Goal: Transaction & Acquisition: Purchase product/service

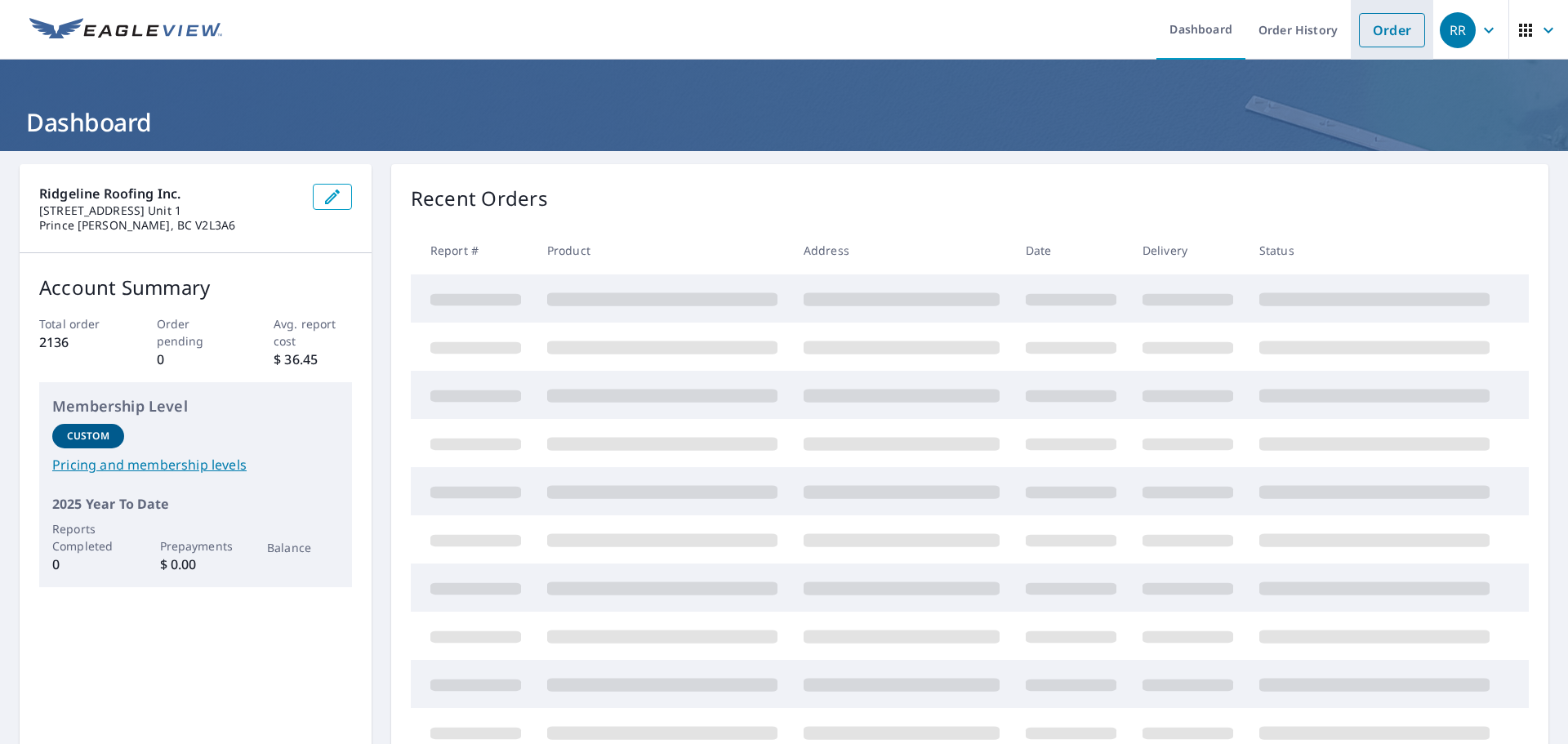
click at [1383, 16] on link "Order" at bounding box center [1392, 30] width 66 height 35
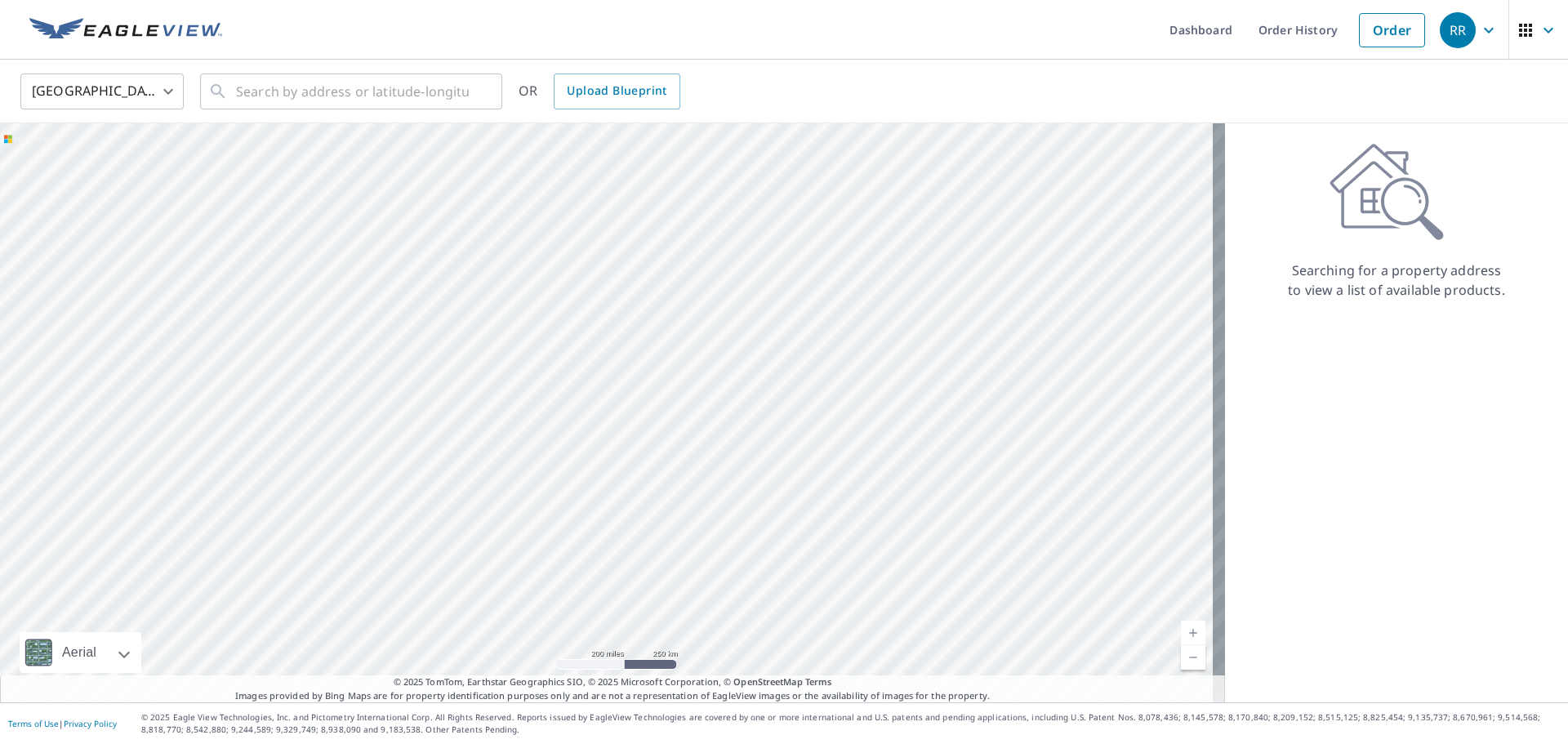
click at [141, 80] on body "RR RR Dashboard Order History Order RR United States US ​ ​ OR Upload Blueprint…" at bounding box center [784, 372] width 1568 height 744
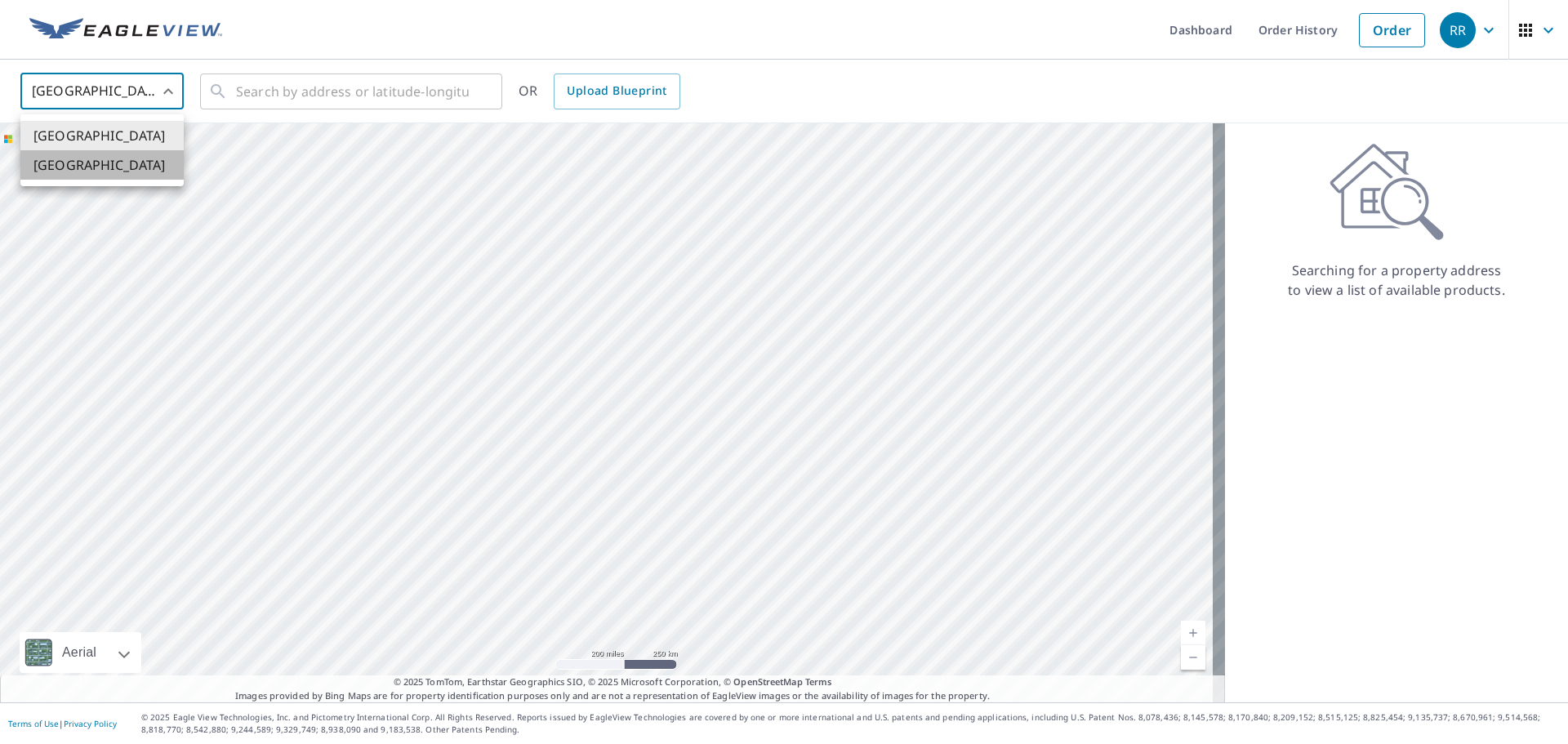
click at [143, 165] on li "[GEOGRAPHIC_DATA]" at bounding box center [101, 165] width 164 height 29
type input "CA"
click at [319, 80] on input "text" at bounding box center [352, 91] width 233 height 46
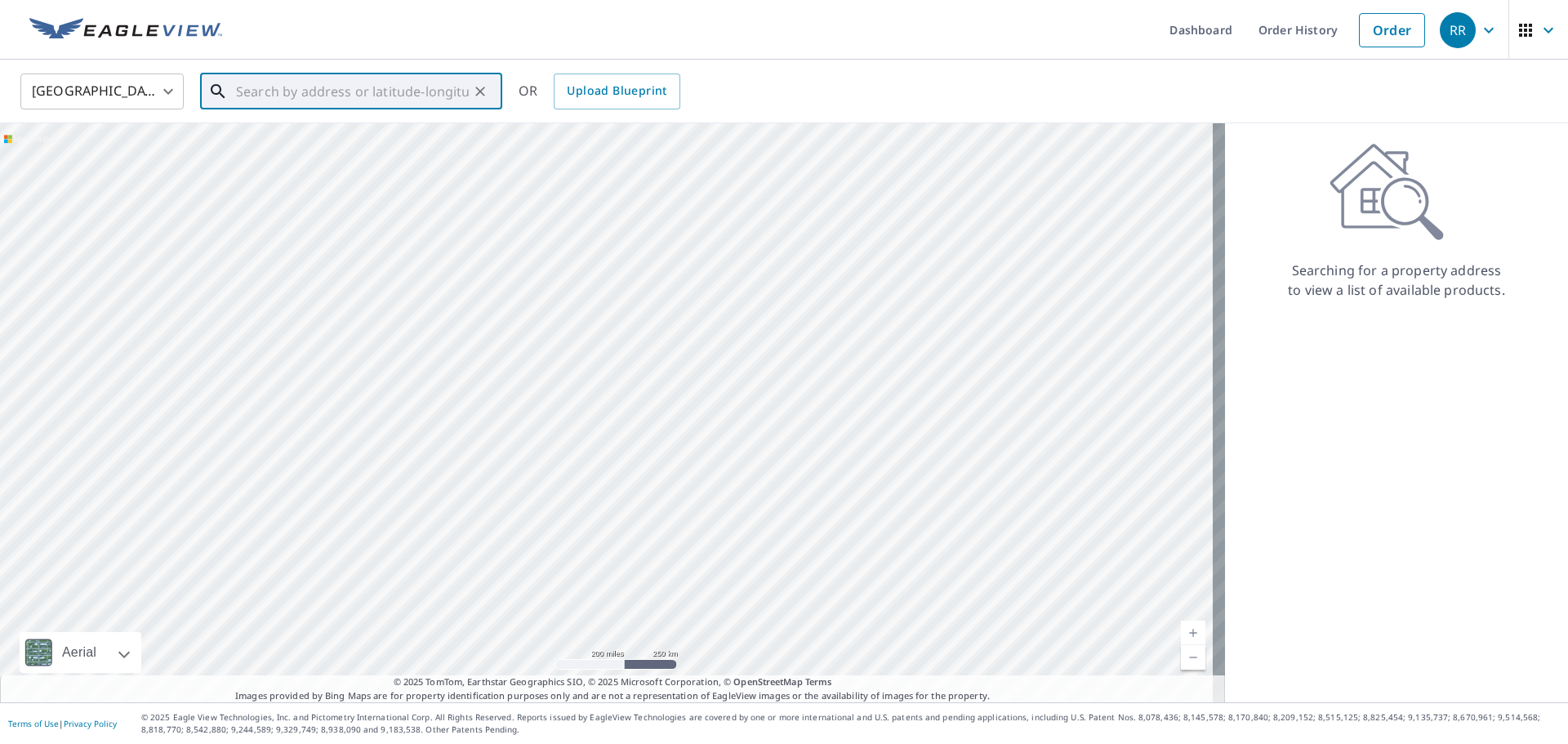
paste input "[STREET_ADDRESS][PERSON_NAME]"
click at [327, 139] on span "[STREET_ADDRESS][PERSON_NAME][PERSON_NAME]" at bounding box center [361, 148] width 257 height 39
type input "[STREET_ADDRESS][PERSON_NAME][PERSON_NAME]"
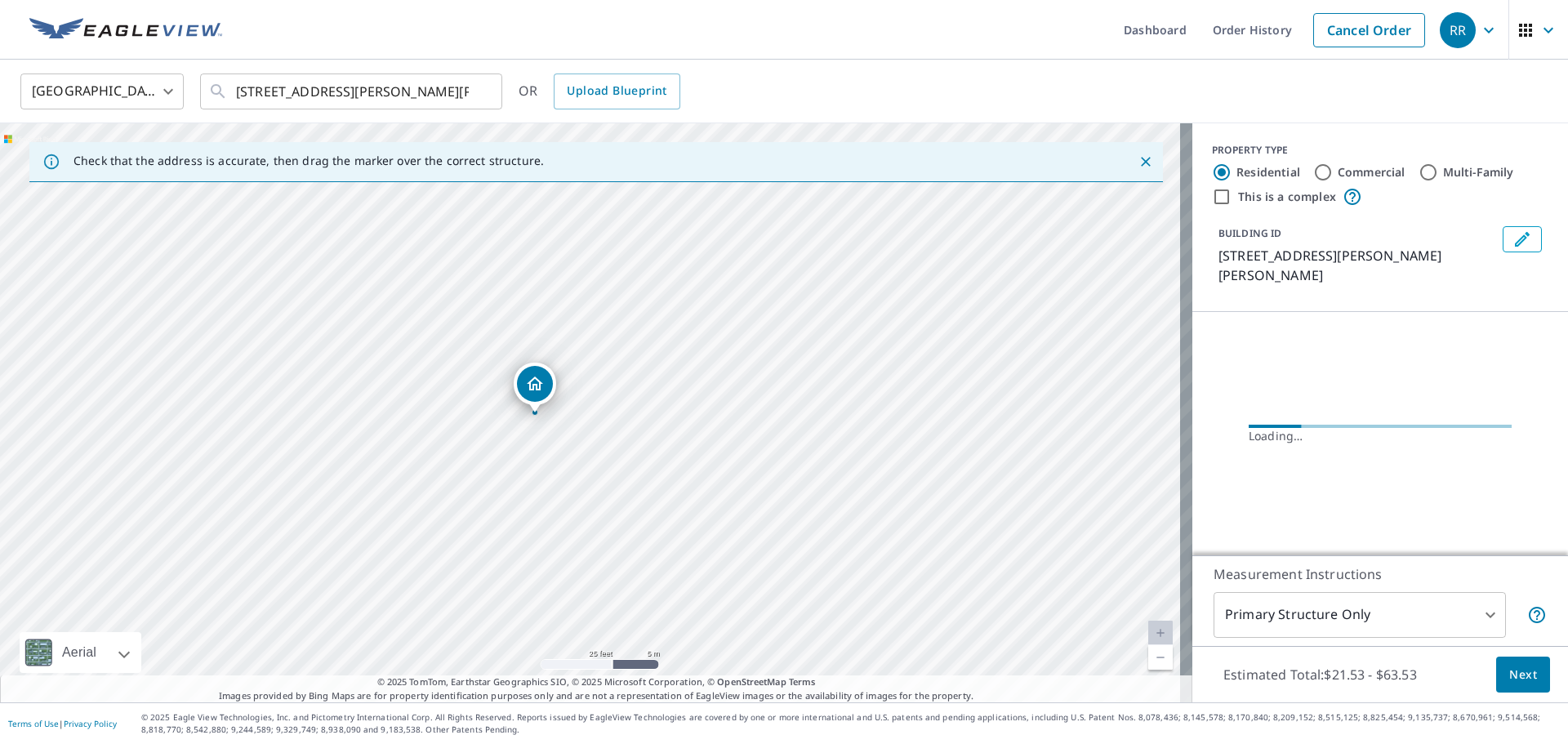
drag, startPoint x: 572, startPoint y: 362, endPoint x: 652, endPoint y: 569, distance: 221.9
click at [649, 573] on div "[STREET_ADDRESS][PERSON_NAME][PERSON_NAME]" at bounding box center [596, 413] width 1192 height 579
drag, startPoint x: 659, startPoint y: 465, endPoint x: 786, endPoint y: 496, distance: 130.7
click at [786, 496] on div "[STREET_ADDRESS][PERSON_NAME][PERSON_NAME]" at bounding box center [596, 413] width 1192 height 579
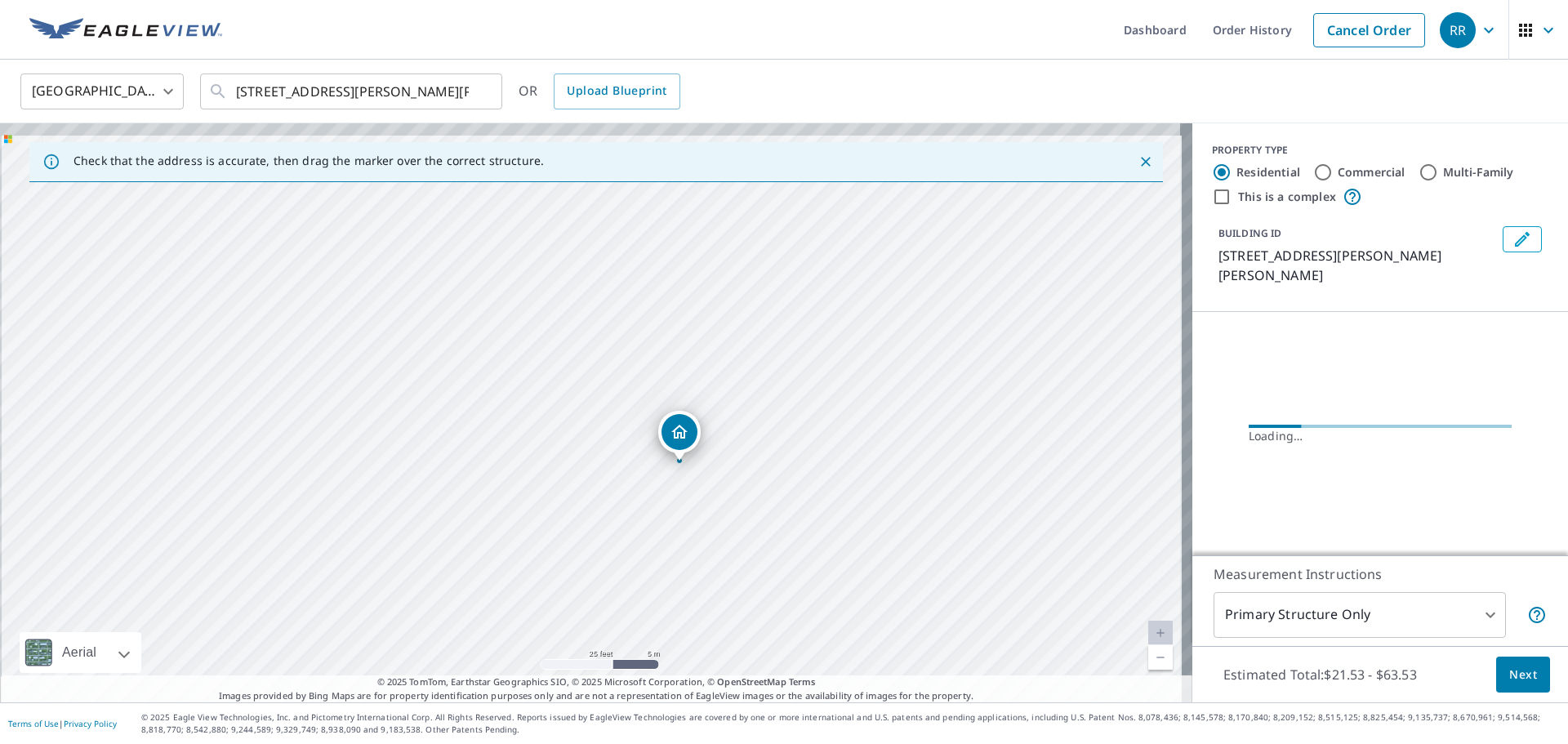
drag, startPoint x: 663, startPoint y: 486, endPoint x: 666, endPoint y: 510, distance: 24.2
click at [666, 510] on div "[STREET_ADDRESS][PERSON_NAME][PERSON_NAME]" at bounding box center [596, 413] width 1192 height 579
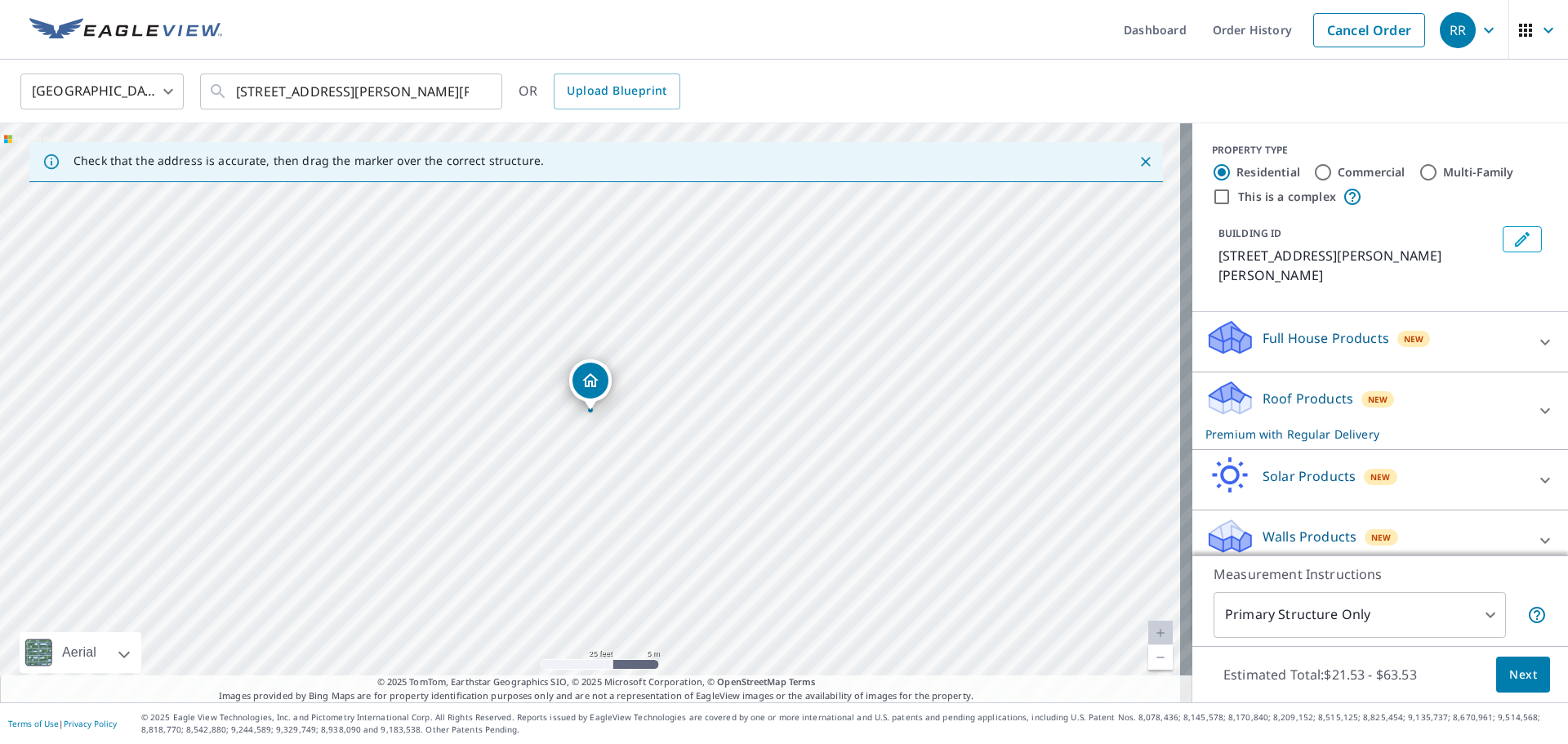
drag, startPoint x: 683, startPoint y: 424, endPoint x: 534, endPoint y: 399, distance: 151.1
drag, startPoint x: 534, startPoint y: 399, endPoint x: 396, endPoint y: 382, distance: 139.0
click at [492, 518] on div "[STREET_ADDRESS][PERSON_NAME][PERSON_NAME]" at bounding box center [596, 413] width 1192 height 579
click at [478, 83] on icon "Clear" at bounding box center [481, 91] width 16 height 16
paste input "[STREET_ADDRESS][PERSON_NAME]"
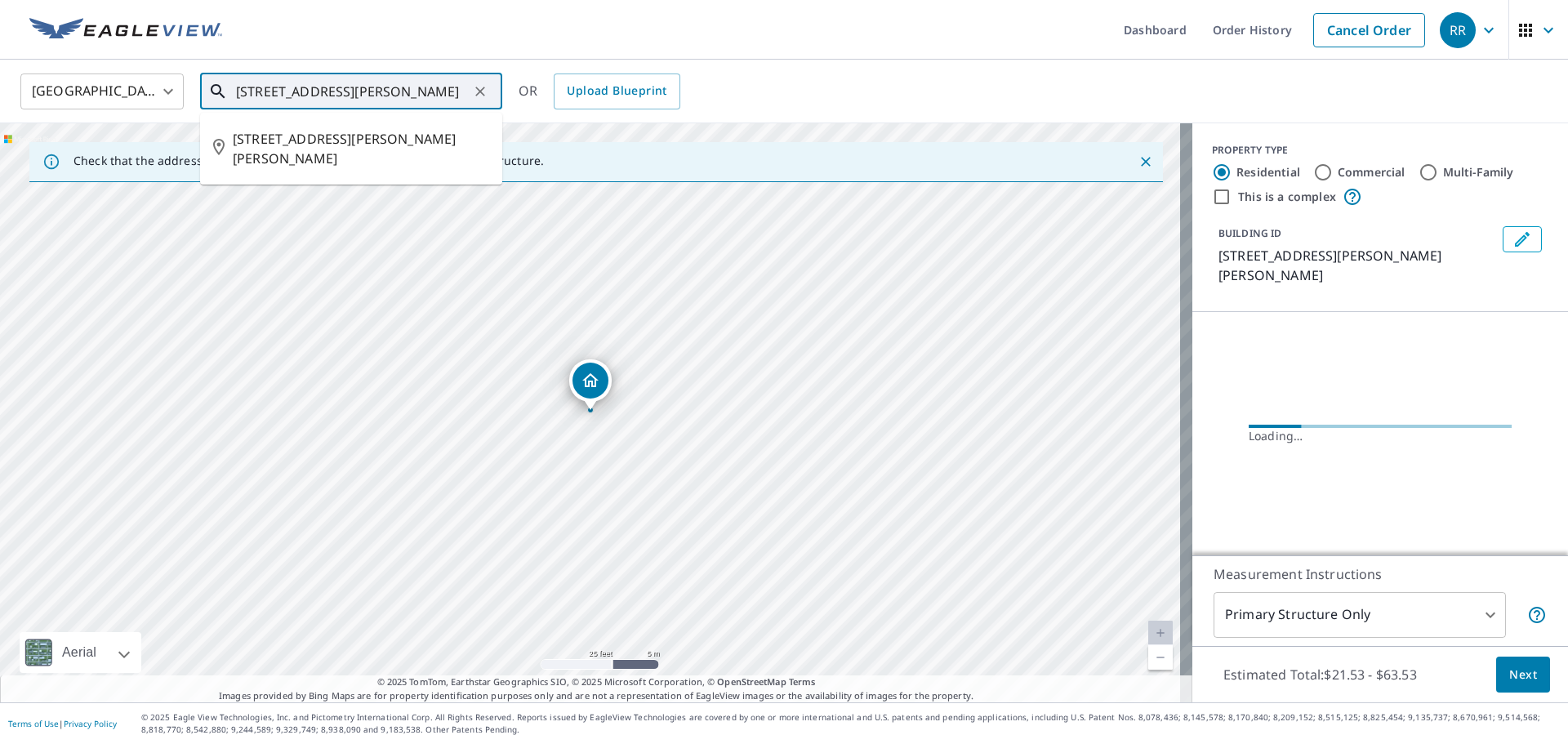
click at [357, 88] on input "[STREET_ADDRESS][PERSON_NAME]" at bounding box center [352, 91] width 233 height 46
click at [366, 145] on span "[STREET_ADDRESS][PERSON_NAME][PERSON_NAME]" at bounding box center [361, 148] width 257 height 39
type input "[STREET_ADDRESS][PERSON_NAME][PERSON_NAME]"
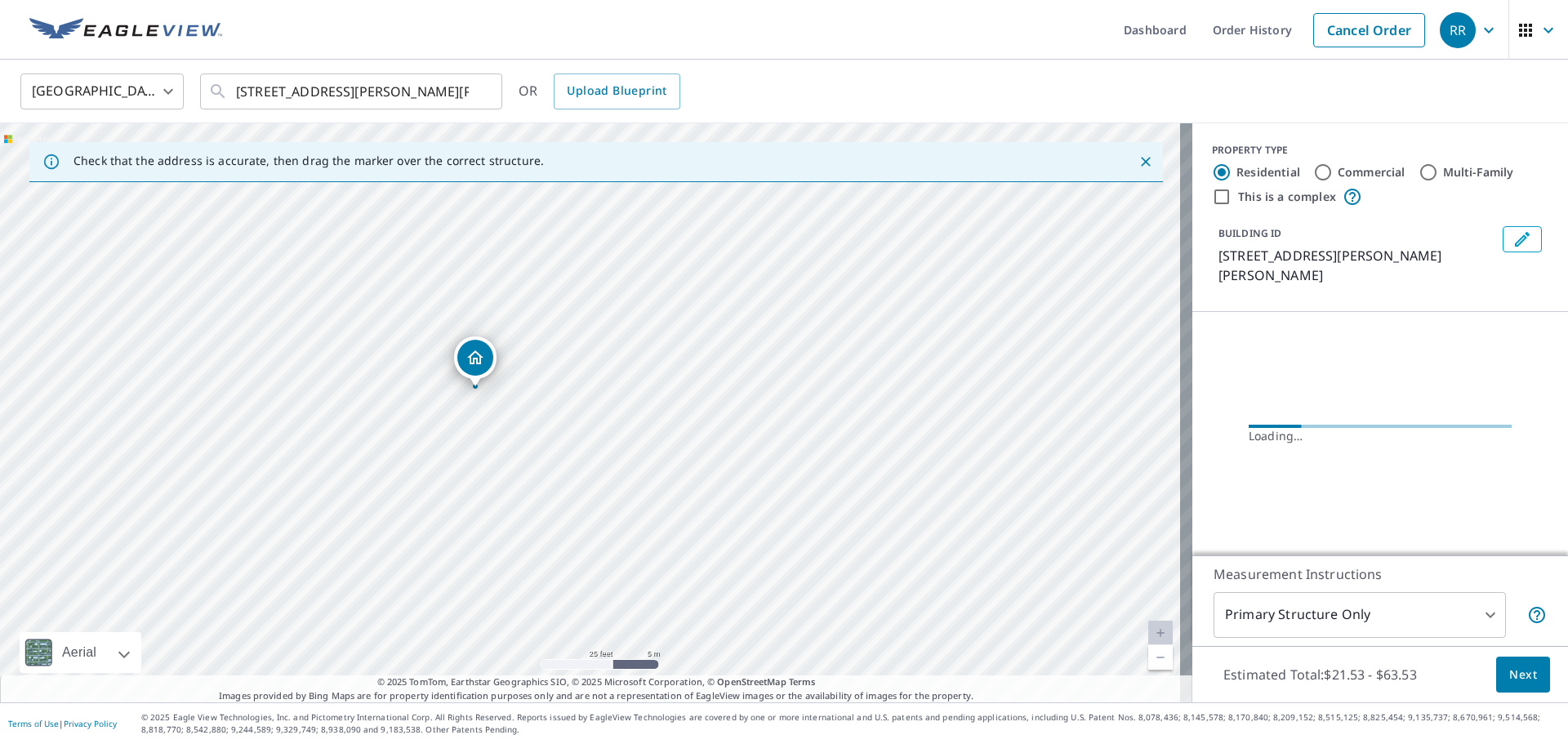
drag, startPoint x: 586, startPoint y: 375, endPoint x: 471, endPoint y: 351, distance: 117.5
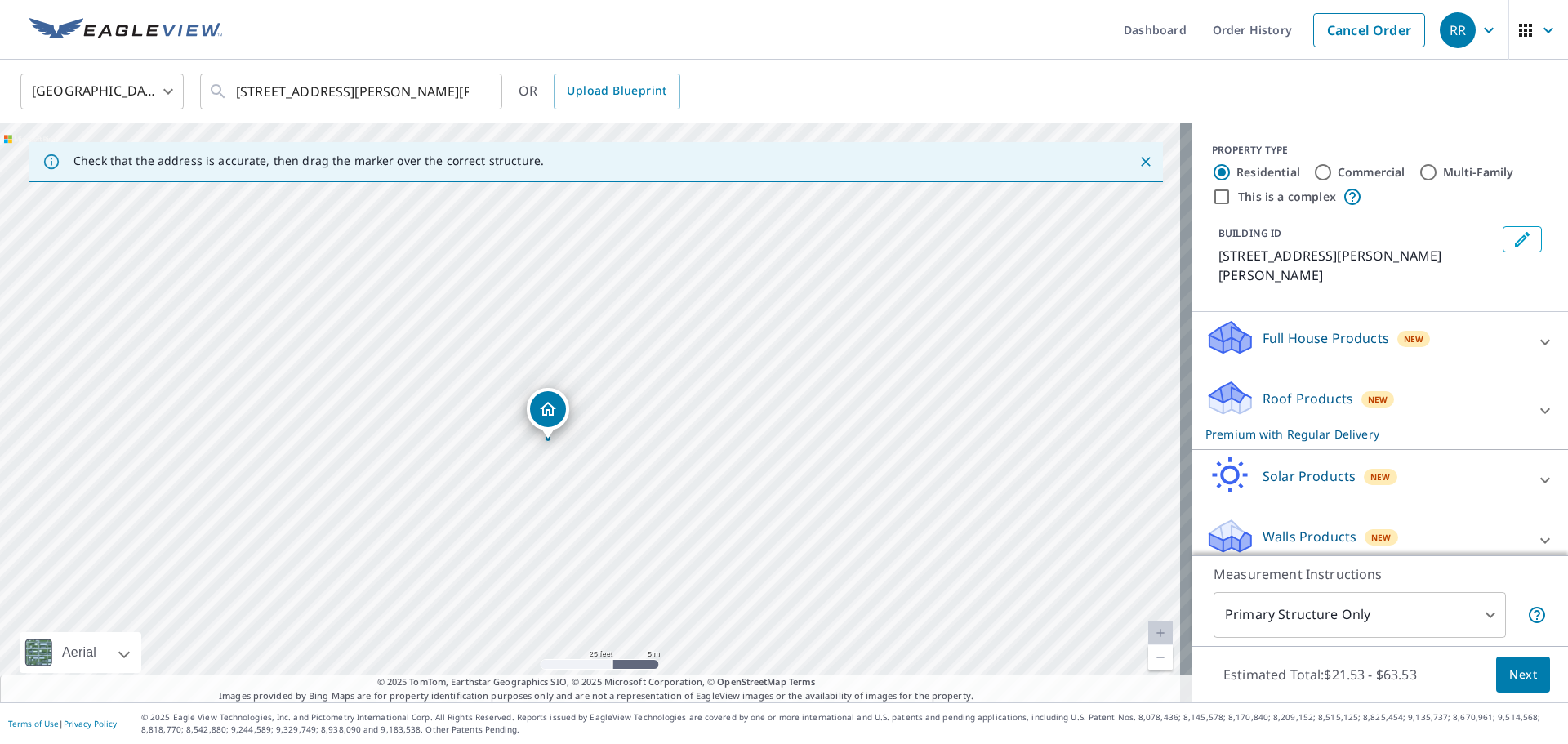
drag, startPoint x: 469, startPoint y: 352, endPoint x: 427, endPoint y: 380, distance: 50.5
click at [427, 380] on div "[STREET_ADDRESS][PERSON_NAME][PERSON_NAME]" at bounding box center [596, 413] width 1192 height 579
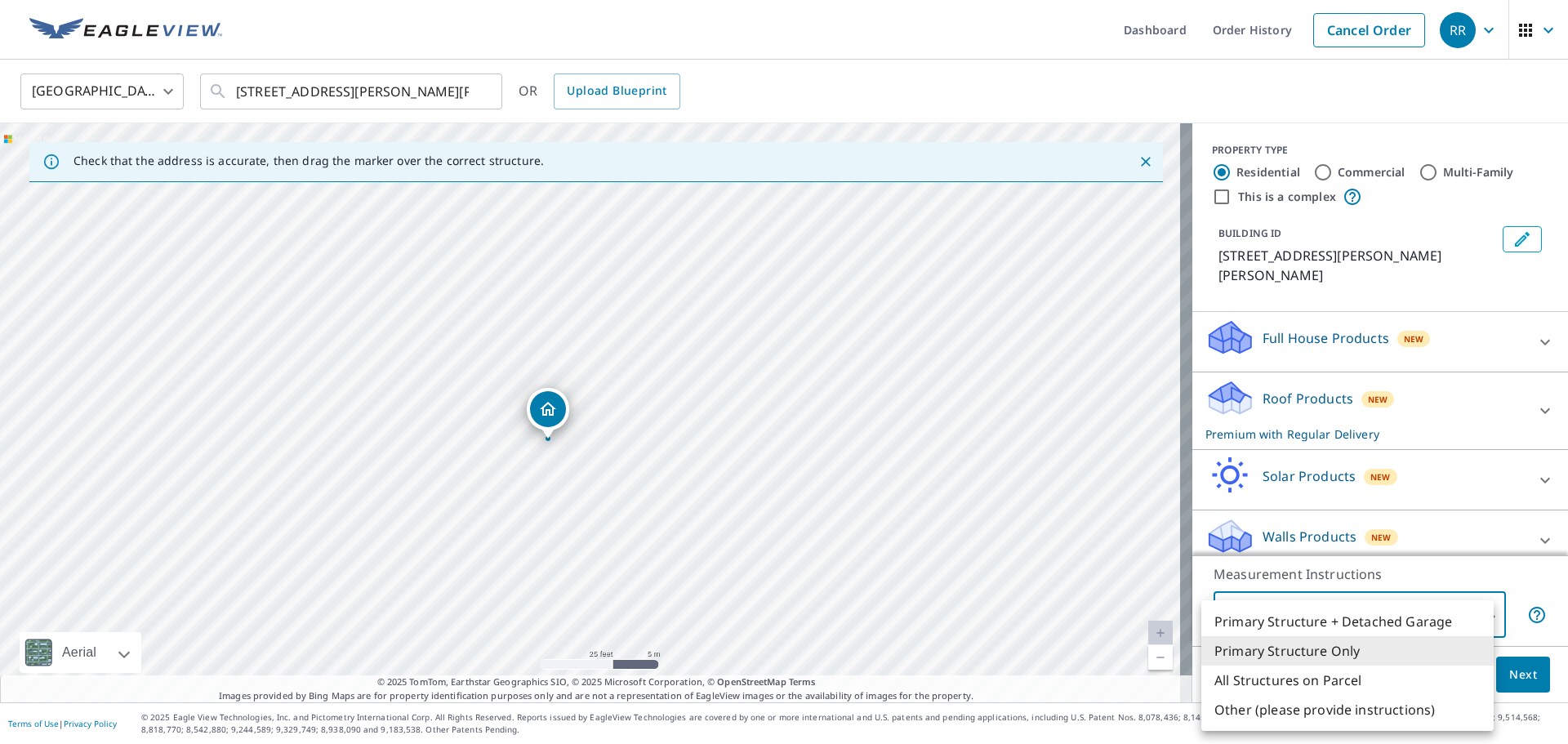
click at [1316, 605] on body "RR RR Dashboard Order History Cancel Order RR Canada CA ​ [STREET_ADDRESS][PERS…" at bounding box center [784, 372] width 1568 height 744
drag, startPoint x: 427, startPoint y: 437, endPoint x: 432, endPoint y: 476, distance: 39.3
click at [405, 467] on div at bounding box center [784, 372] width 1568 height 744
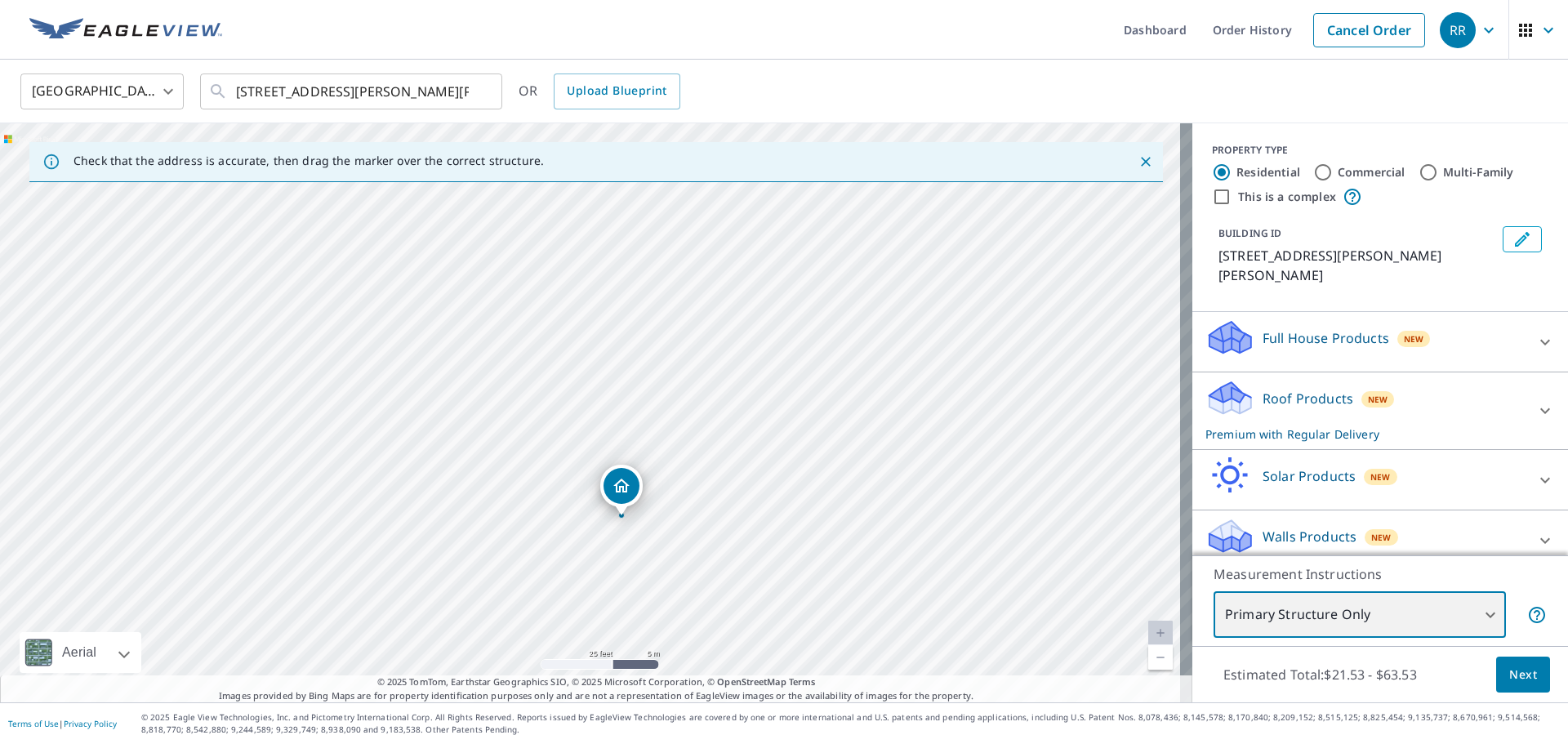
drag, startPoint x: 519, startPoint y: 508, endPoint x: 602, endPoint y: 573, distance: 105.4
click at [594, 584] on div "[STREET_ADDRESS][PERSON_NAME][PERSON_NAME]" at bounding box center [596, 413] width 1192 height 579
click at [1340, 620] on body "RR RR Dashboard Order History Cancel Order RR Canada CA ​ [STREET_ADDRESS][PERS…" at bounding box center [784, 372] width 1568 height 744
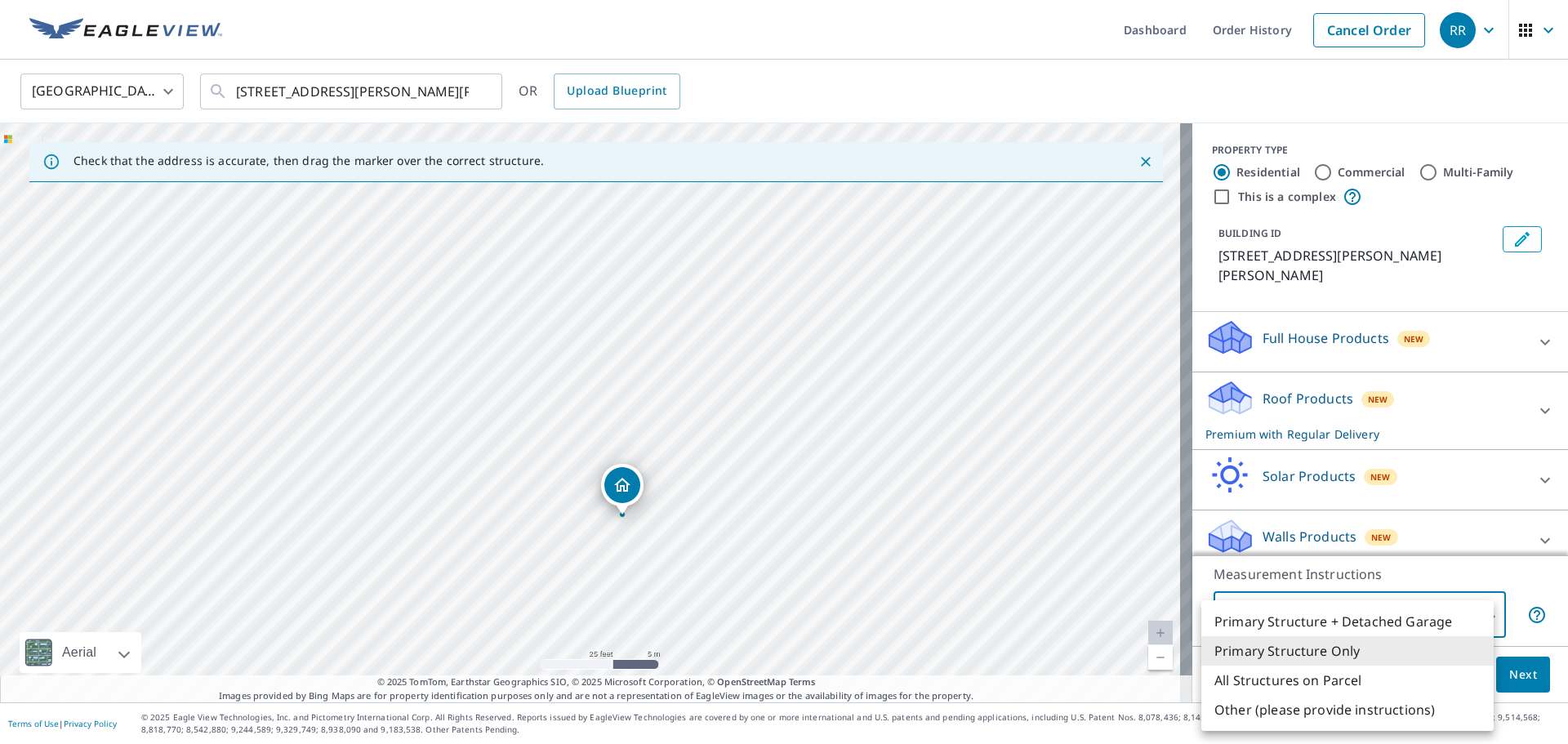
click at [1327, 621] on li "Primary Structure + Detached Garage" at bounding box center [1348, 622] width 292 height 29
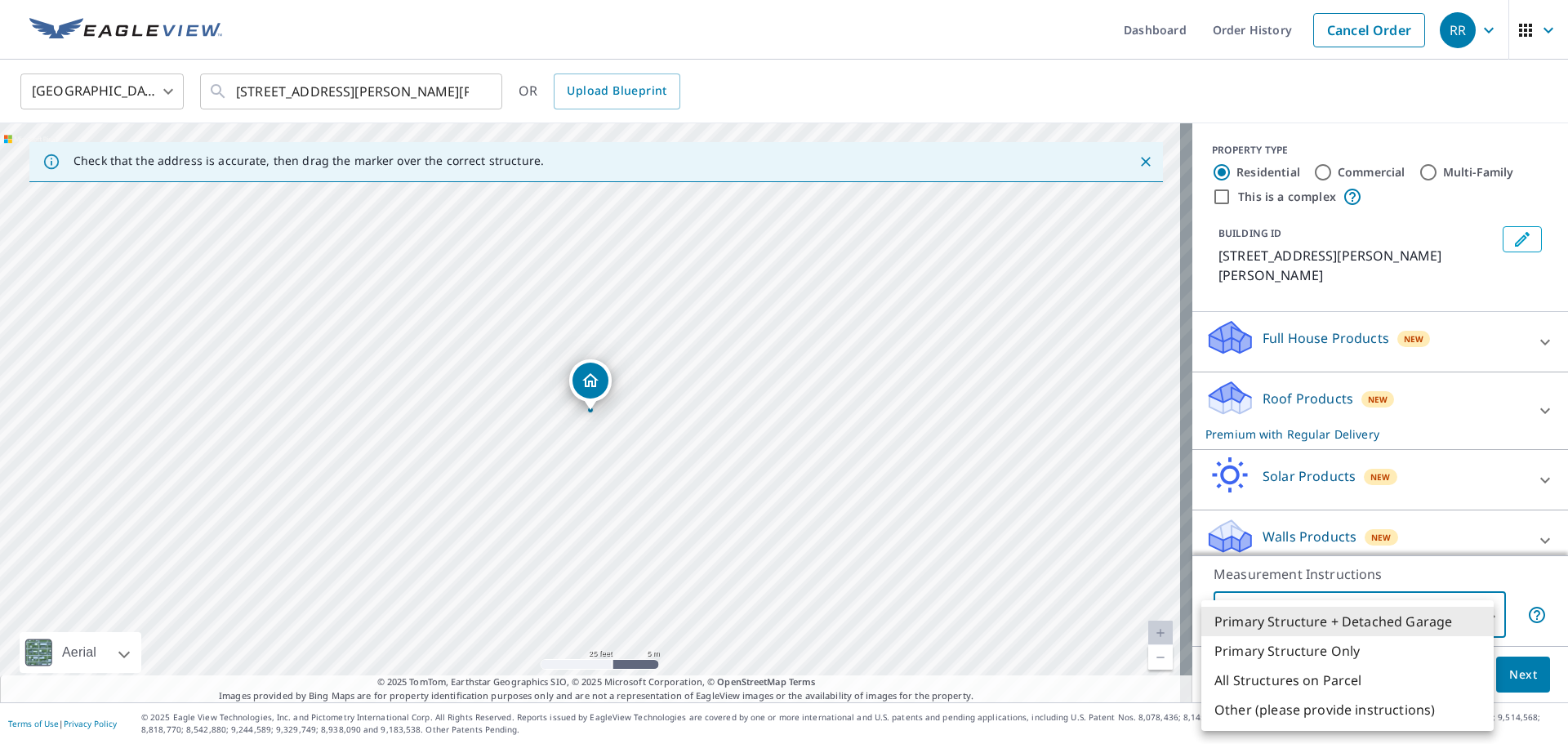
click at [1327, 621] on body "RR RR Dashboard Order History Cancel Order RR Canada CA ​ [STREET_ADDRESS][PERS…" at bounding box center [784, 372] width 1568 height 744
click at [1322, 711] on li "Other (please provide instructions)" at bounding box center [1348, 710] width 292 height 29
type input "5"
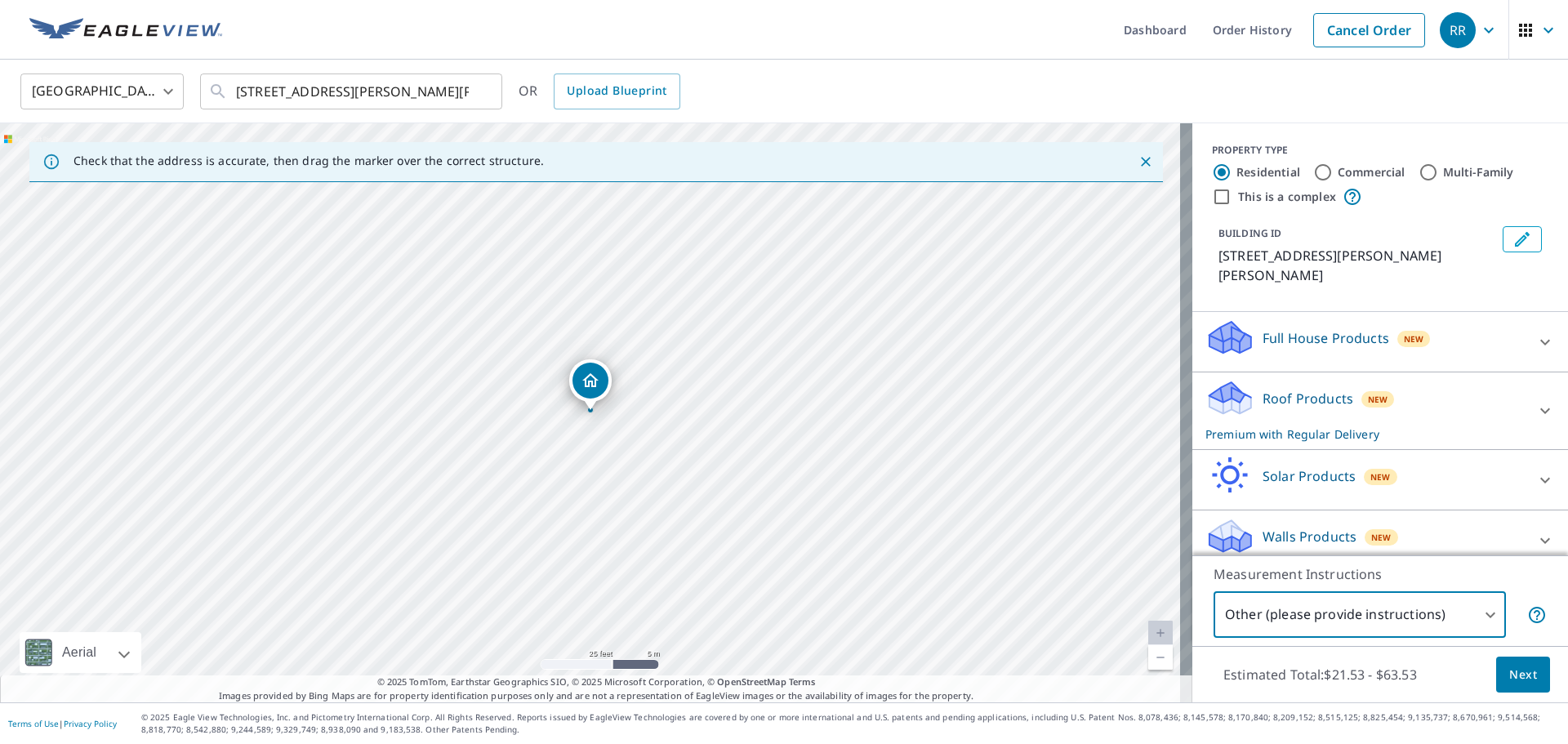
click at [1513, 678] on span "Next" at bounding box center [1523, 675] width 27 height 20
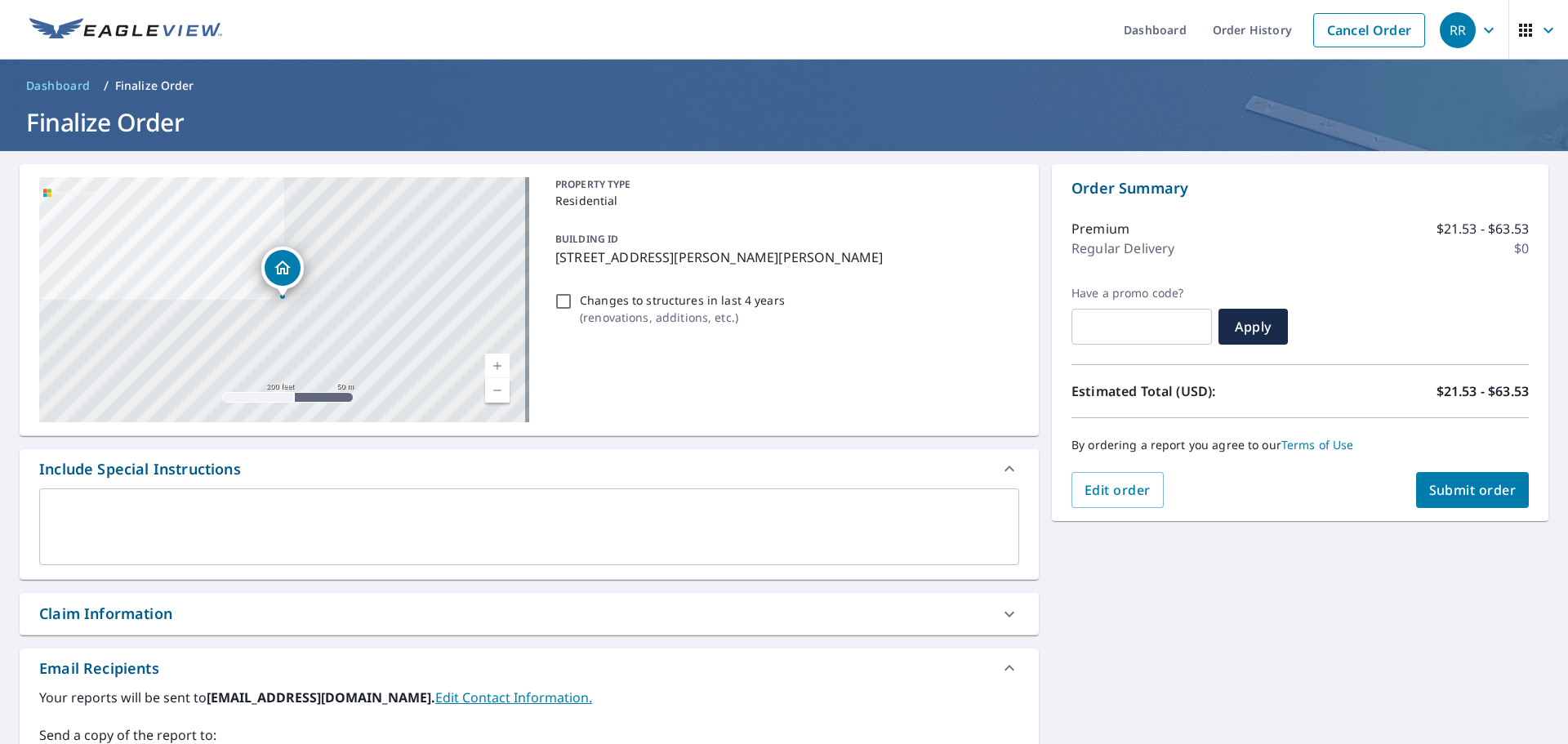
click at [506, 553] on div "x ​" at bounding box center [529, 526] width 980 height 77
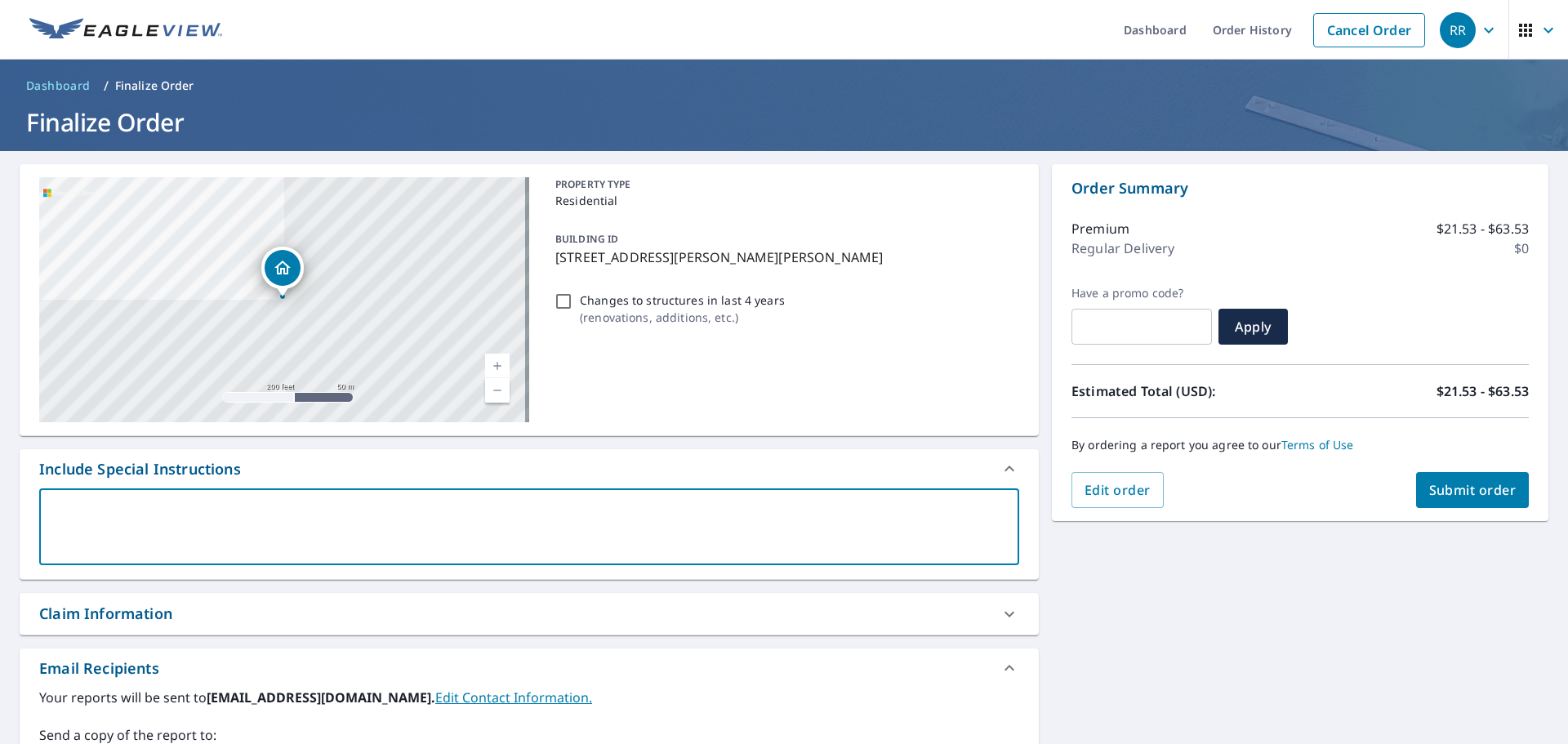
type textarea "D"
type textarea "x"
checkbox input "true"
type textarea "Do"
type textarea "x"
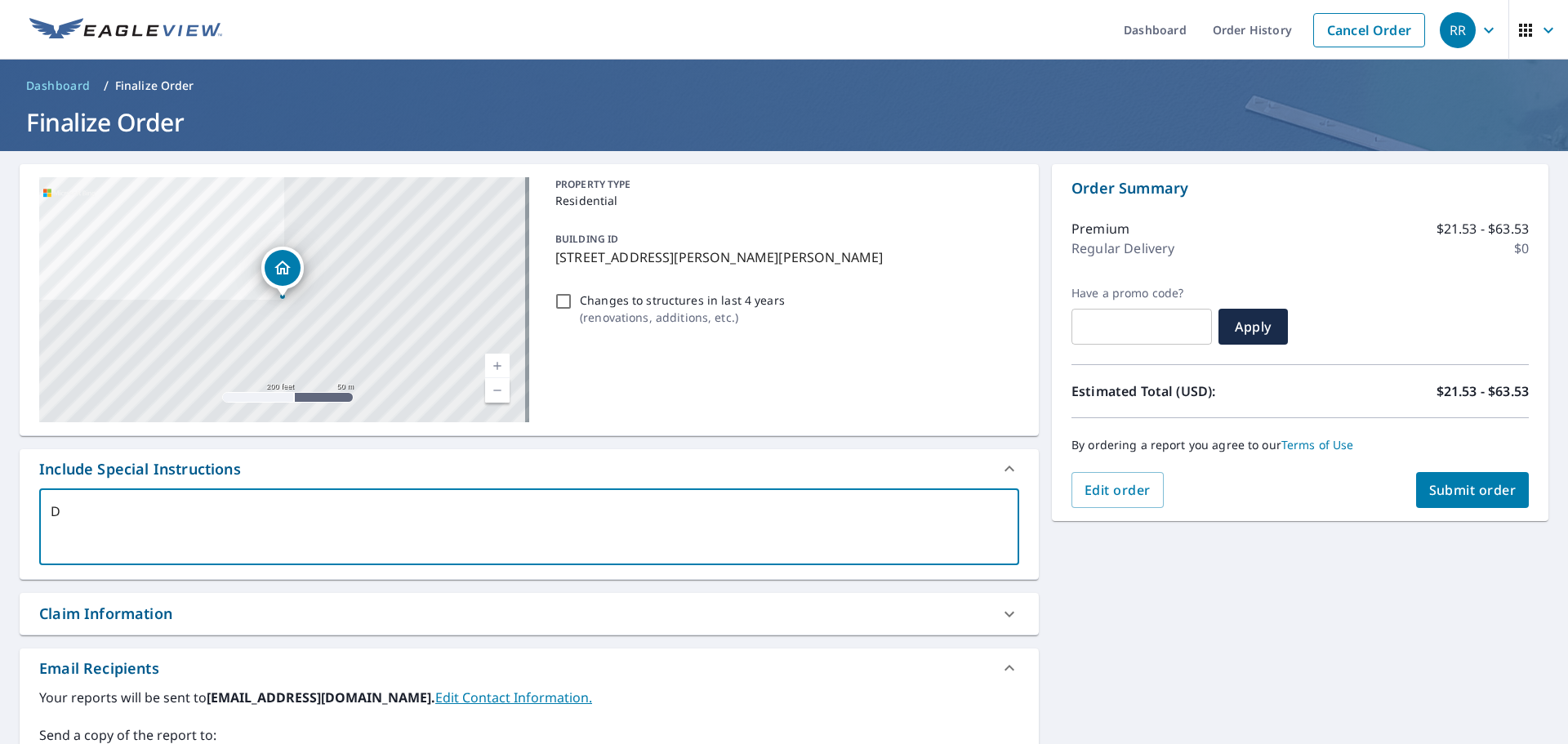
checkbox input "true"
type textarea "Don"
type textarea "x"
checkbox input "true"
type textarea "Don;"
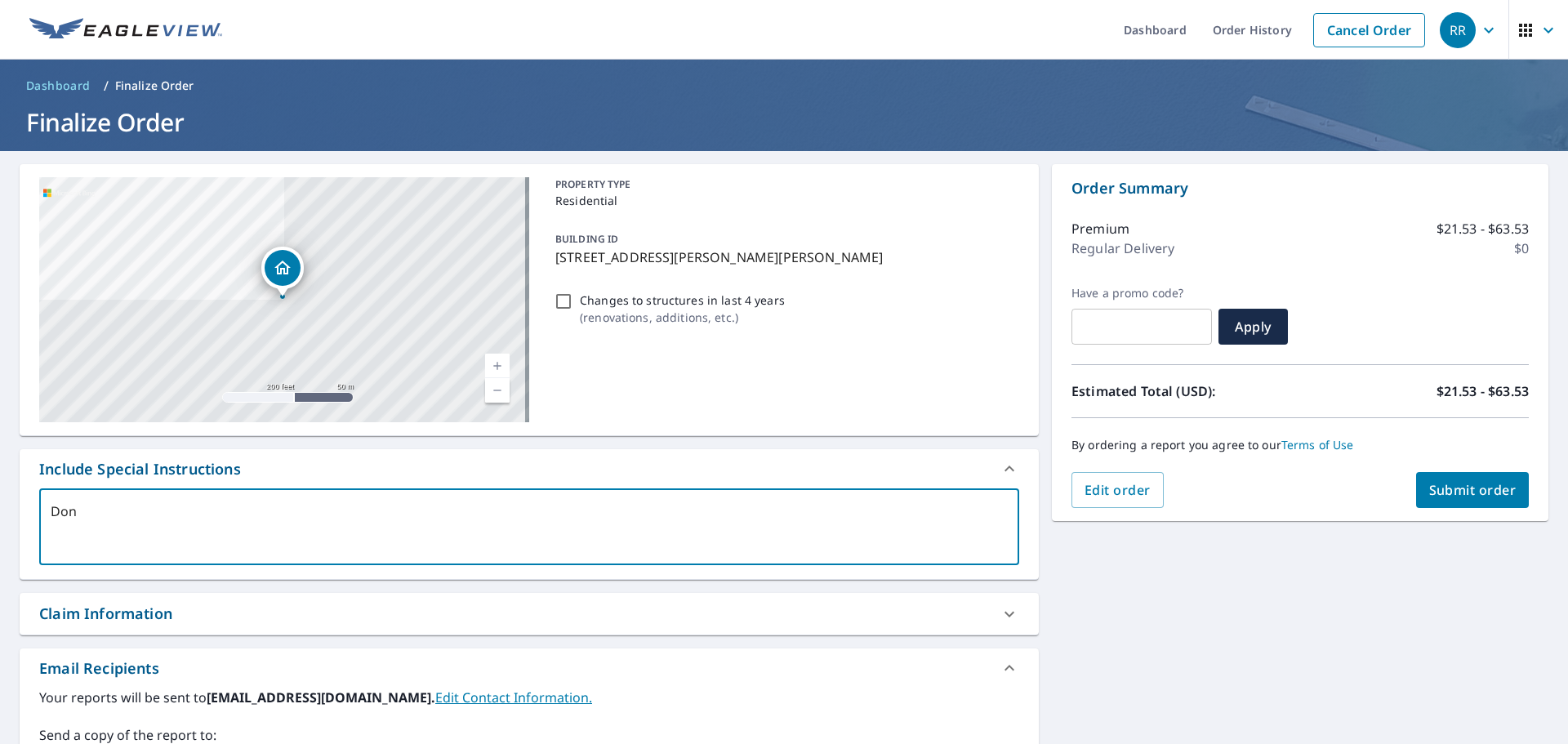
type textarea "x"
checkbox input "true"
type textarea "Don;t"
type textarea "x"
checkbox input "true"
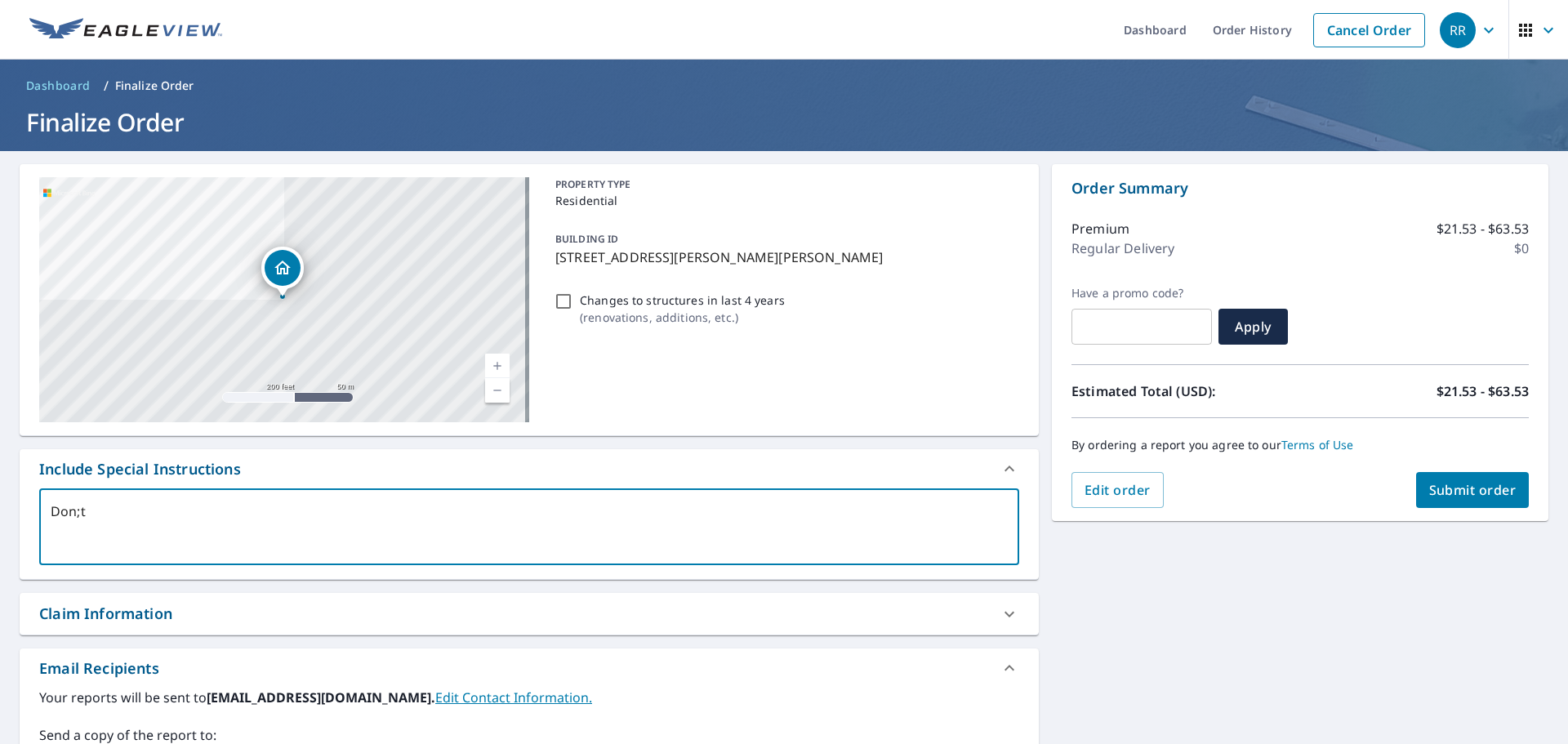
type textarea "Don;t"
type textarea "x"
checkbox input "true"
type textarea "Don;t"
type textarea "x"
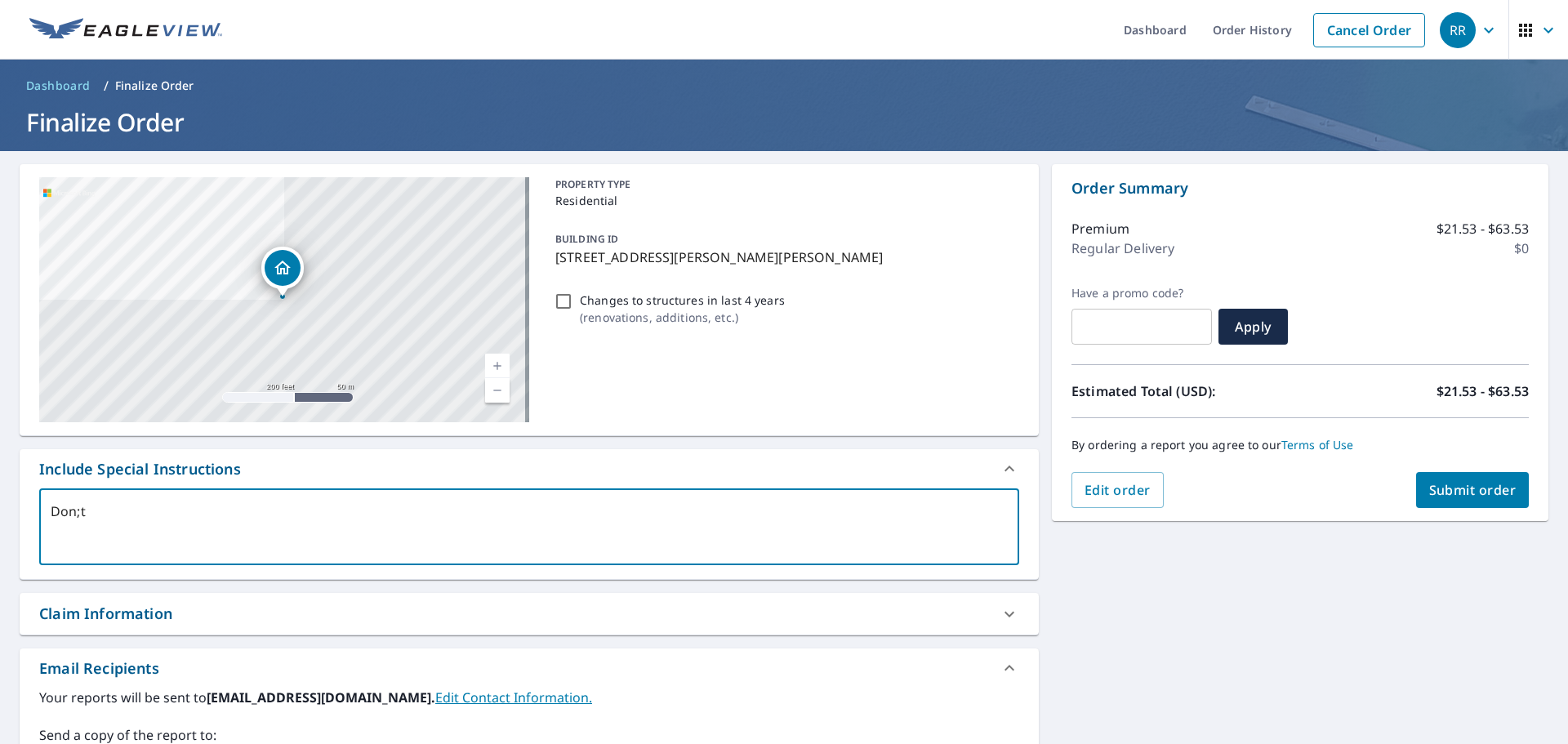
checkbox input "true"
type textarea "Don;"
type textarea "x"
checkbox input "true"
type textarea "Don"
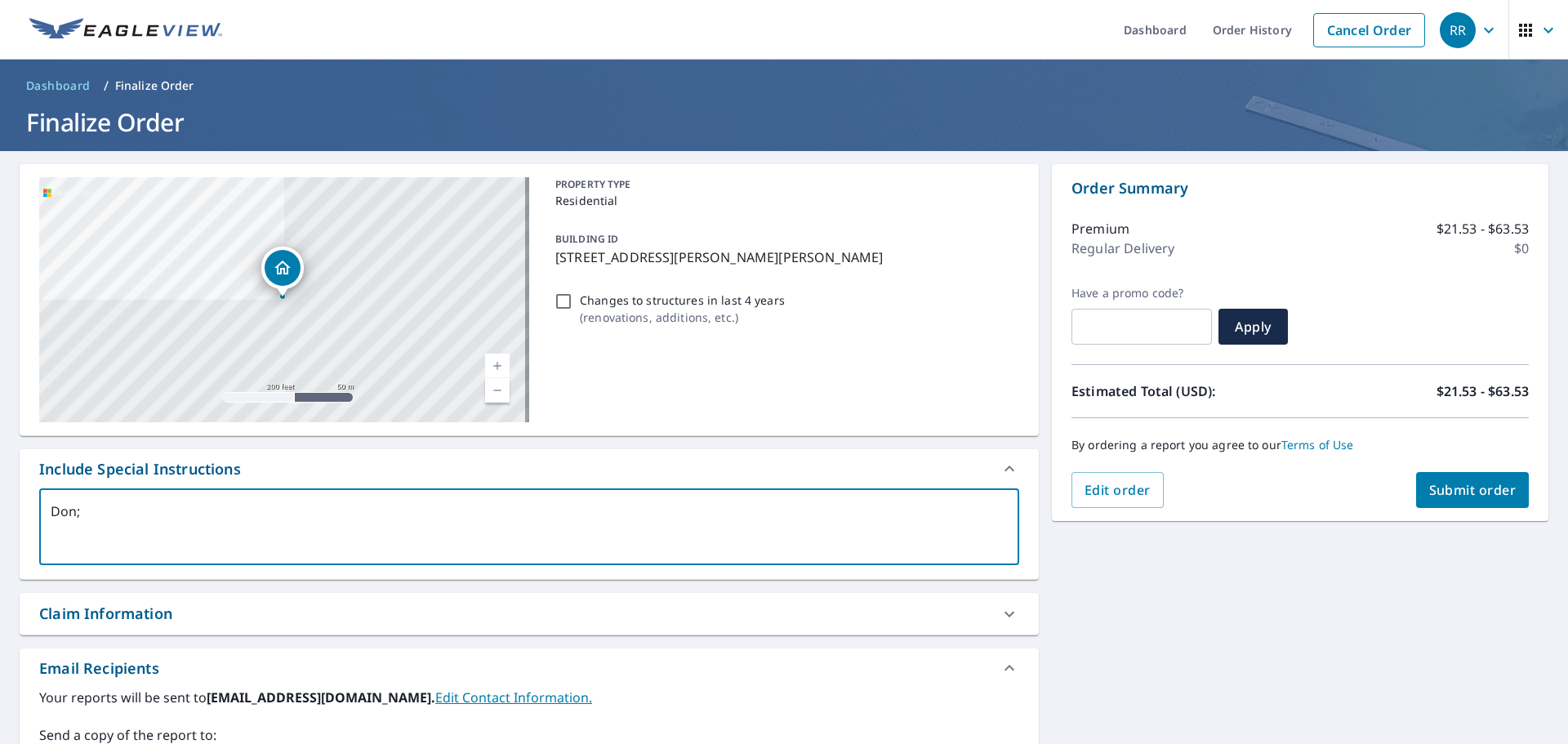
type textarea "x"
checkbox input "true"
type textarea "Don'"
type textarea "x"
checkbox input "true"
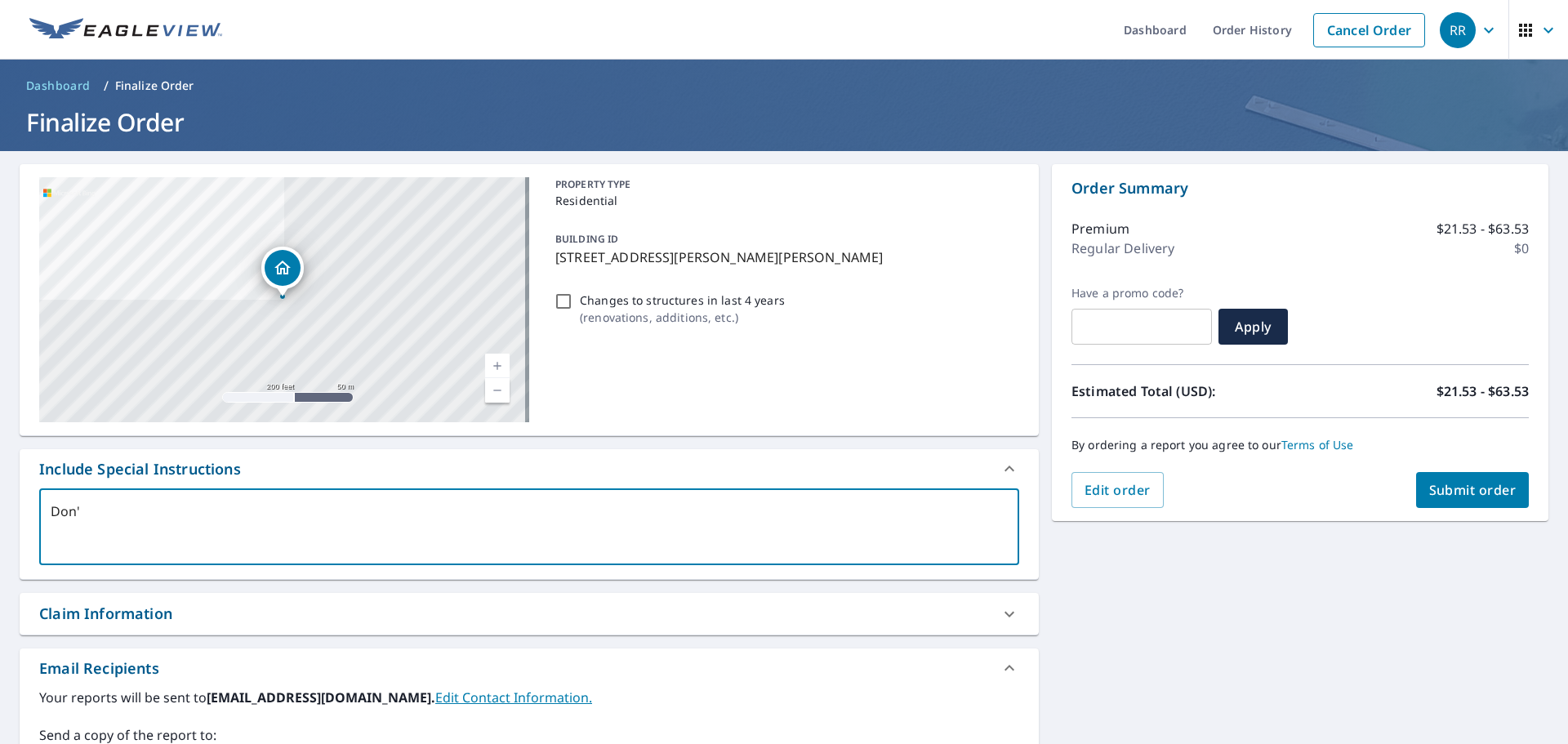
type textarea "Don't"
type textarea "x"
checkbox input "true"
type textarea "Don't"
type textarea "x"
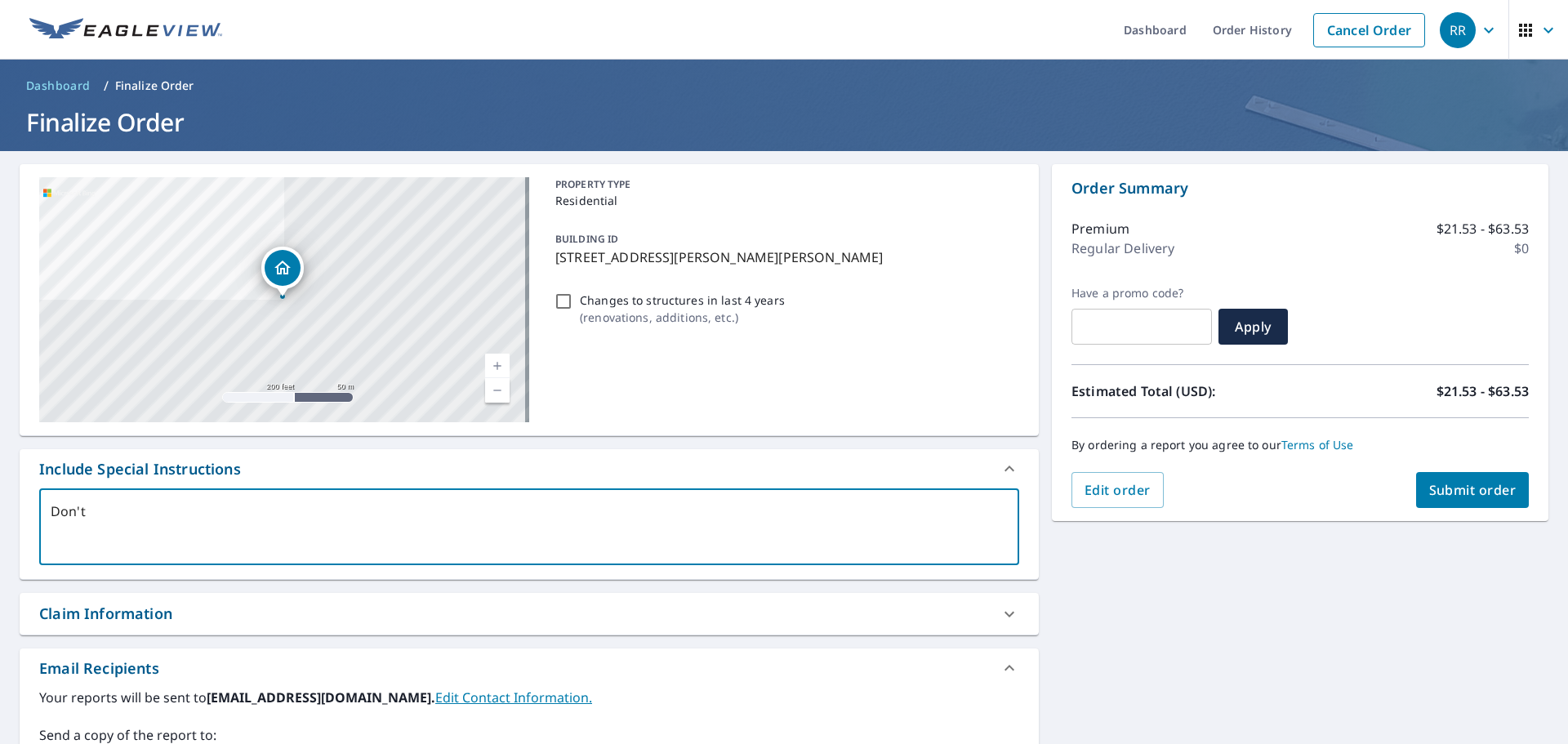
checkbox input "true"
type textarea "Don't d"
type textarea "x"
checkbox input "true"
type textarea "Don't do"
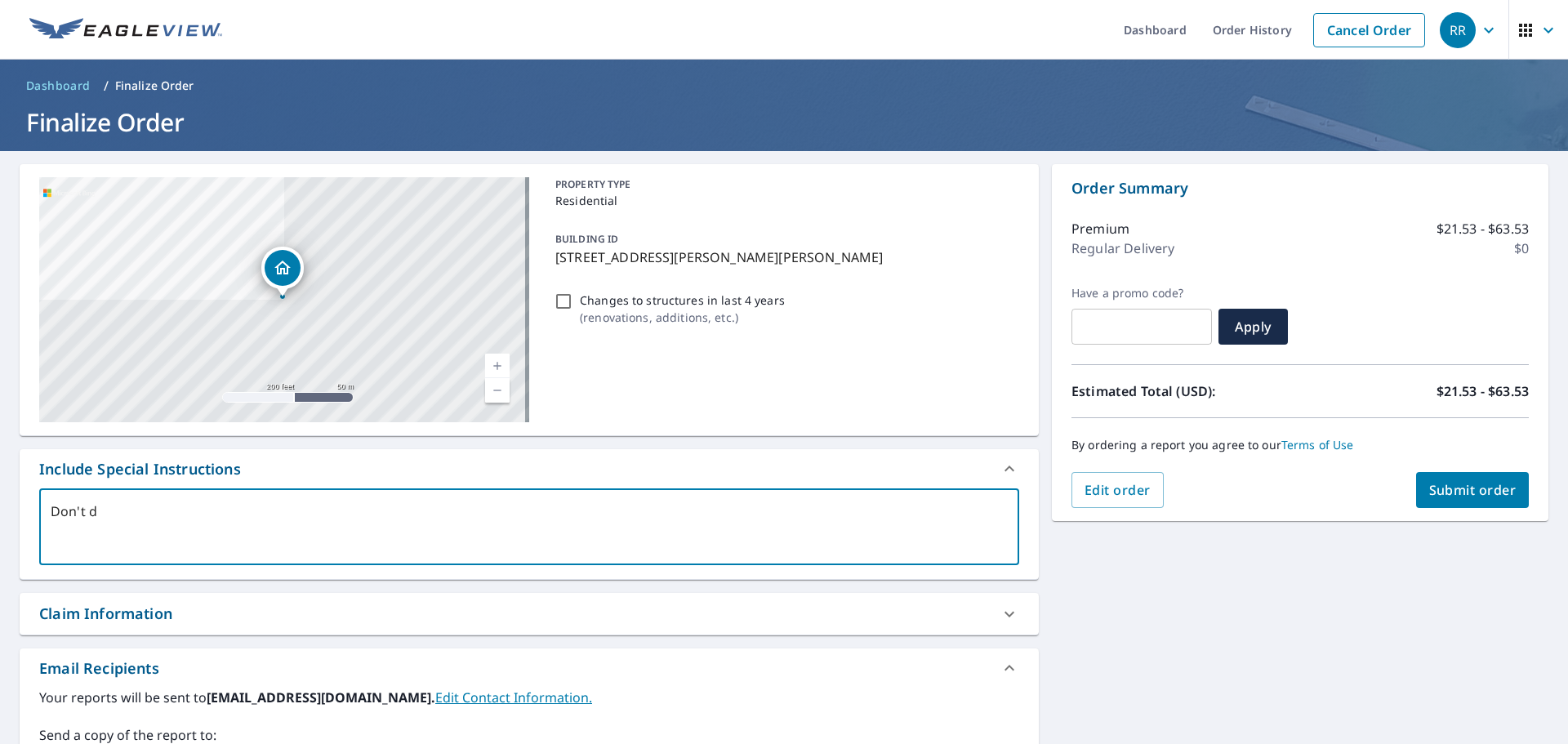
type textarea "x"
checkbox input "true"
type textarea "Don't do"
type textarea "x"
checkbox input "true"
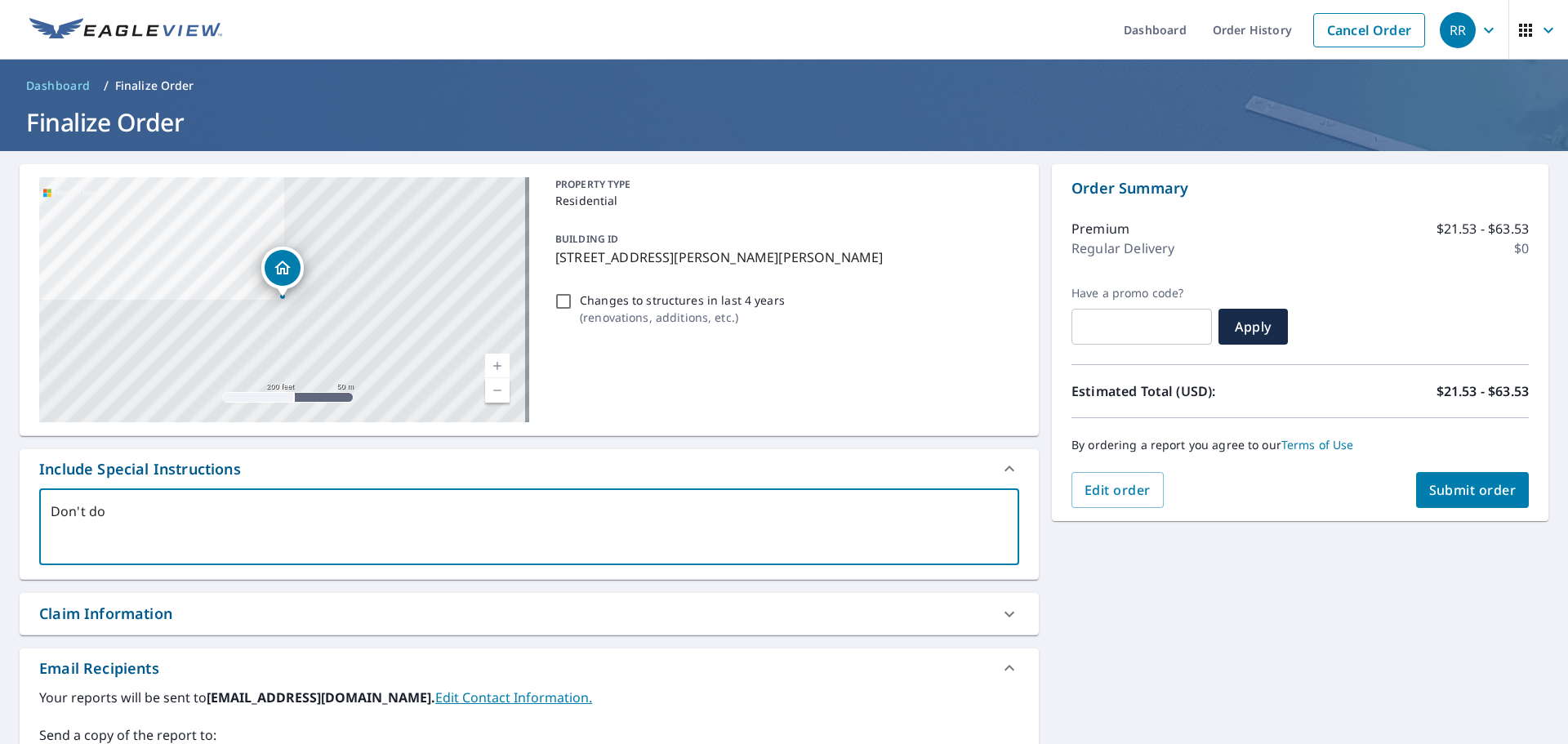
type textarea "Don't do t"
type textarea "x"
checkbox input "true"
type textarea "Don't do th"
type textarea "x"
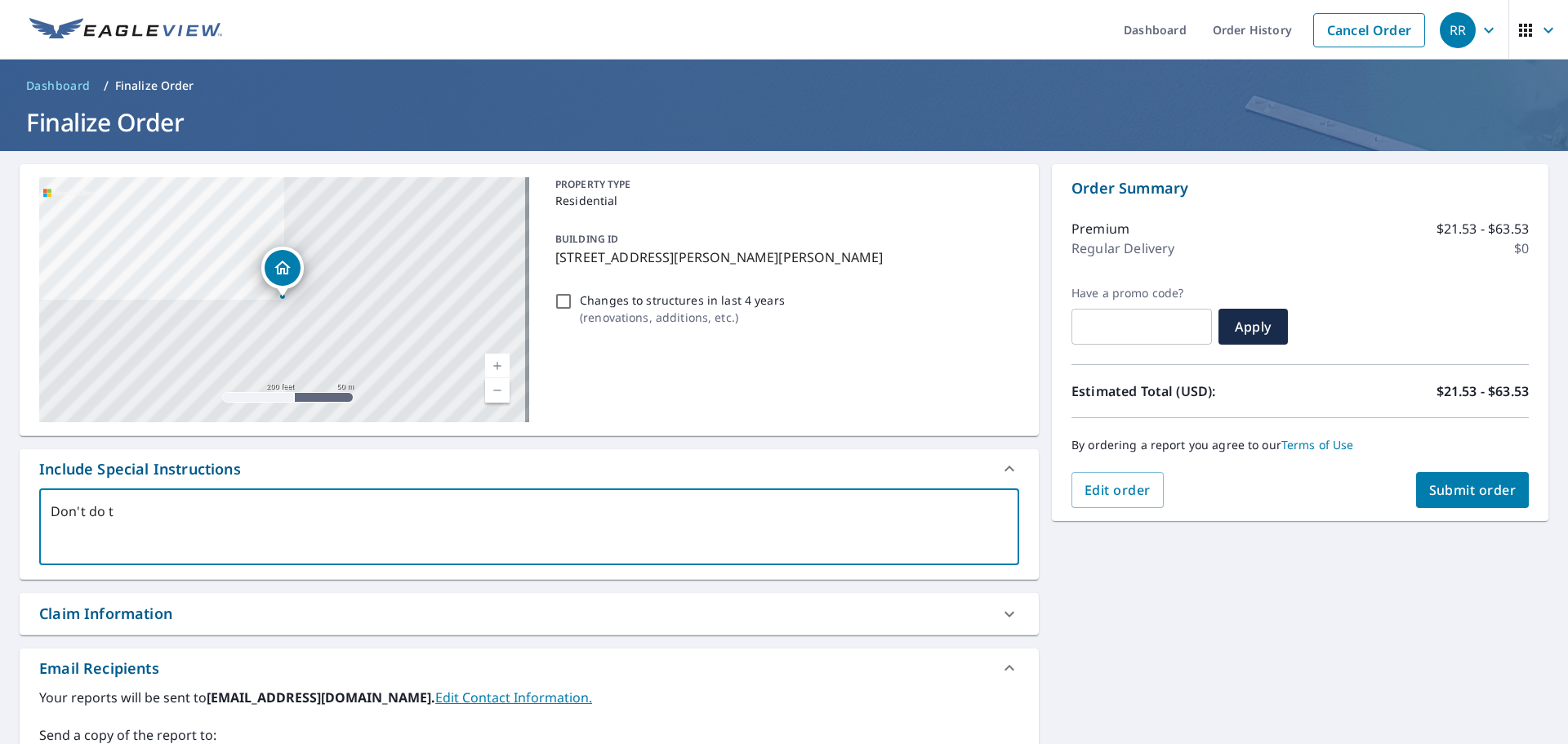
checkbox input "true"
type textarea "Don't do the"
type textarea "x"
checkbox input "true"
type textarea "Don't do the"
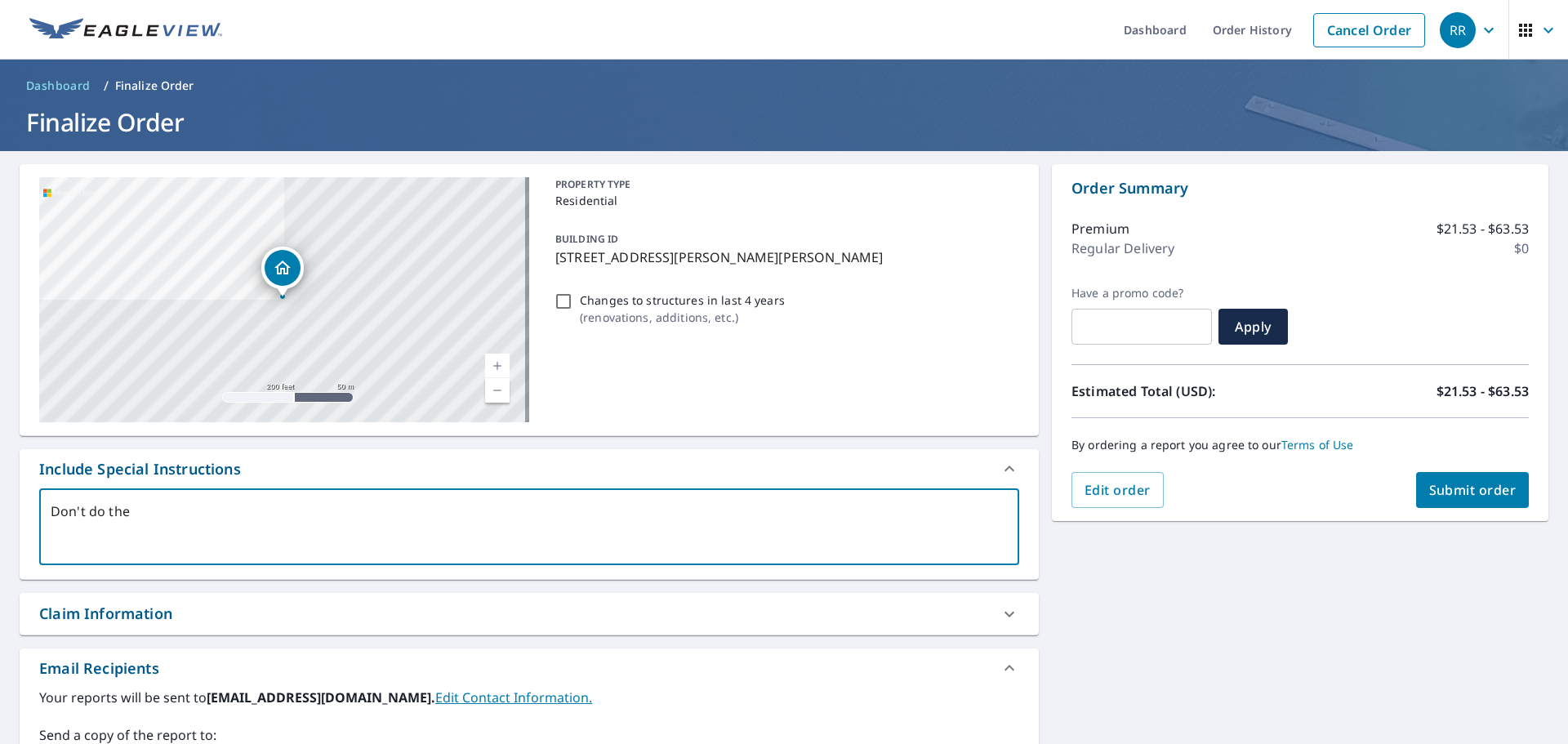
type textarea "x"
checkbox input "true"
type textarea "Don't do the h"
type textarea "x"
checkbox input "true"
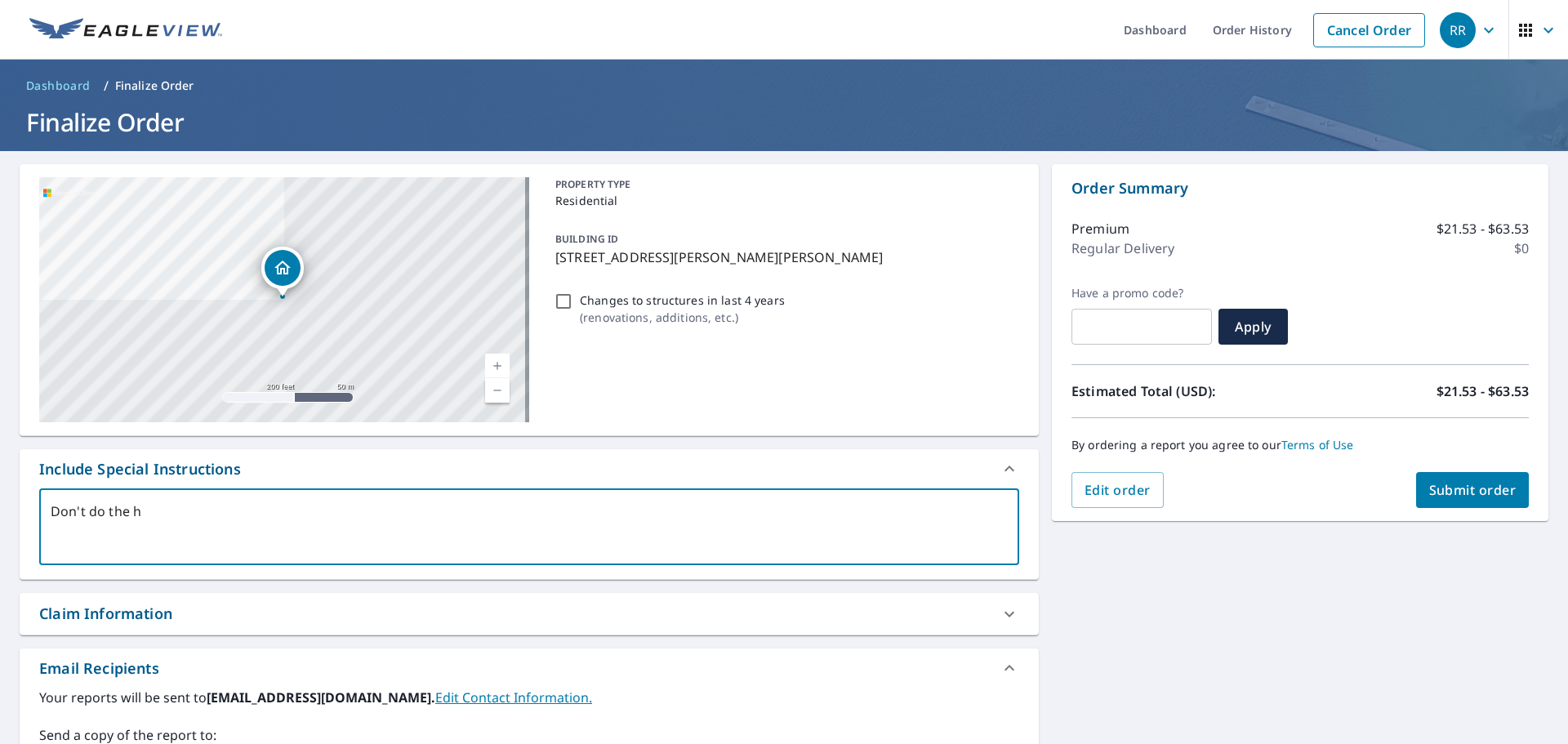
type textarea "Don't do the ho"
type textarea "x"
checkbox input "true"
type textarea "Don't do the hou"
type textarea "x"
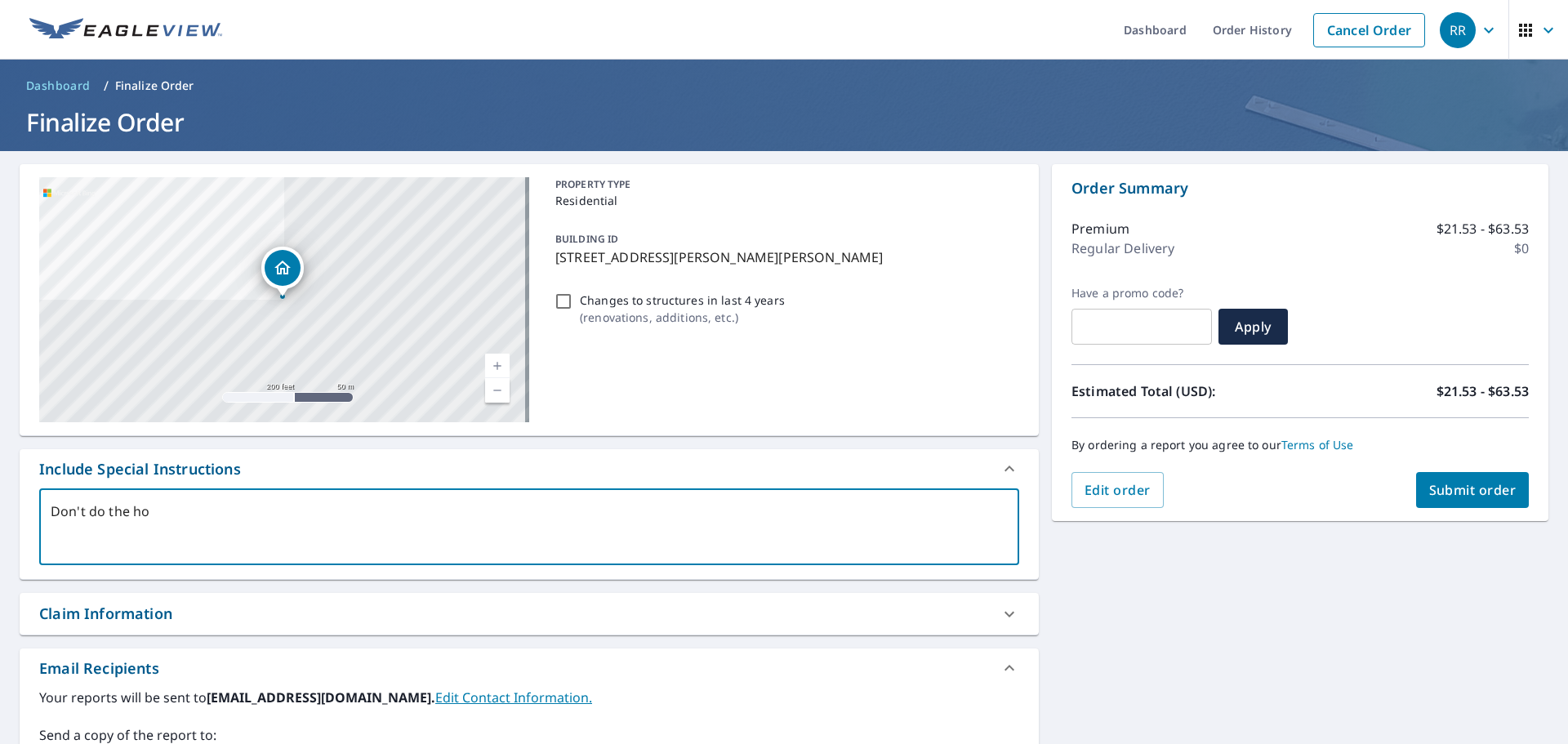
checkbox input "true"
type textarea "Don't do the hous"
type textarea "x"
checkbox input "true"
type textarea "Don't do the house"
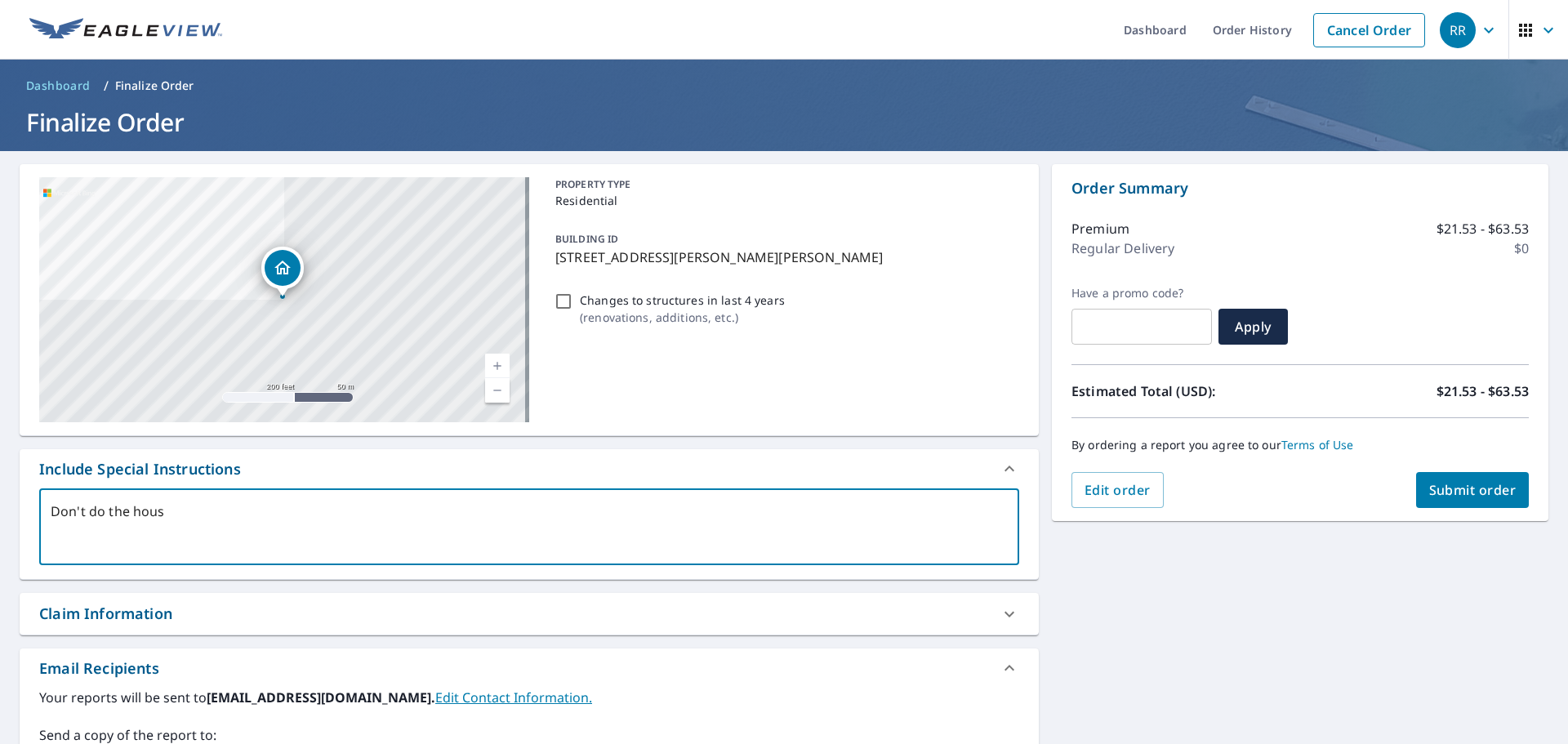
type textarea "x"
checkbox input "true"
type textarea "Don't do the house,"
type textarea "x"
checkbox input "true"
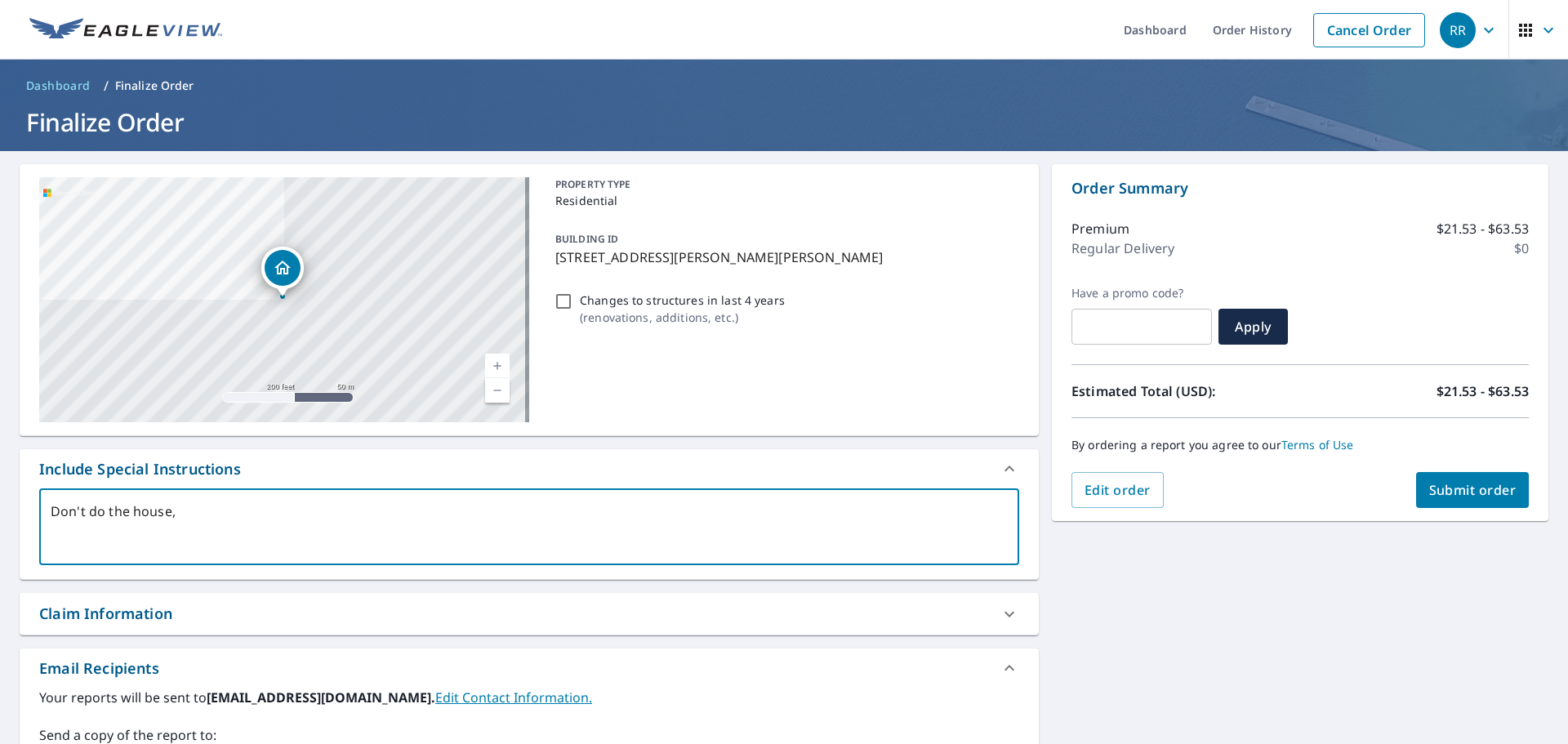
type textarea "Don't do the house,"
type textarea "x"
checkbox input "true"
type textarea "Don't do the house, j"
type textarea "x"
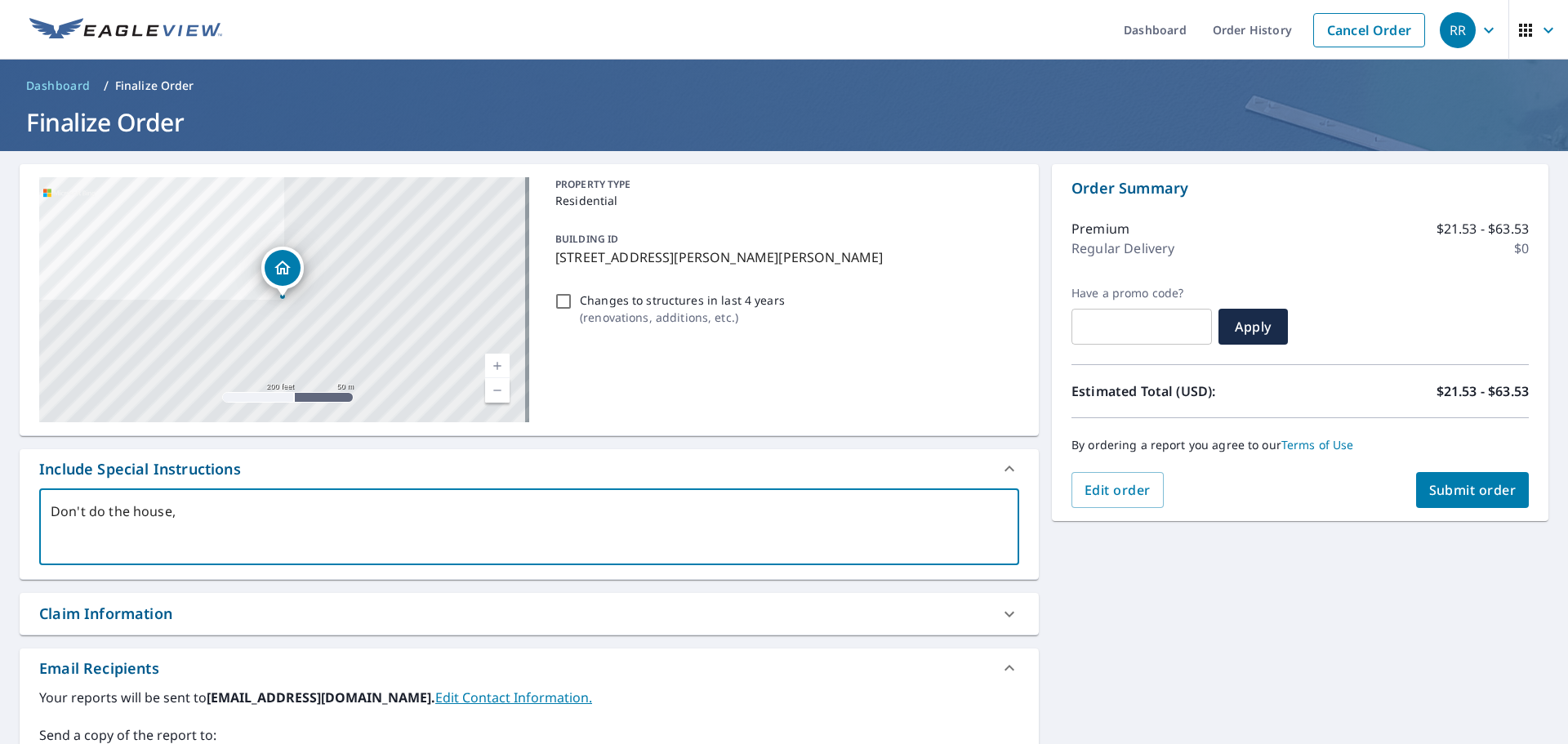
checkbox input "true"
type textarea "Don't do the house, ju"
type textarea "x"
checkbox input "true"
type textarea "Don't do the house, jus"
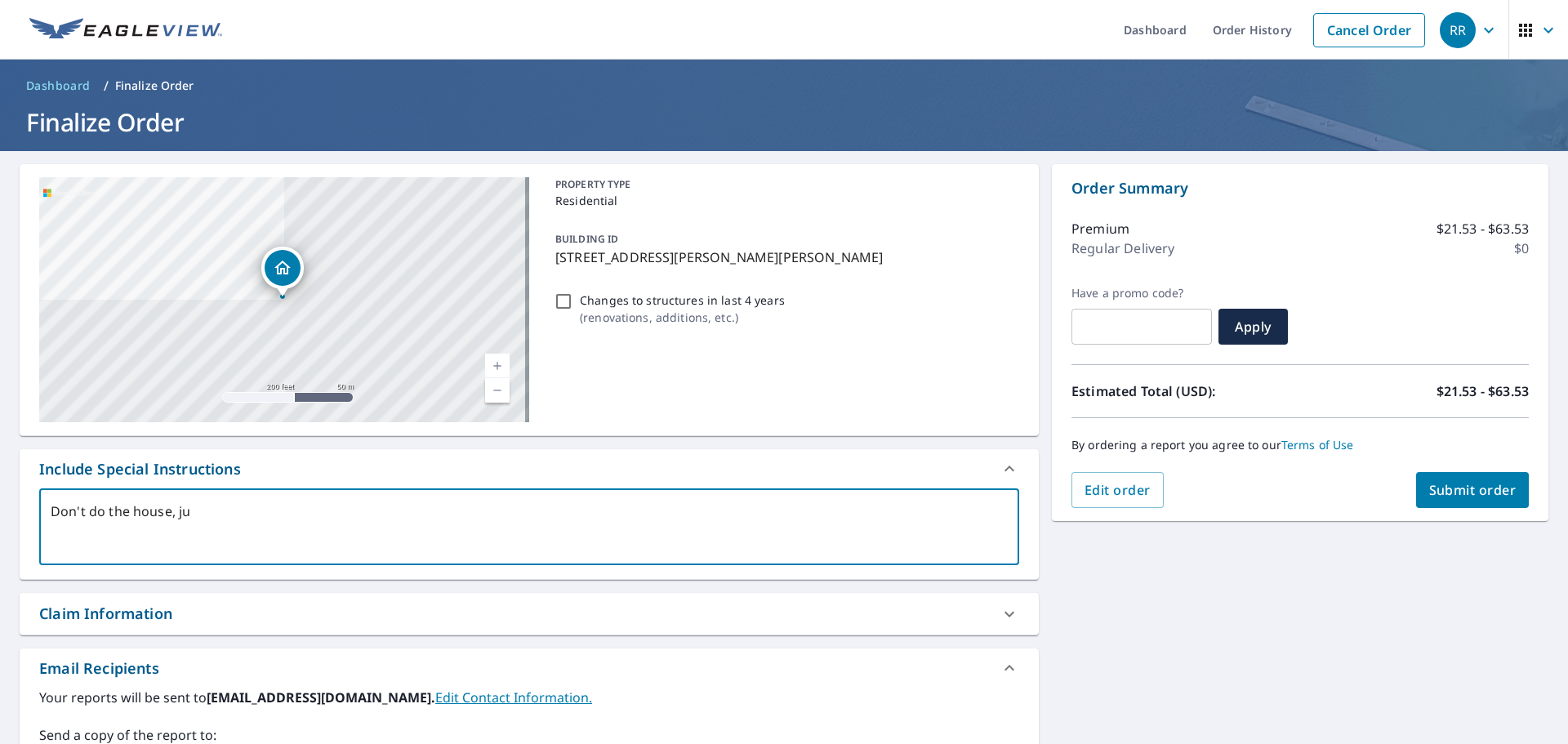
type textarea "x"
checkbox input "true"
type textarea "Don't do the house, just"
type textarea "x"
checkbox input "true"
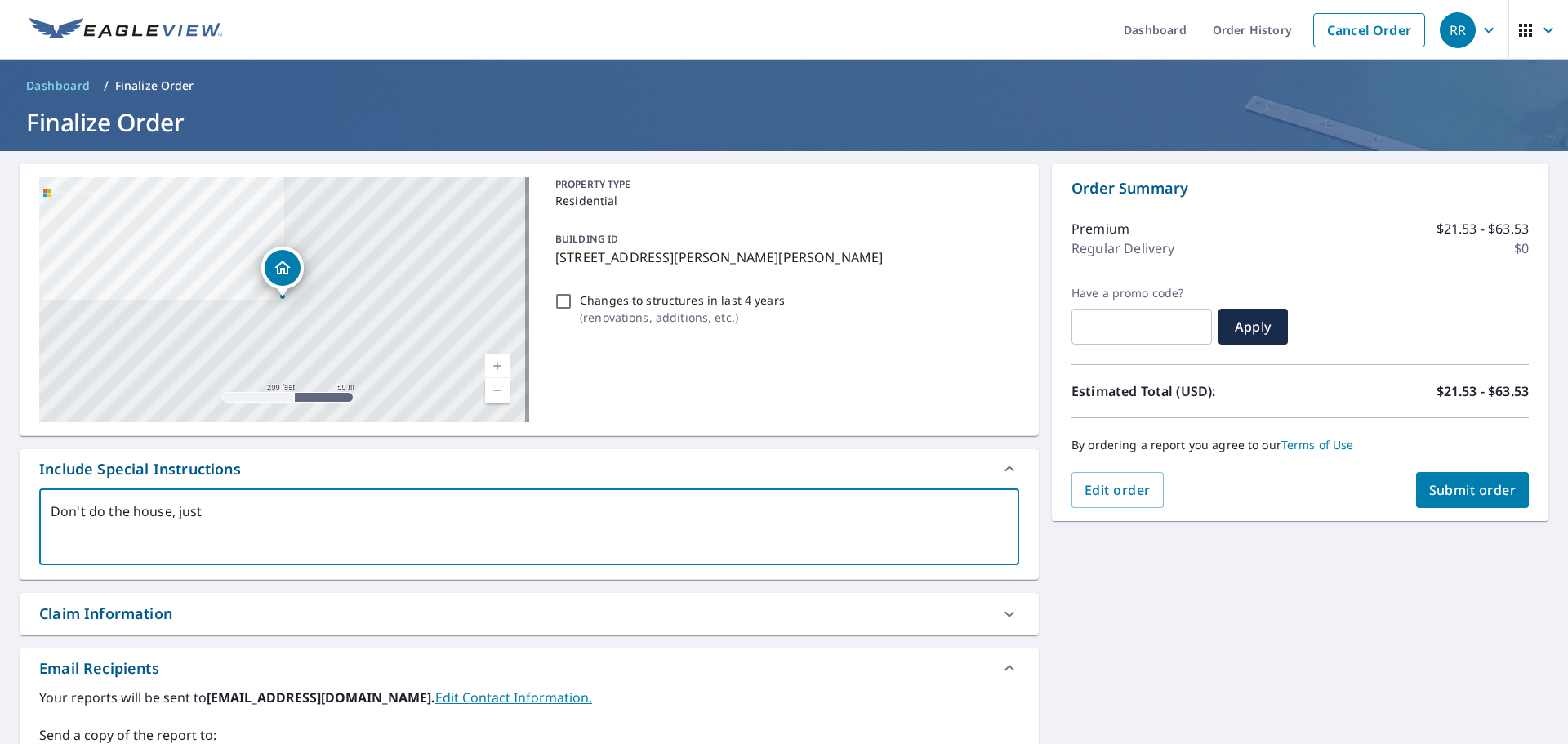
type textarea "Don't do the house, just"
type textarea "x"
checkbox input "true"
type textarea "Don't do the house, just g"
type textarea "x"
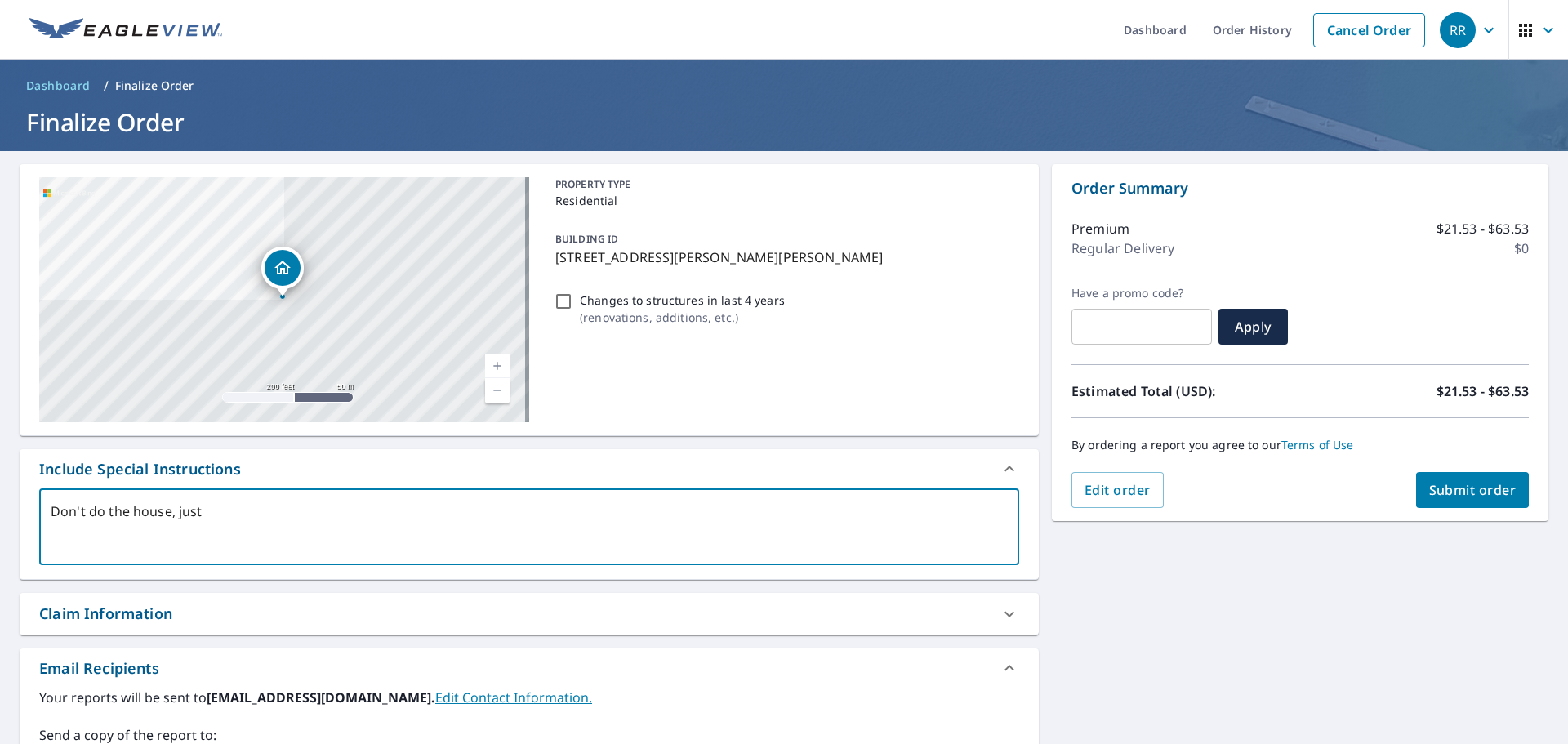
checkbox input "true"
type textarea "Don't do the house, just ge"
type textarea "x"
checkbox input "true"
type textarea "Don't do the house, just get"
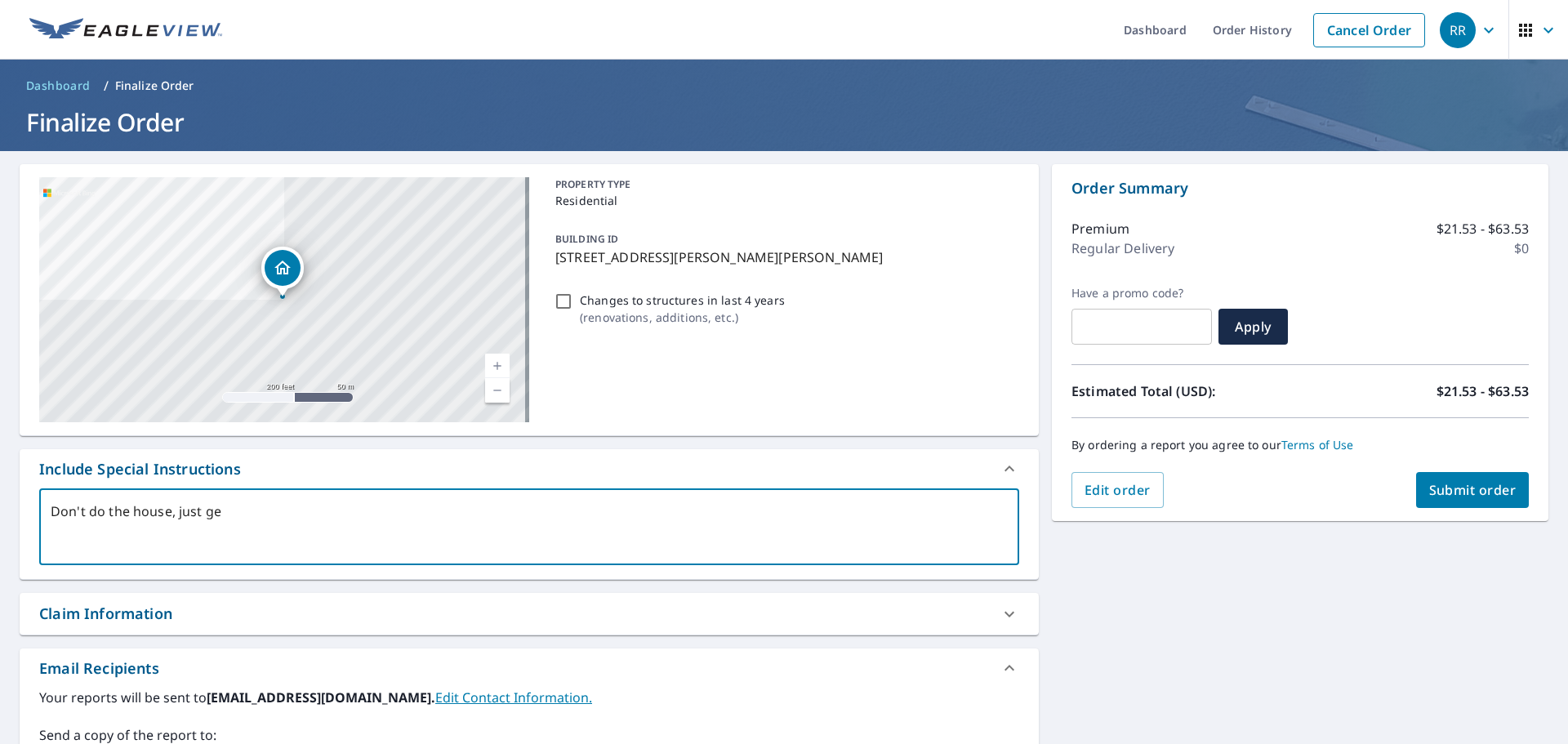
type textarea "x"
checkbox input "true"
type textarea "Don't do the house, just get"
type textarea "x"
checkbox input "true"
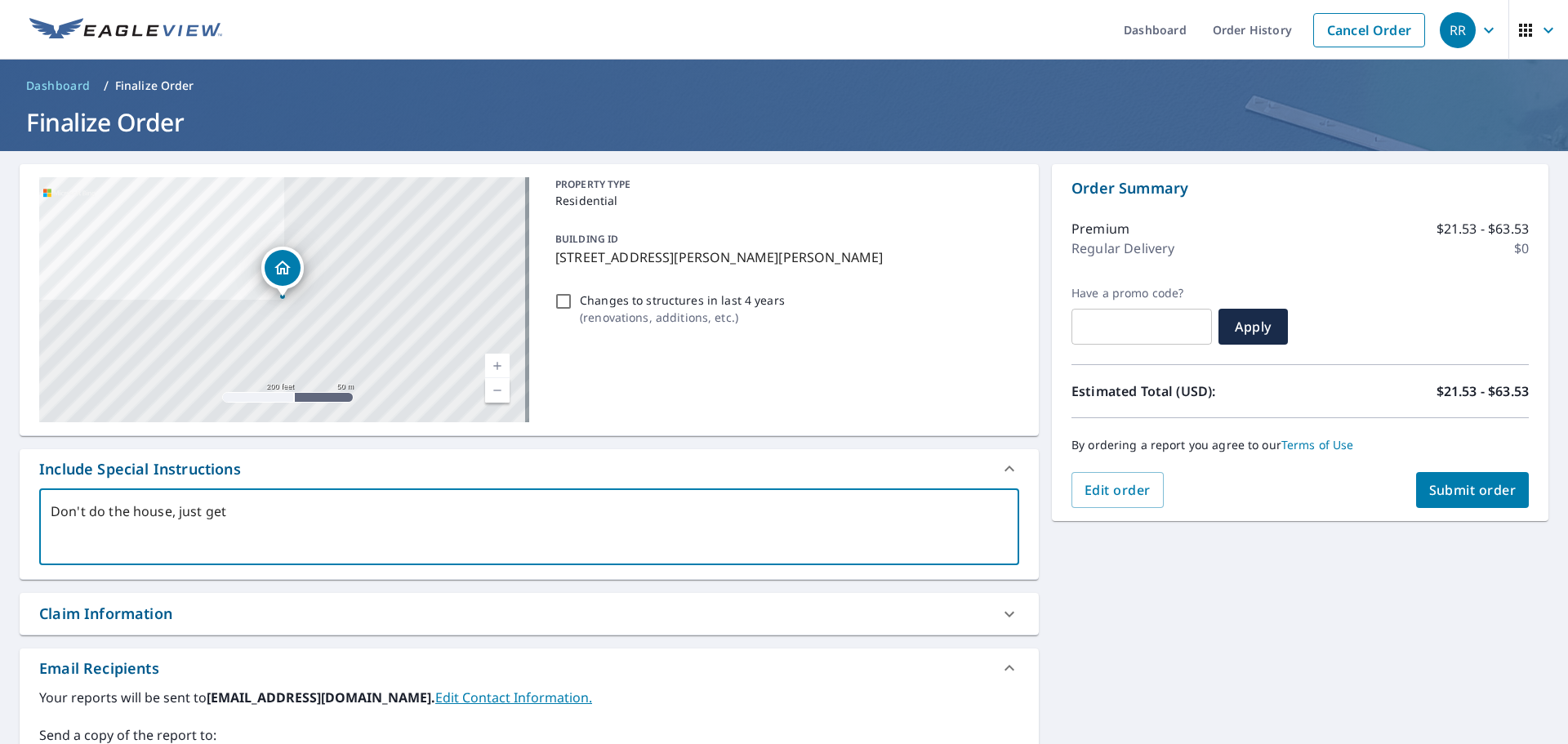
type textarea "Don't do the house, just get t"
type textarea "x"
checkbox input "true"
type textarea "Don't do the house, just get th"
type textarea "x"
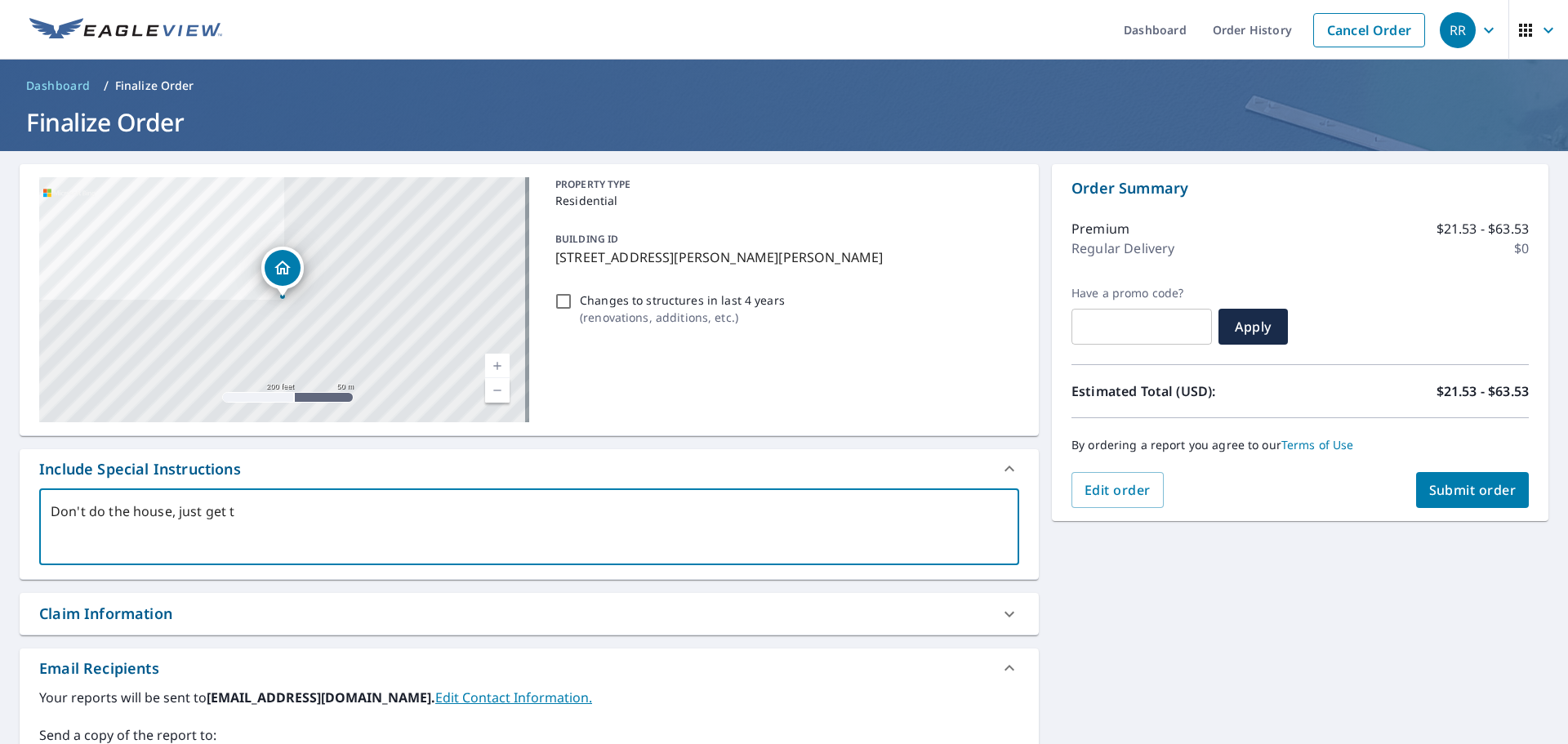
checkbox input "true"
type textarea "Don't do the house, just get thr"
type textarea "x"
checkbox input "true"
type textarea "Don't do the house, just get thr"
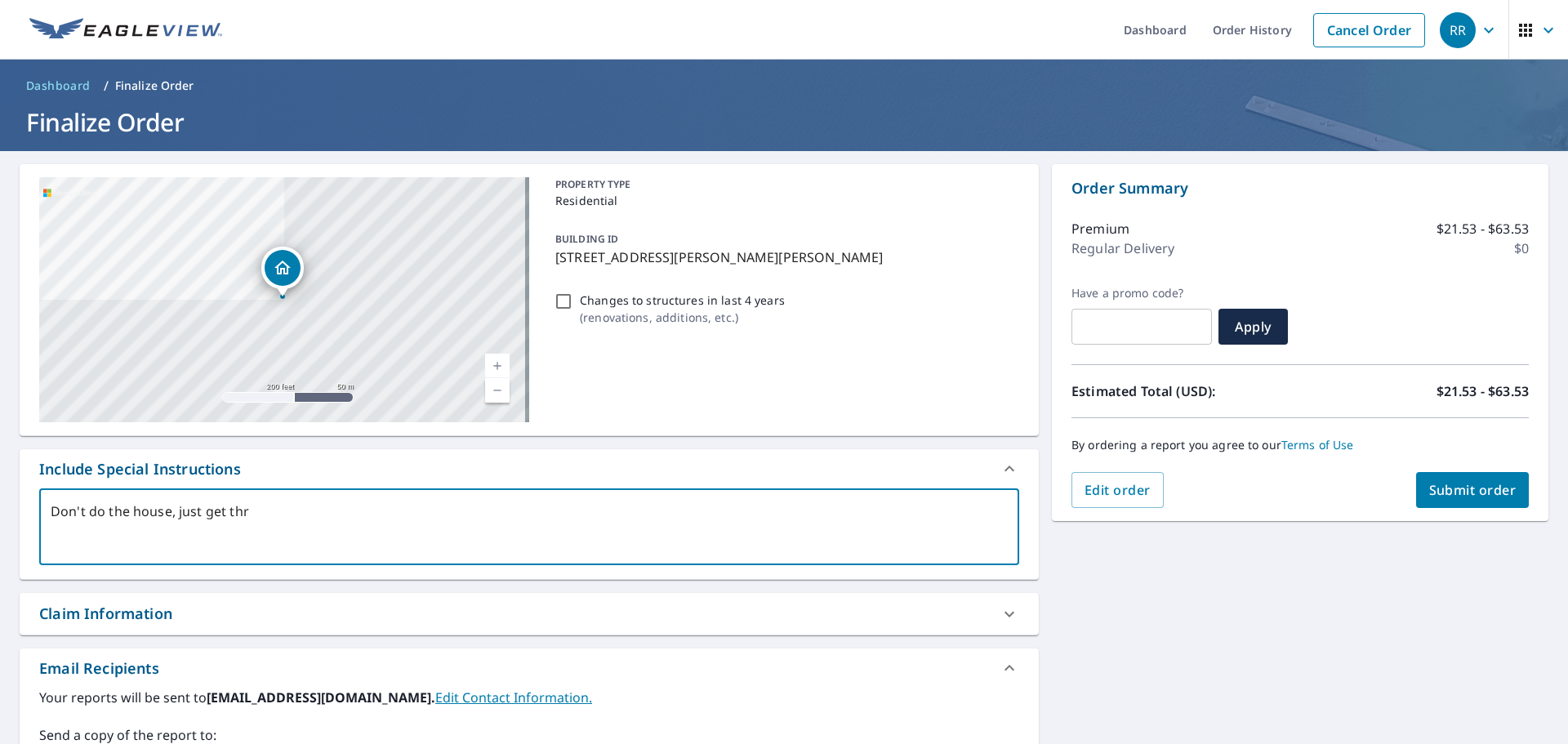
type textarea "x"
checkbox input "true"
type textarea "Don't do the house, just get thr"
type textarea "x"
checkbox input "true"
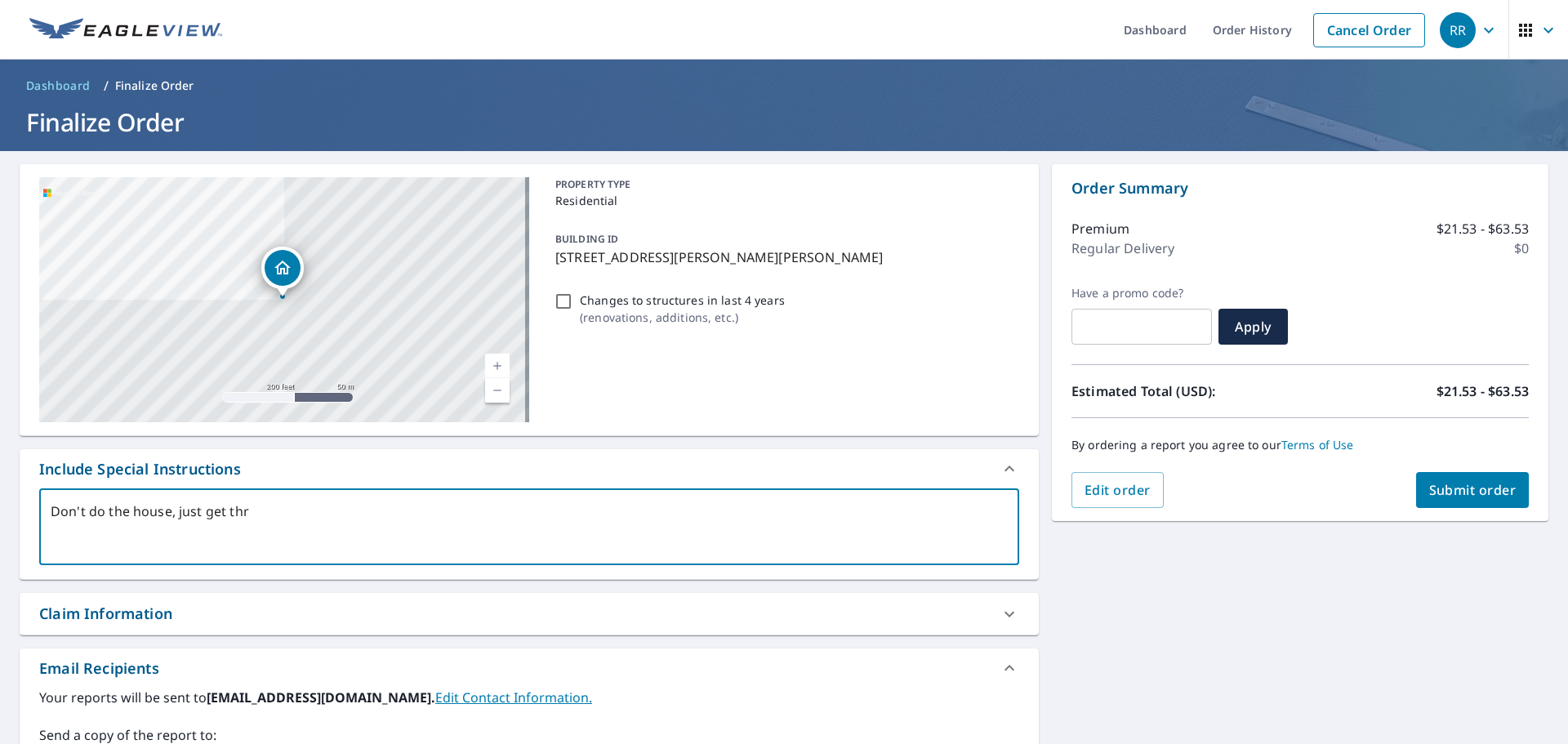
type textarea "Don't do the house, just get th"
type textarea "x"
checkbox input "true"
type textarea "Don't do the house, just get the"
type textarea "x"
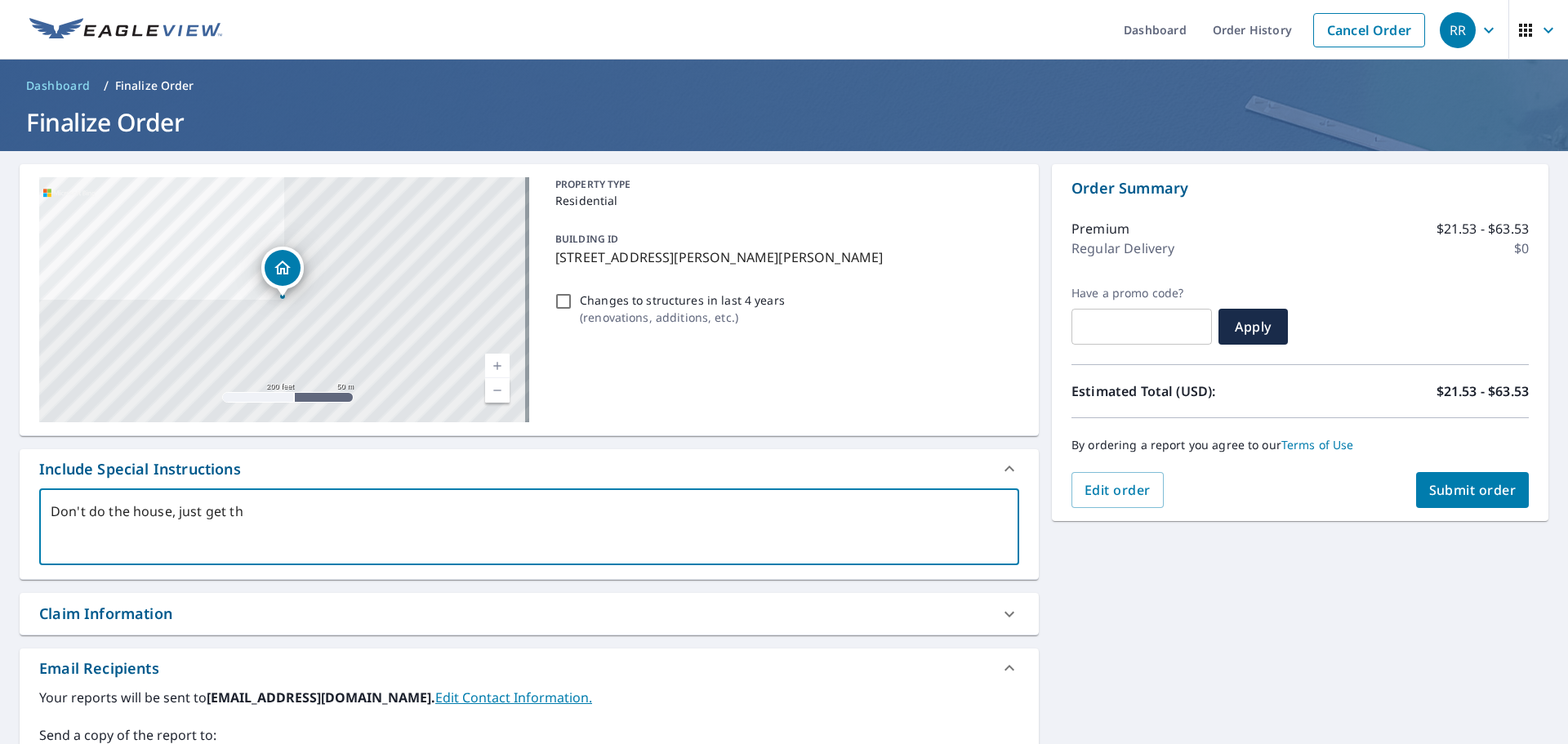
checkbox input "true"
type textarea "Don't do the house, just get the"
type textarea "x"
checkbox input "true"
type textarea "Don't do the house, just get the a"
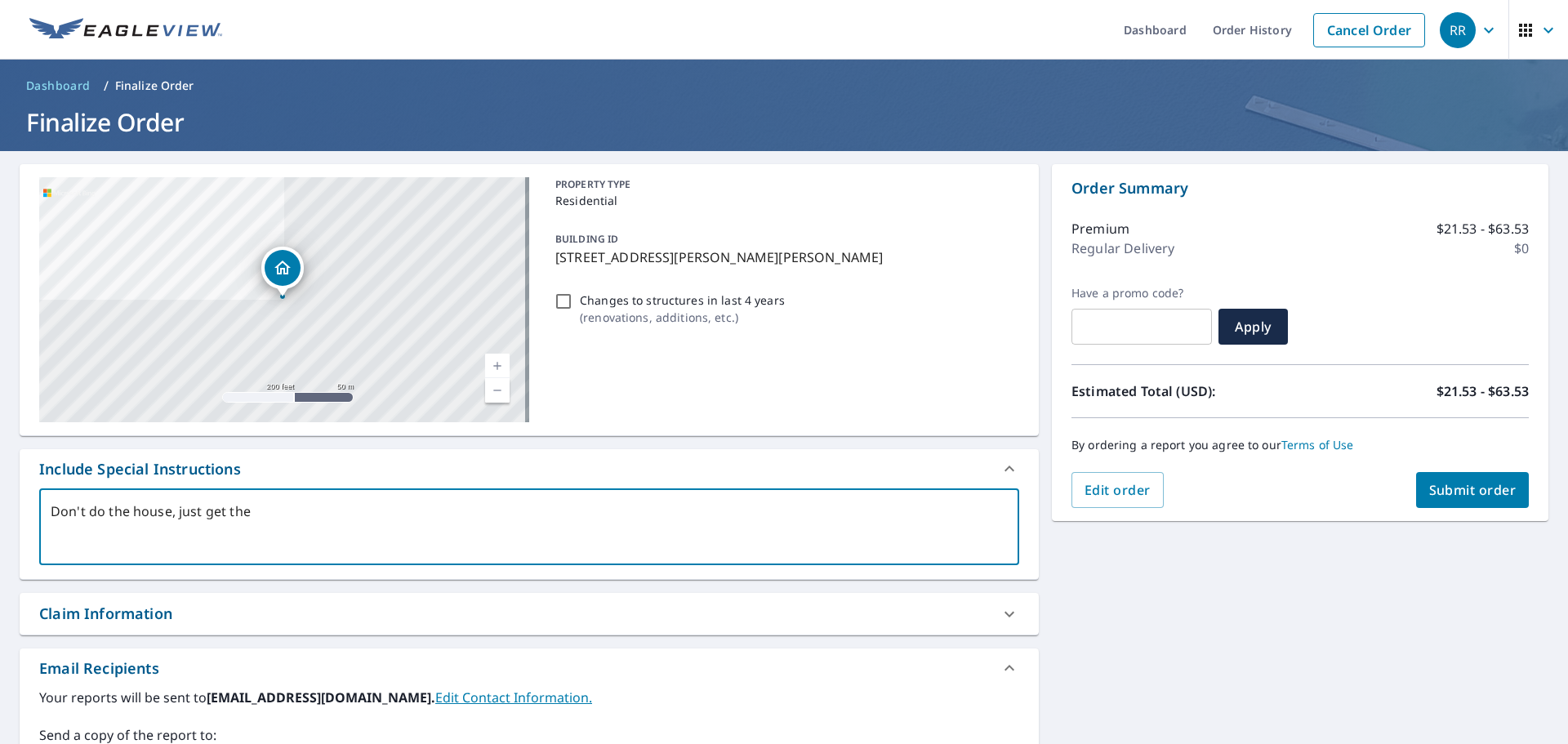
type textarea "x"
checkbox input "true"
type textarea "Don't do the house, just get the at"
type textarea "x"
checkbox input "true"
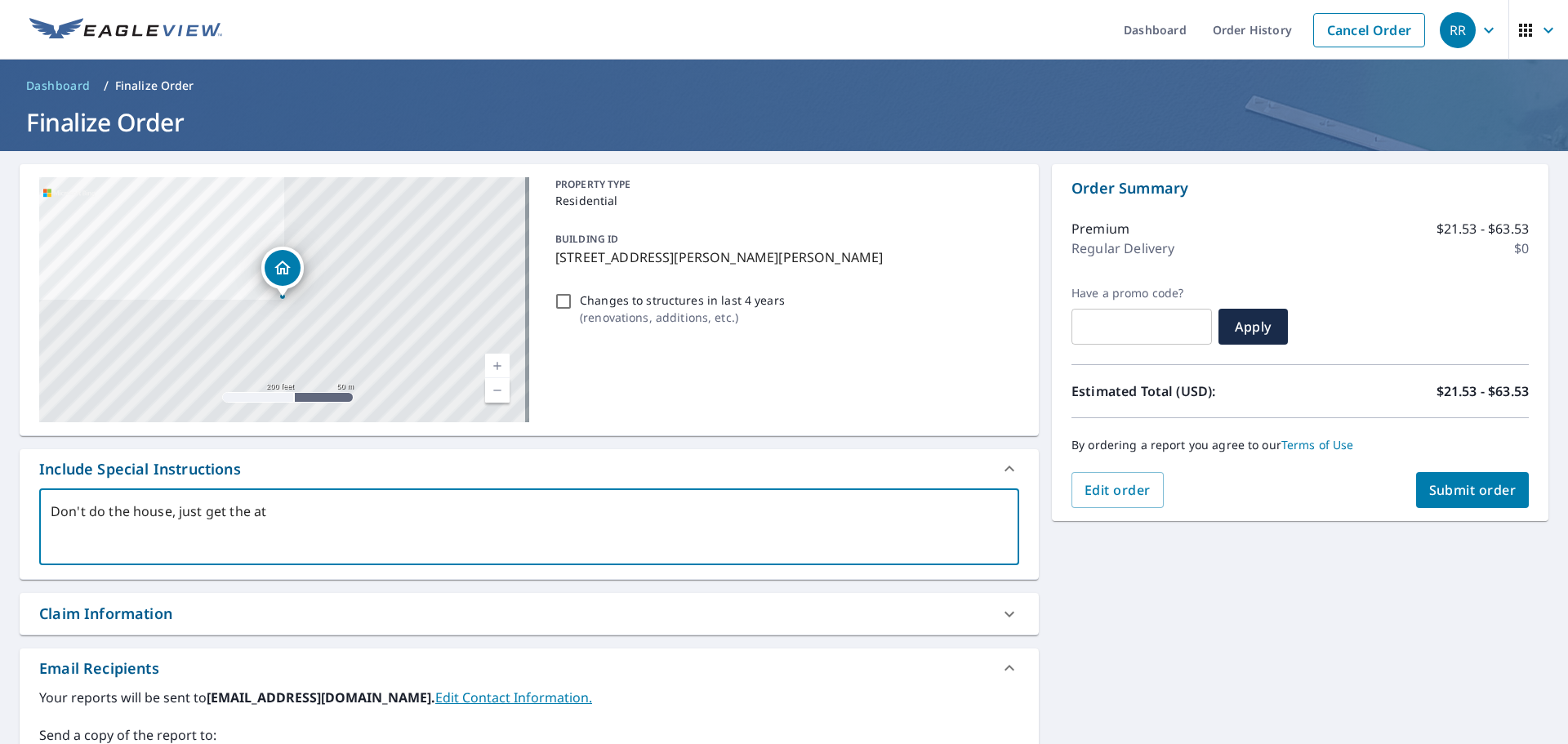
type textarea "Don't do the house, just get the att"
type textarea "x"
checkbox input "true"
type textarea "Don't do the house, just get the atta"
type textarea "x"
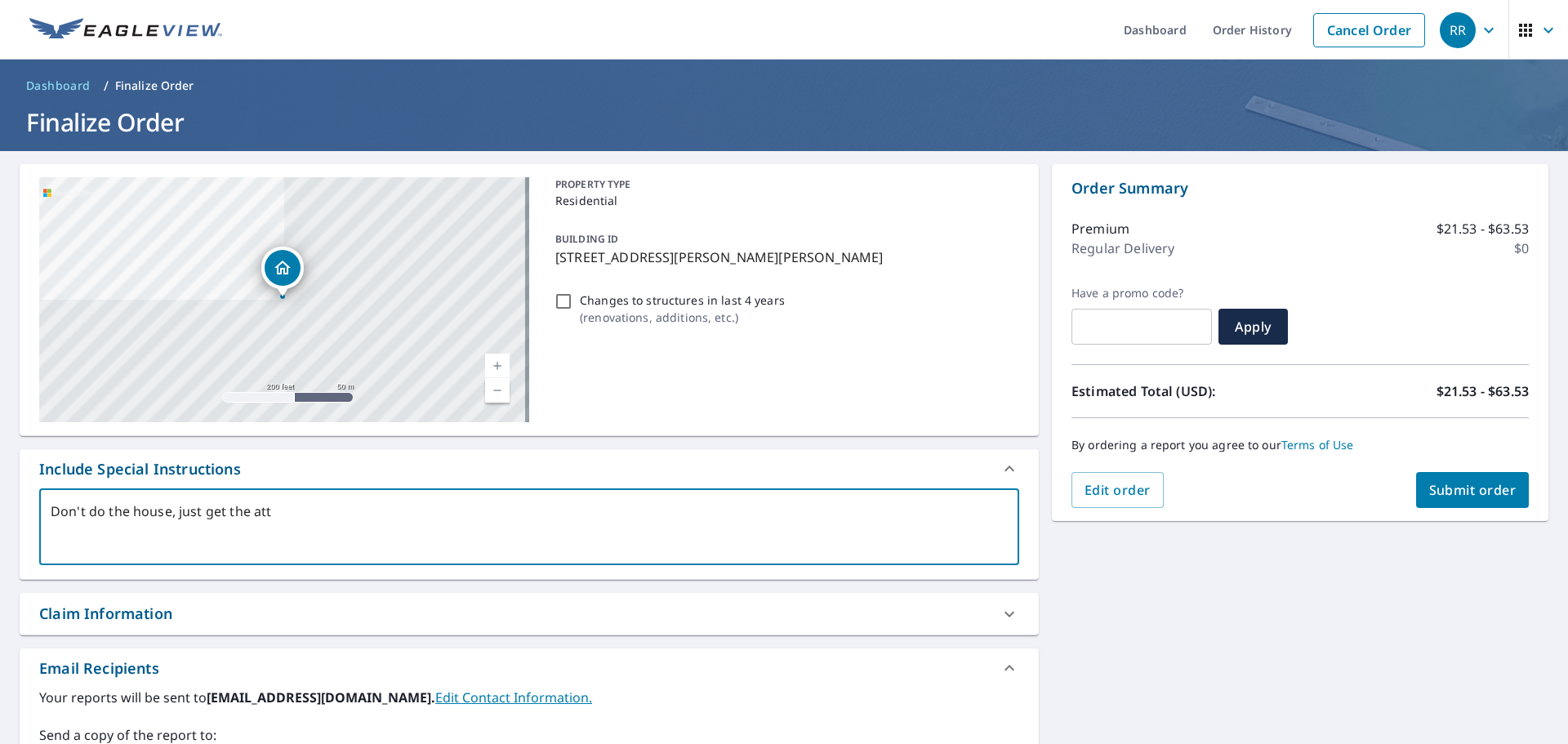
checkbox input "true"
type textarea "Don't do the house, just get the attac"
type textarea "x"
checkbox input "true"
type textarea "Don't do the house, just get the attach"
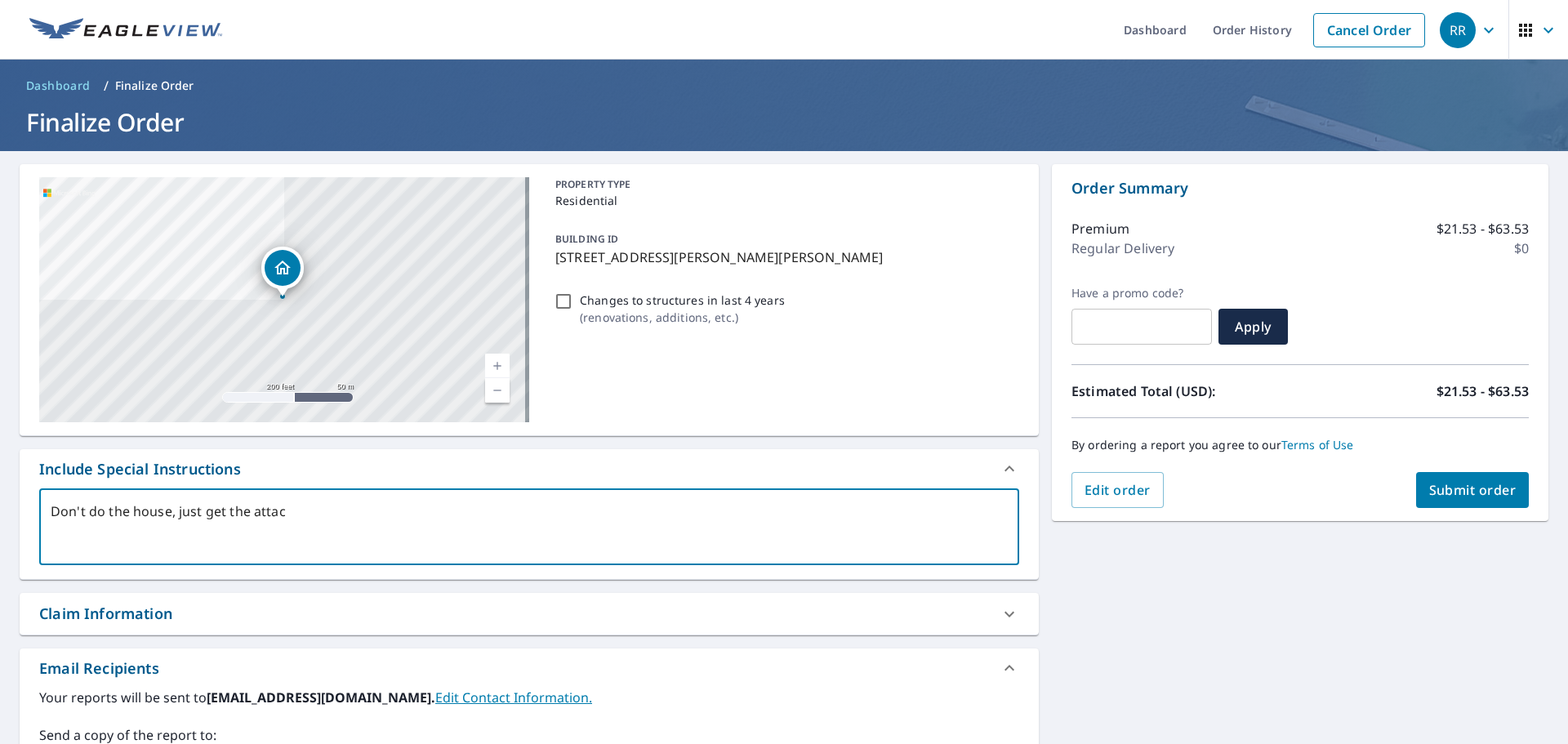
type textarea "x"
checkbox input "true"
type textarea "Don't do the house, just get the attache"
type textarea "x"
checkbox input "true"
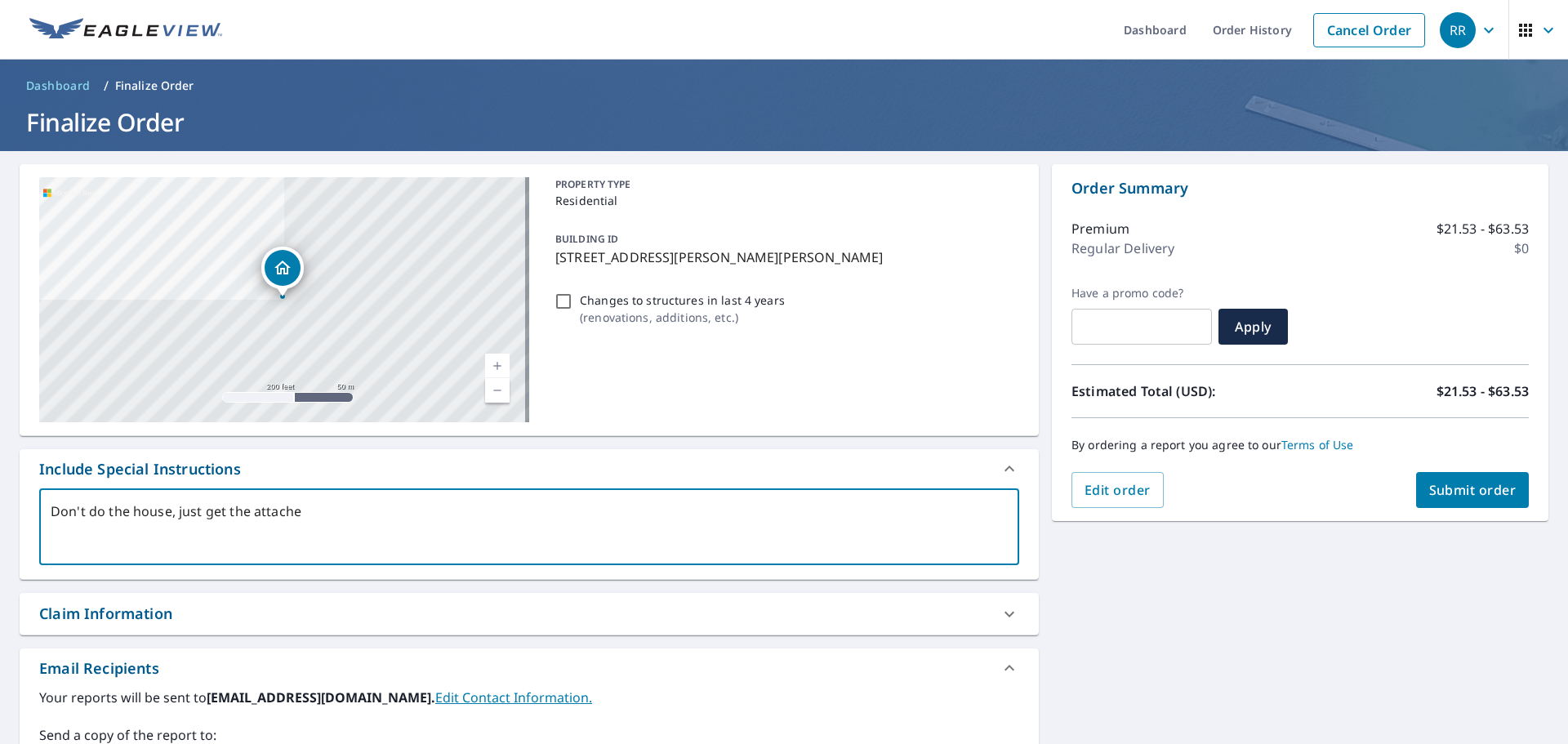
type textarea "Don't do the house, just get the attached"
type textarea "x"
checkbox input "true"
type textarea "Don't do the house, just get the attached"
type textarea "x"
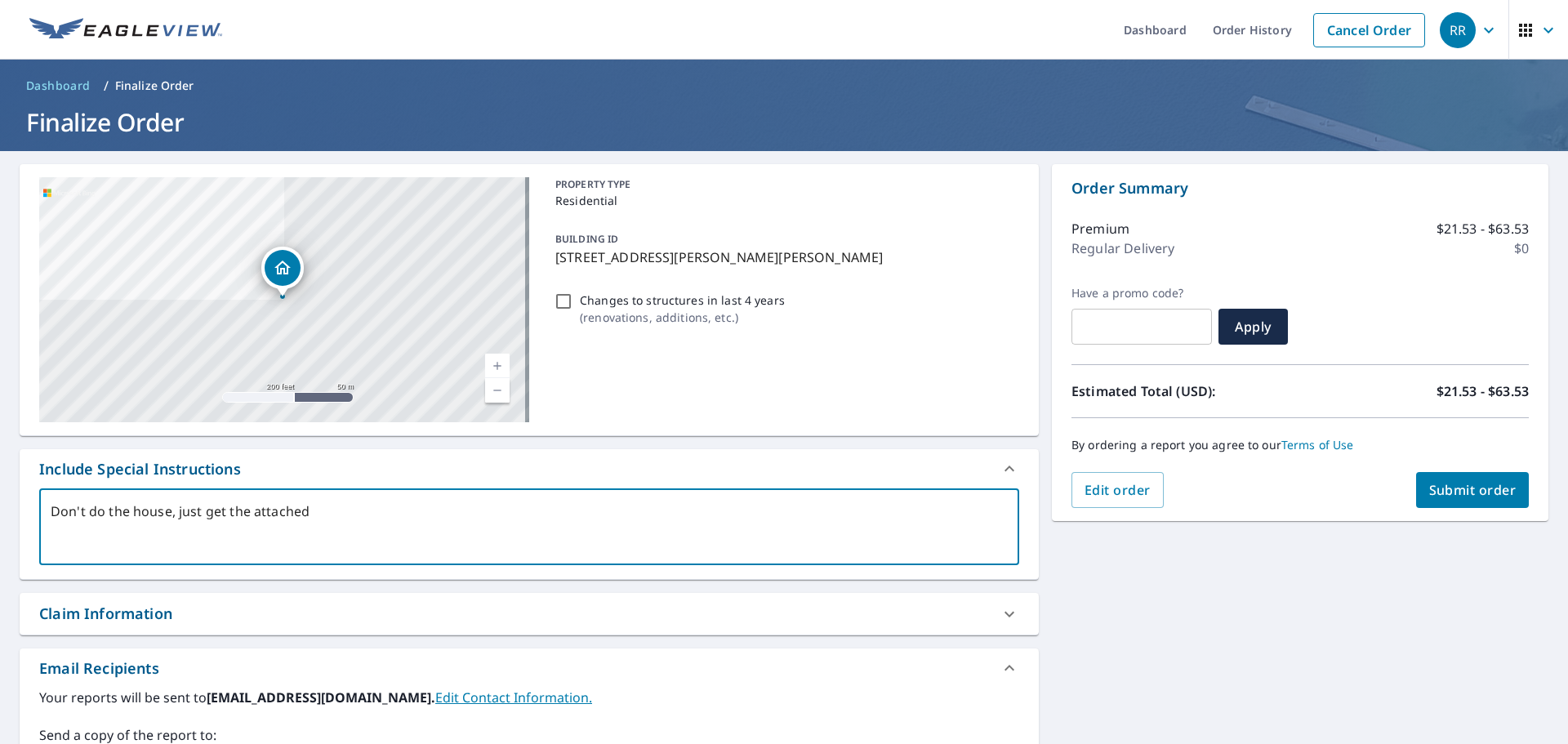
checkbox input "true"
type textarea "Don't do the house, just get the attached g"
type textarea "x"
checkbox input "true"
type textarea "Don't do the house, just get the attached ga"
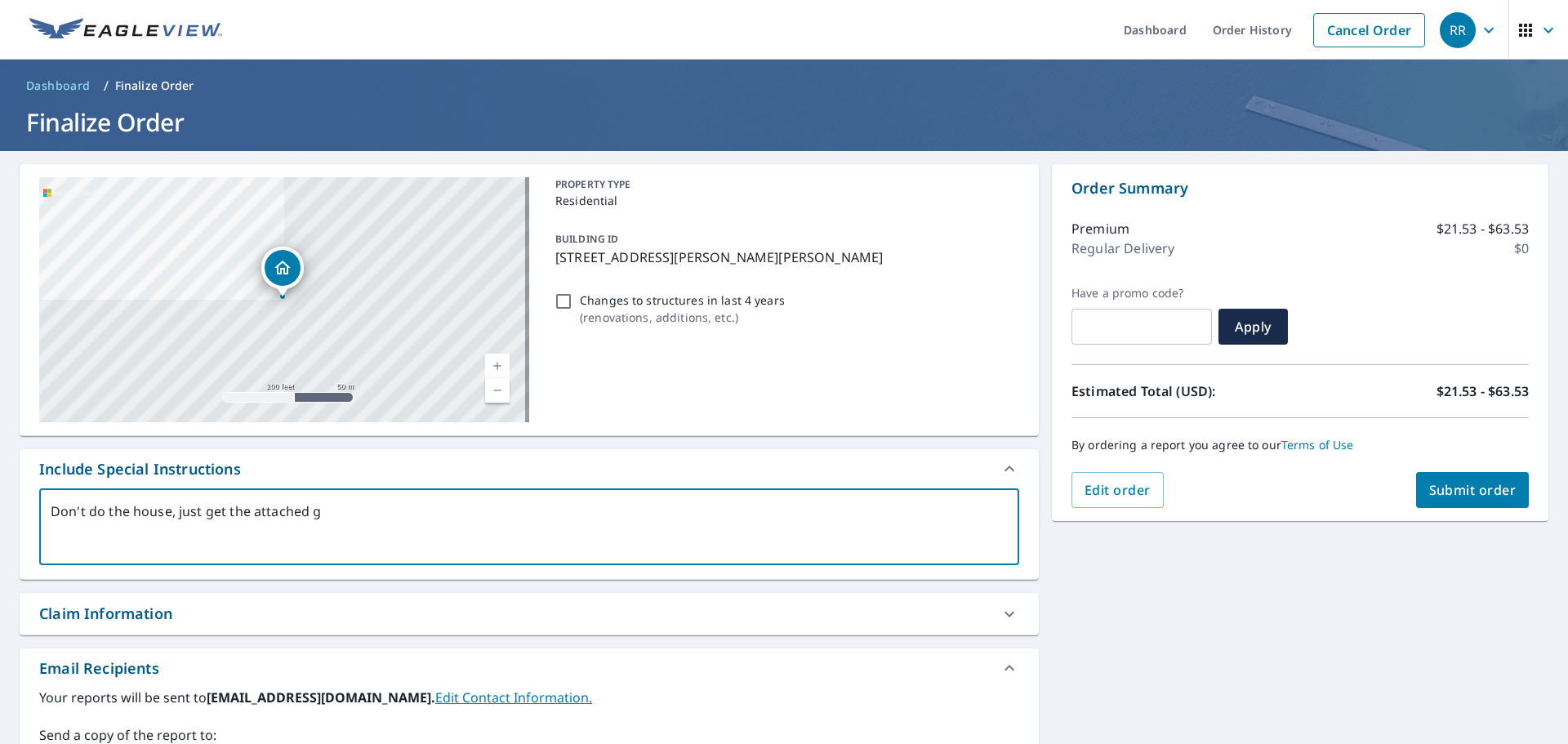
type textarea "x"
checkbox input "true"
type textarea "Don't do the house, just get the attached gar"
type textarea "x"
checkbox input "true"
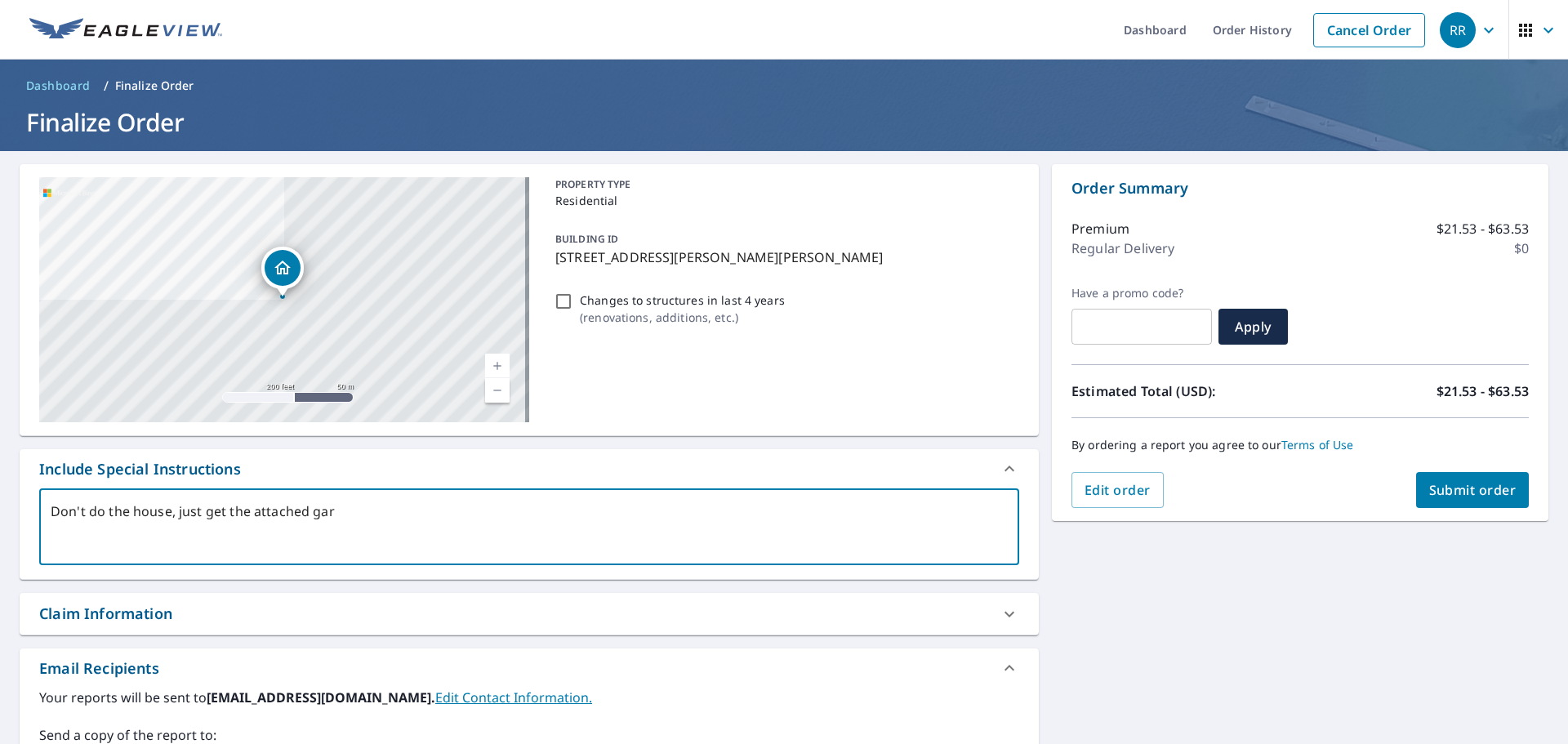
type textarea "Don't do the house, just get the attached gara"
type textarea "x"
checkbox input "true"
type textarea "Don't do the house, just get the attached garag"
type textarea "x"
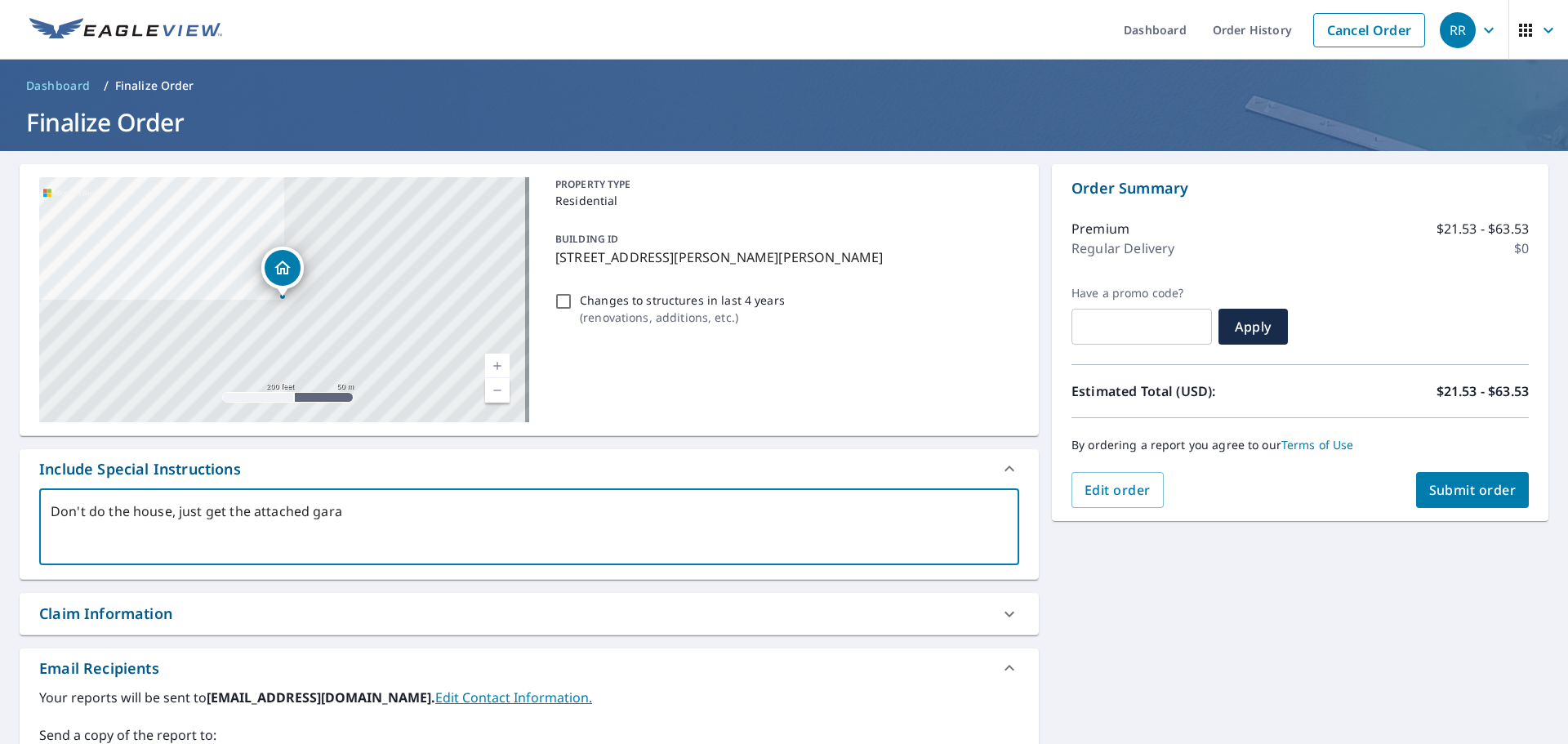
checkbox input "true"
type textarea "Don't do the house, just get the attached garage"
type textarea "x"
checkbox input "true"
type textarea "Don't do the house, just get the attached garage."
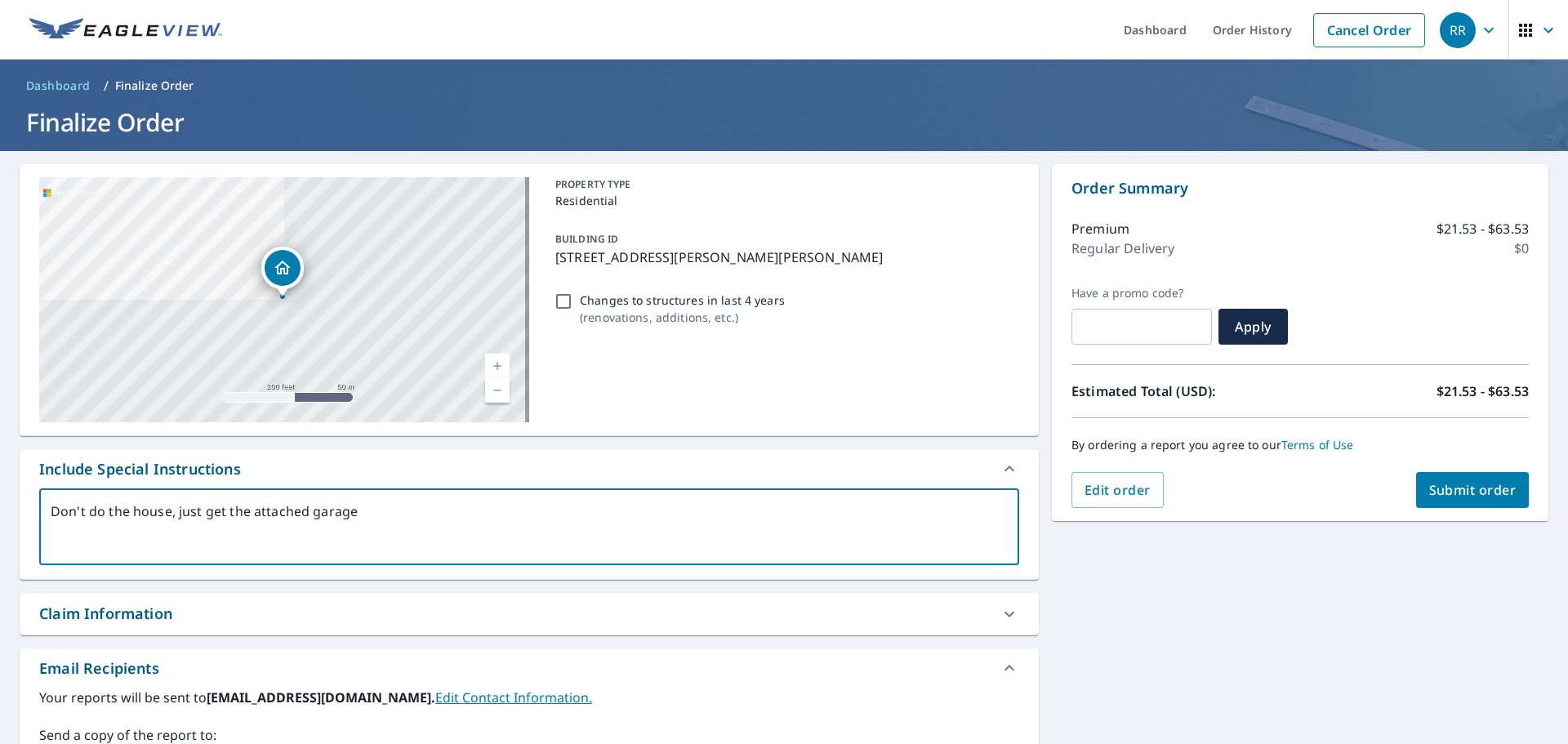
type textarea "x"
checkbox input "true"
type textarea "Don't do the house, just get the attached garage."
type textarea "x"
checkbox input "true"
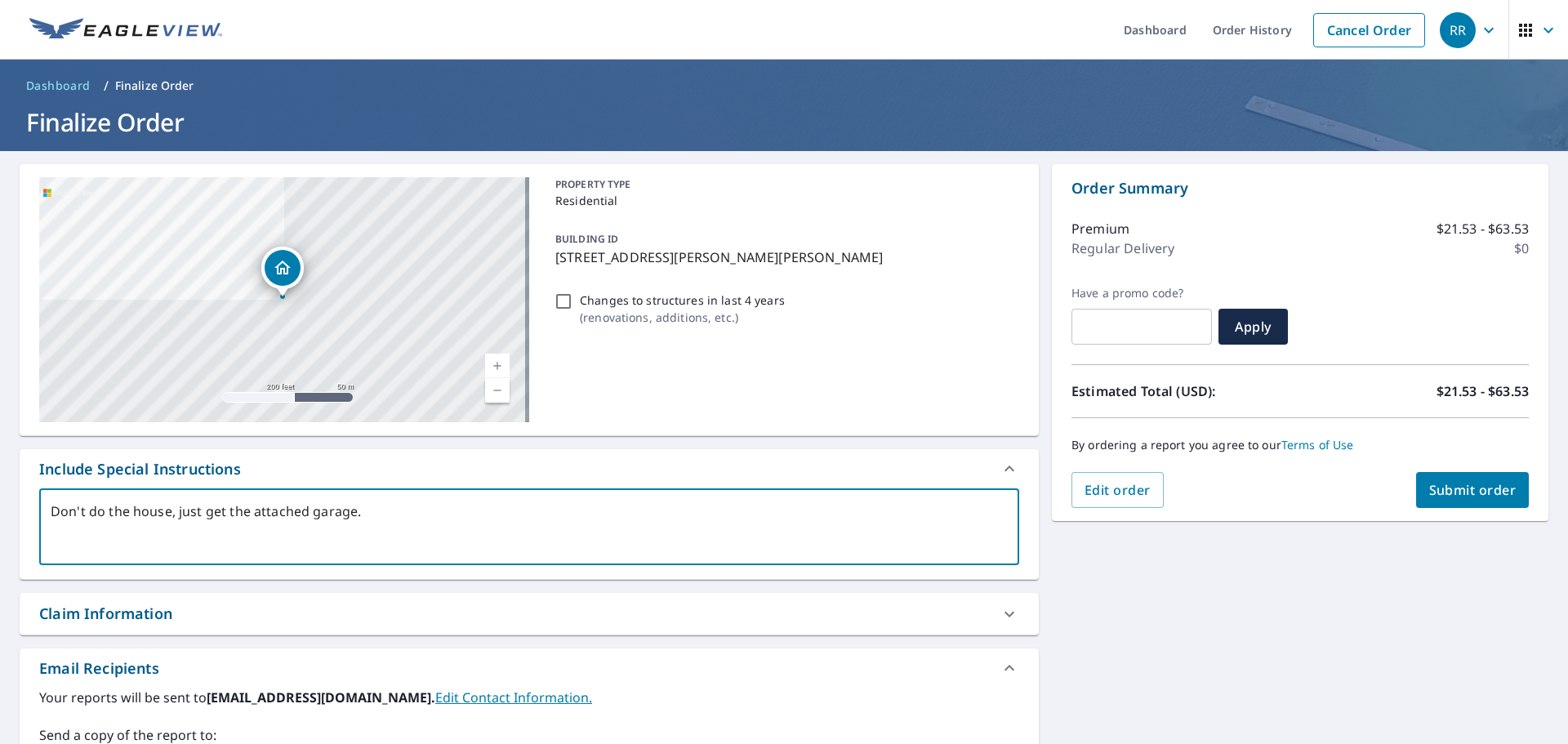
scroll to position [265, 0]
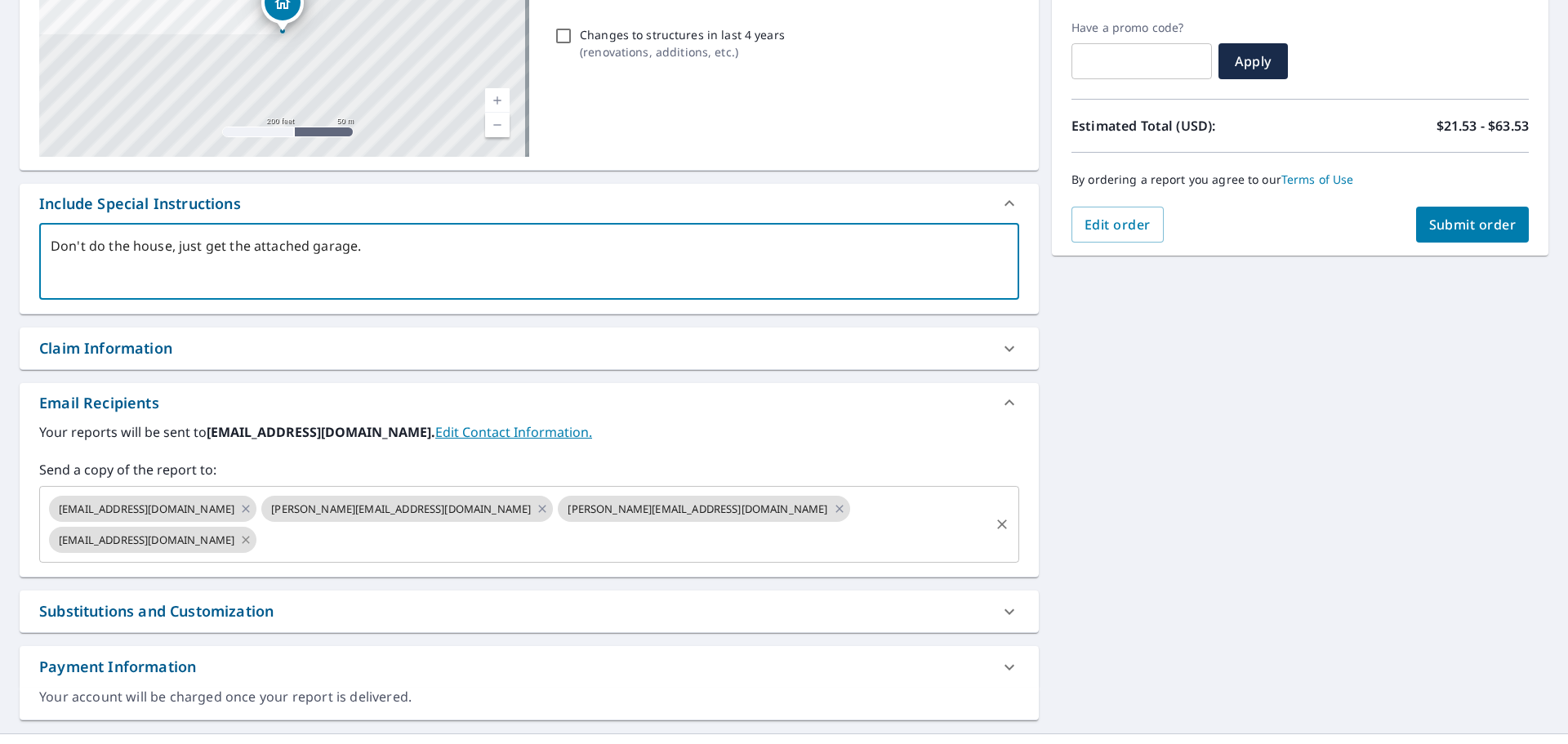
click at [252, 531] on icon at bounding box center [246, 540] width 13 height 18
type textarea "x"
checkbox input "true"
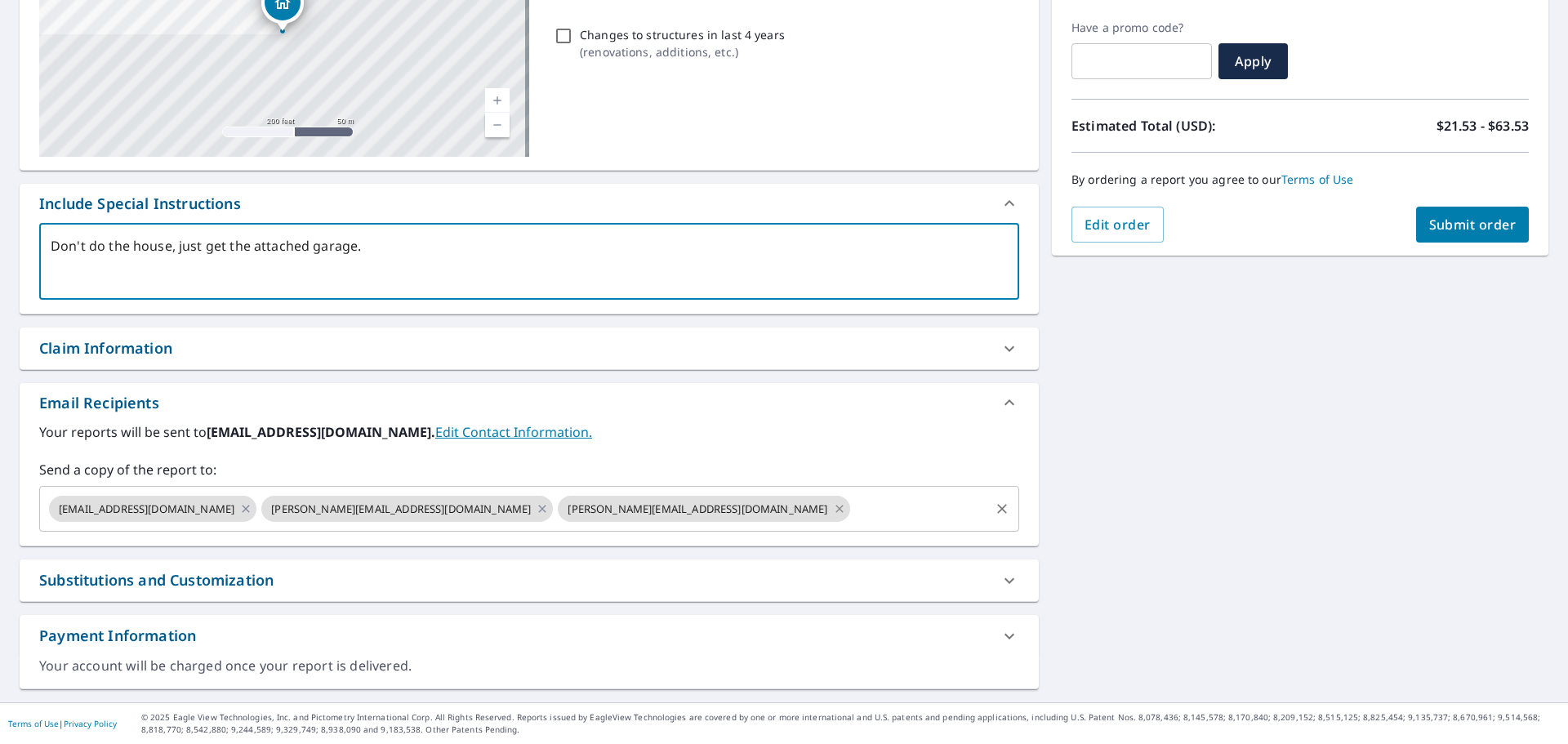
click at [835, 509] on icon at bounding box center [839, 508] width 7 height 7
type textarea "x"
checkbox input "true"
click at [535, 511] on icon at bounding box center [542, 509] width 13 height 18
type textarea "x"
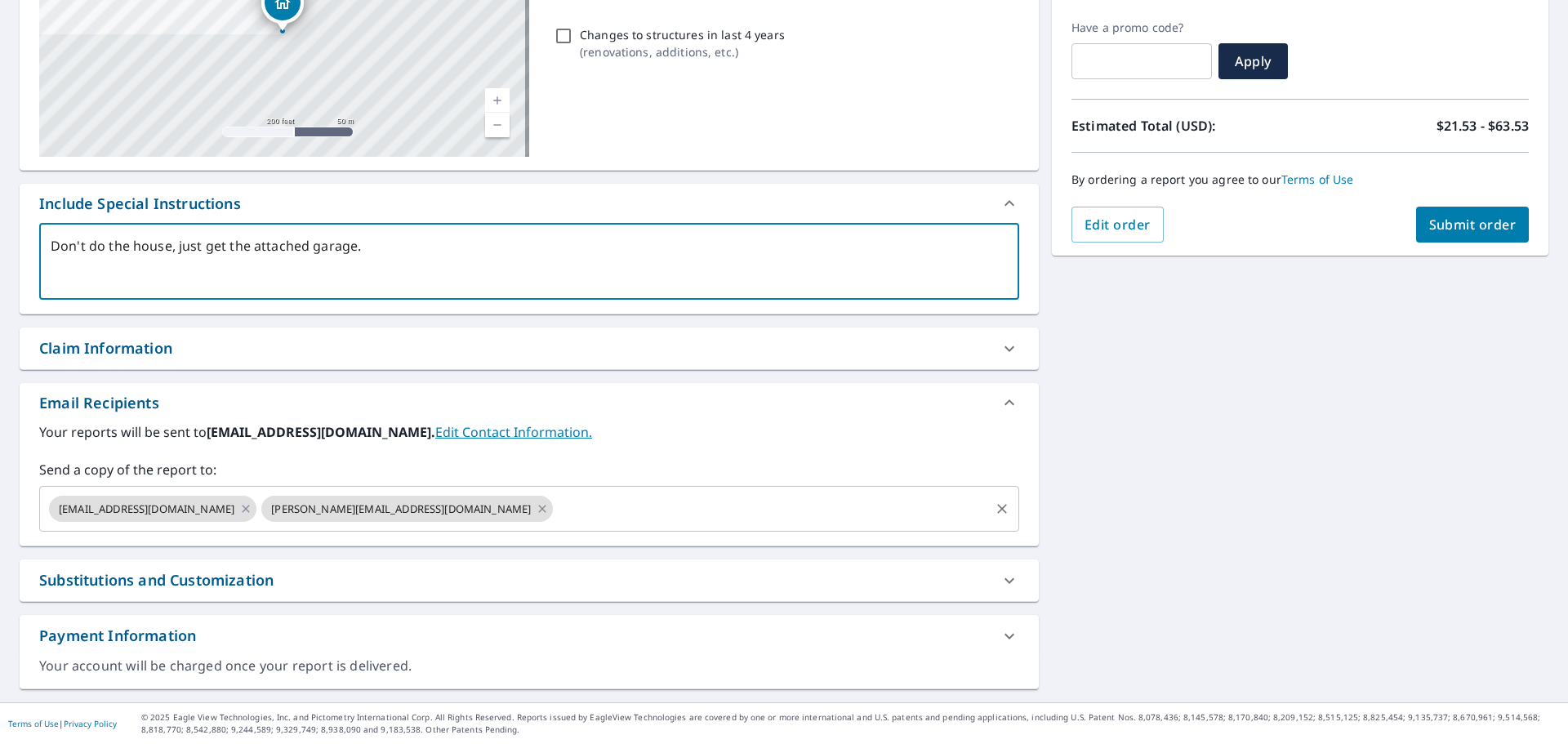
checkbox input "true"
type textarea "Don't do the house, just get the attached garage."
type textarea "x"
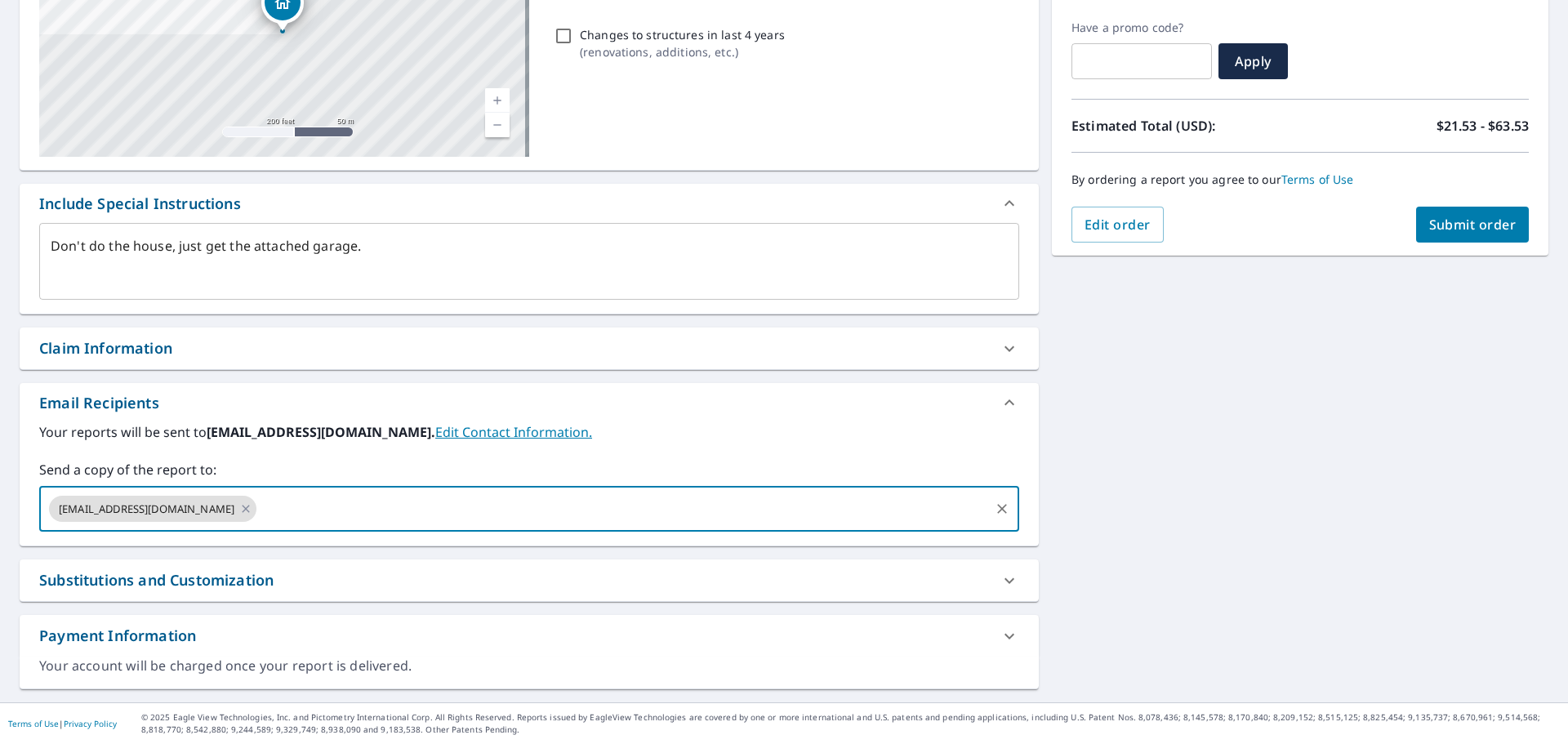
click at [343, 511] on input "text" at bounding box center [622, 509] width 728 height 31
type input "[EMAIL_ADDRESS][DOMAIN_NAME]"
type textarea "x"
checkbox input "true"
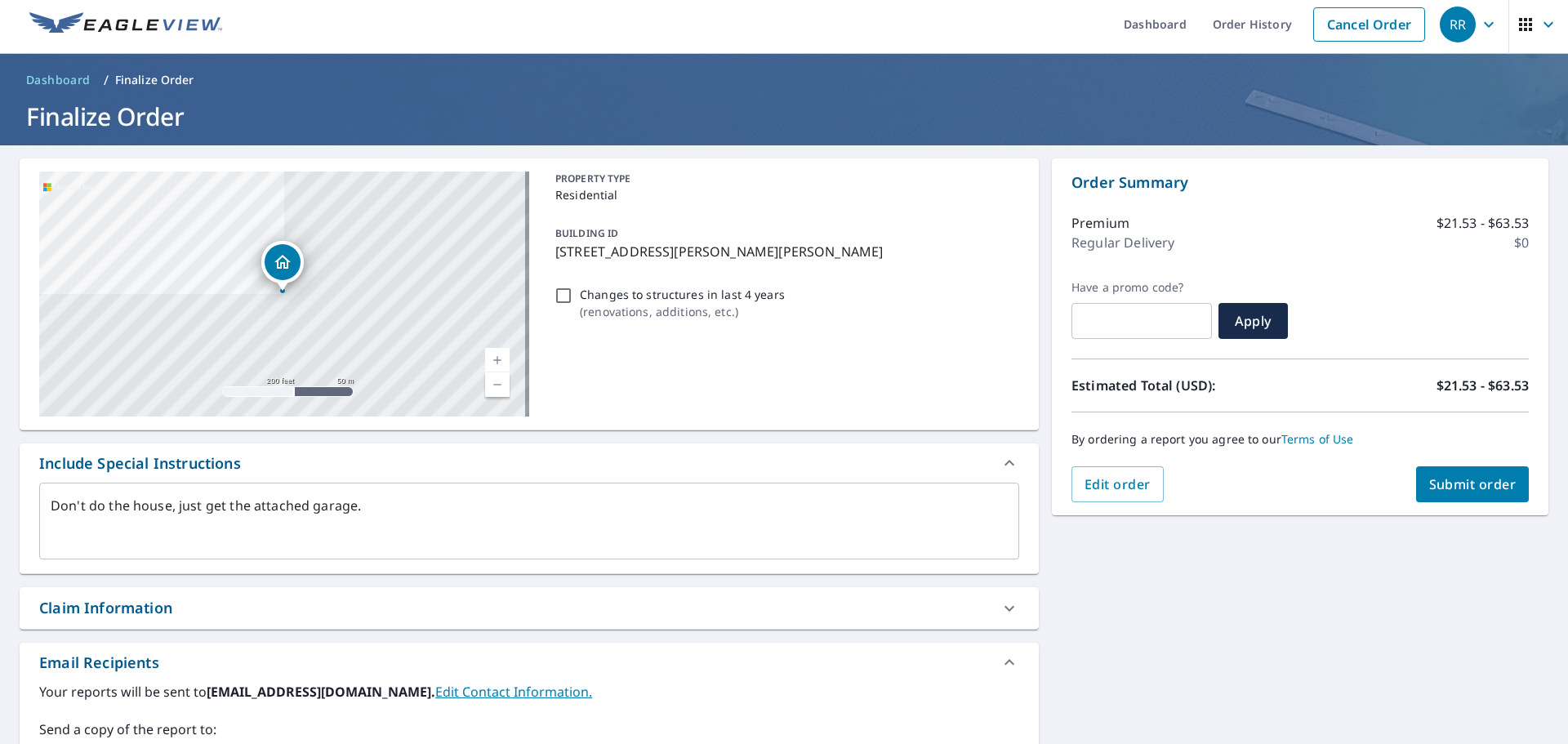
scroll to position [0, 0]
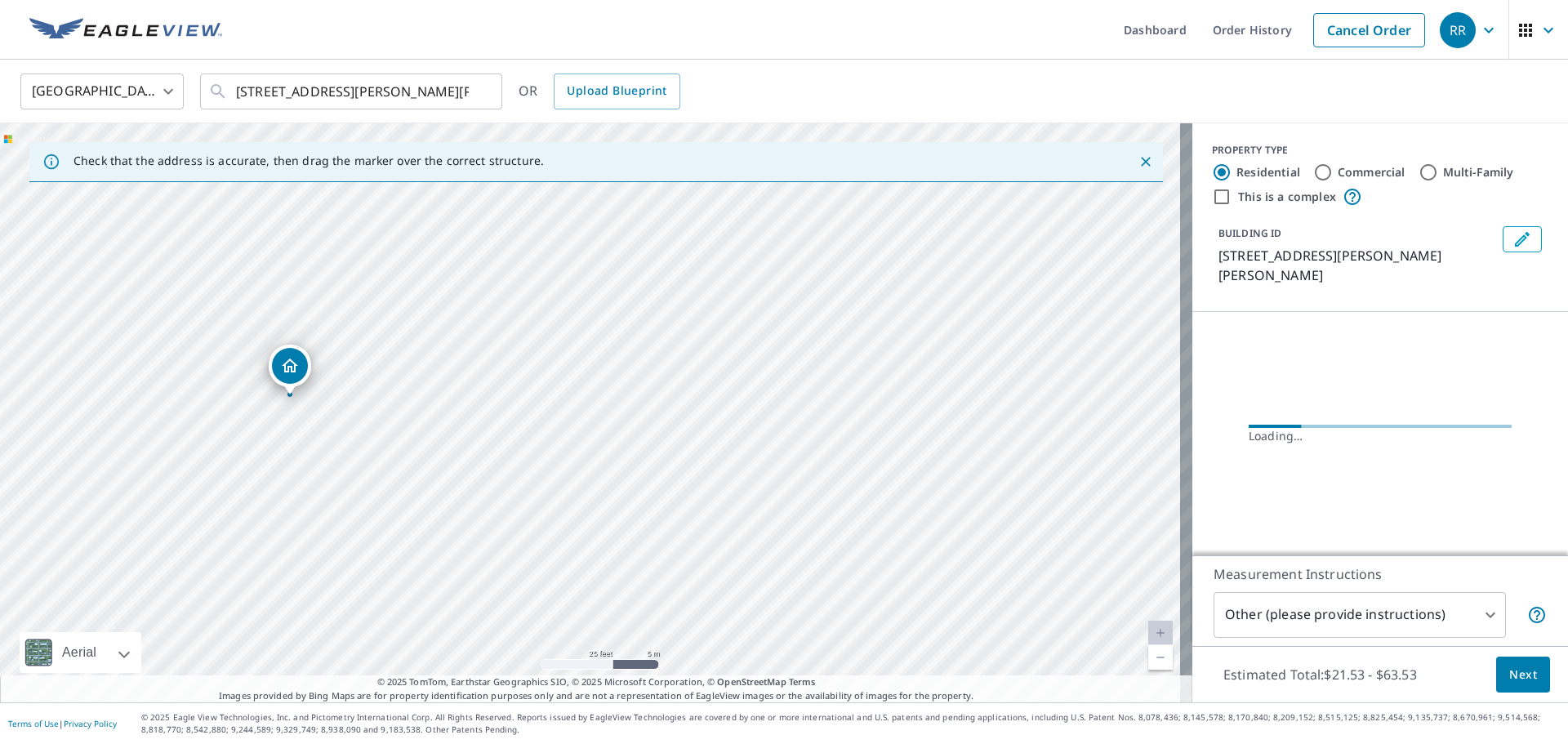
drag, startPoint x: 429, startPoint y: 402, endPoint x: 580, endPoint y: 414, distance: 151.5
click at [580, 414] on div "[STREET_ADDRESS][PERSON_NAME][PERSON_NAME]" at bounding box center [596, 413] width 1192 height 579
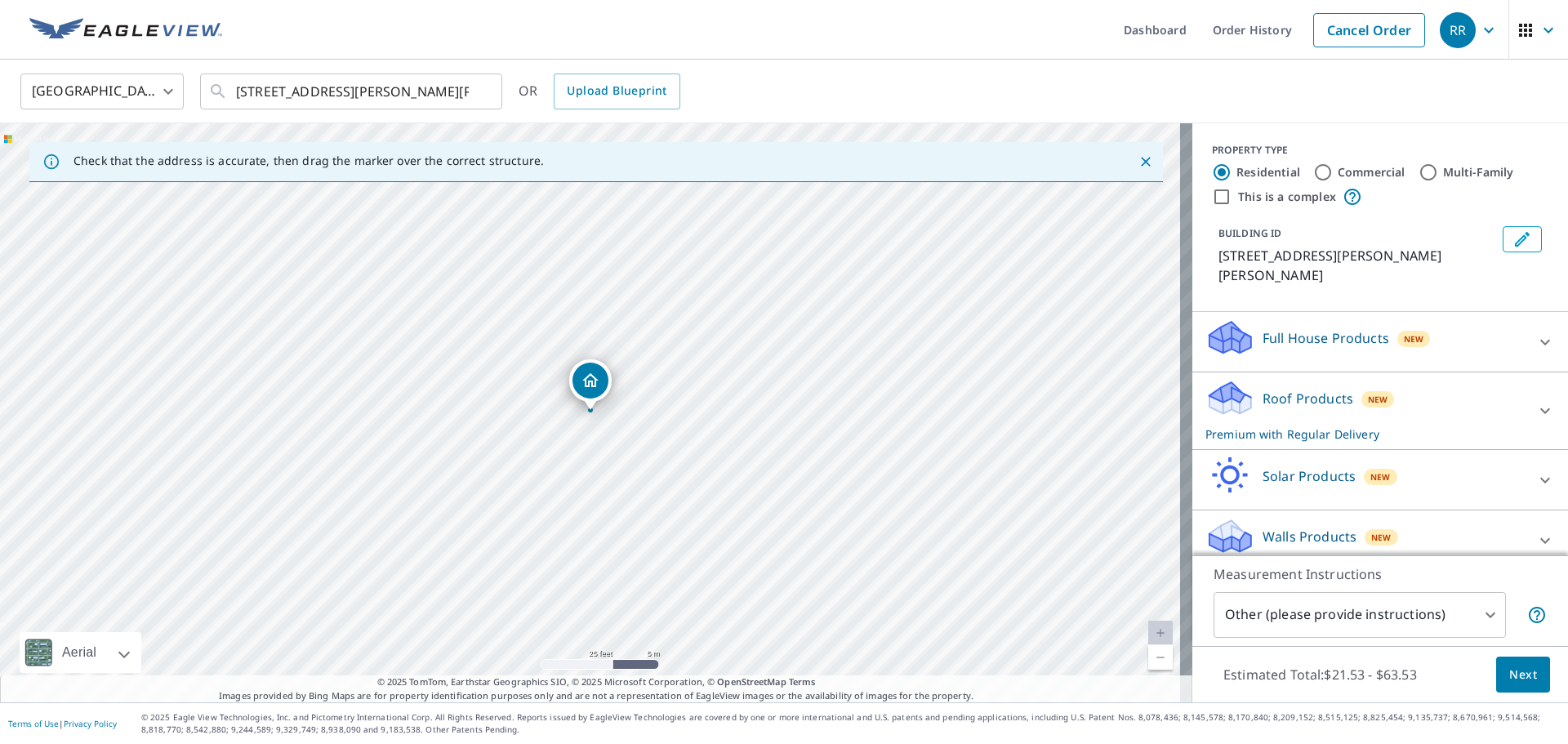
drag, startPoint x: 293, startPoint y: 368, endPoint x: 401, endPoint y: 391, distance: 110.4
drag, startPoint x: 567, startPoint y: 305, endPoint x: 450, endPoint y: 367, distance: 132.4
click at [474, 446] on div "[STREET_ADDRESS][PERSON_NAME]" at bounding box center [596, 413] width 1192 height 579
click at [423, 100] on input "[STREET_ADDRESS][PERSON_NAME][PERSON_NAME]" at bounding box center [352, 91] width 233 height 46
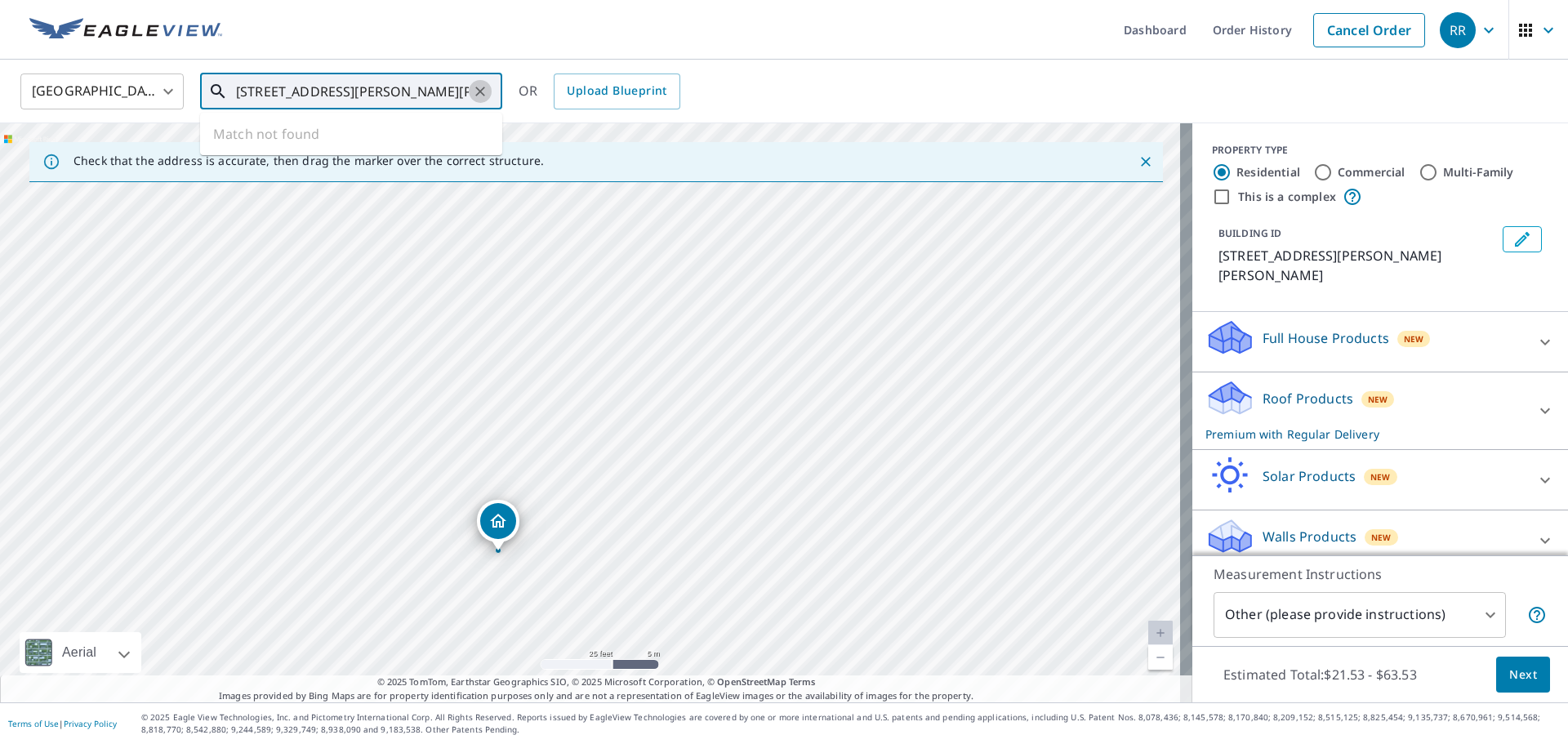
click at [482, 90] on icon "Clear" at bounding box center [480, 91] width 10 height 10
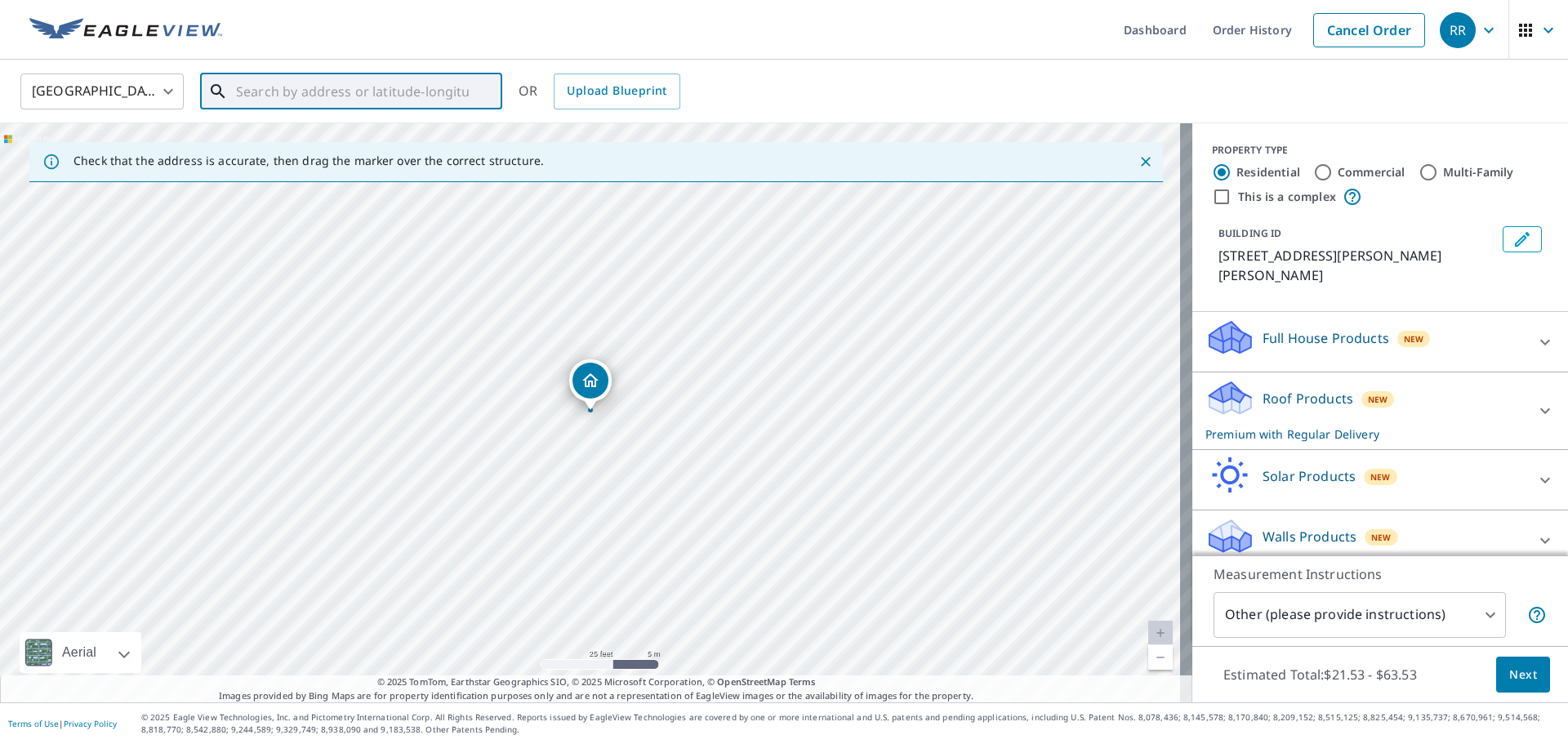
paste input "[STREET_ADDRESS][PERSON_NAME]"
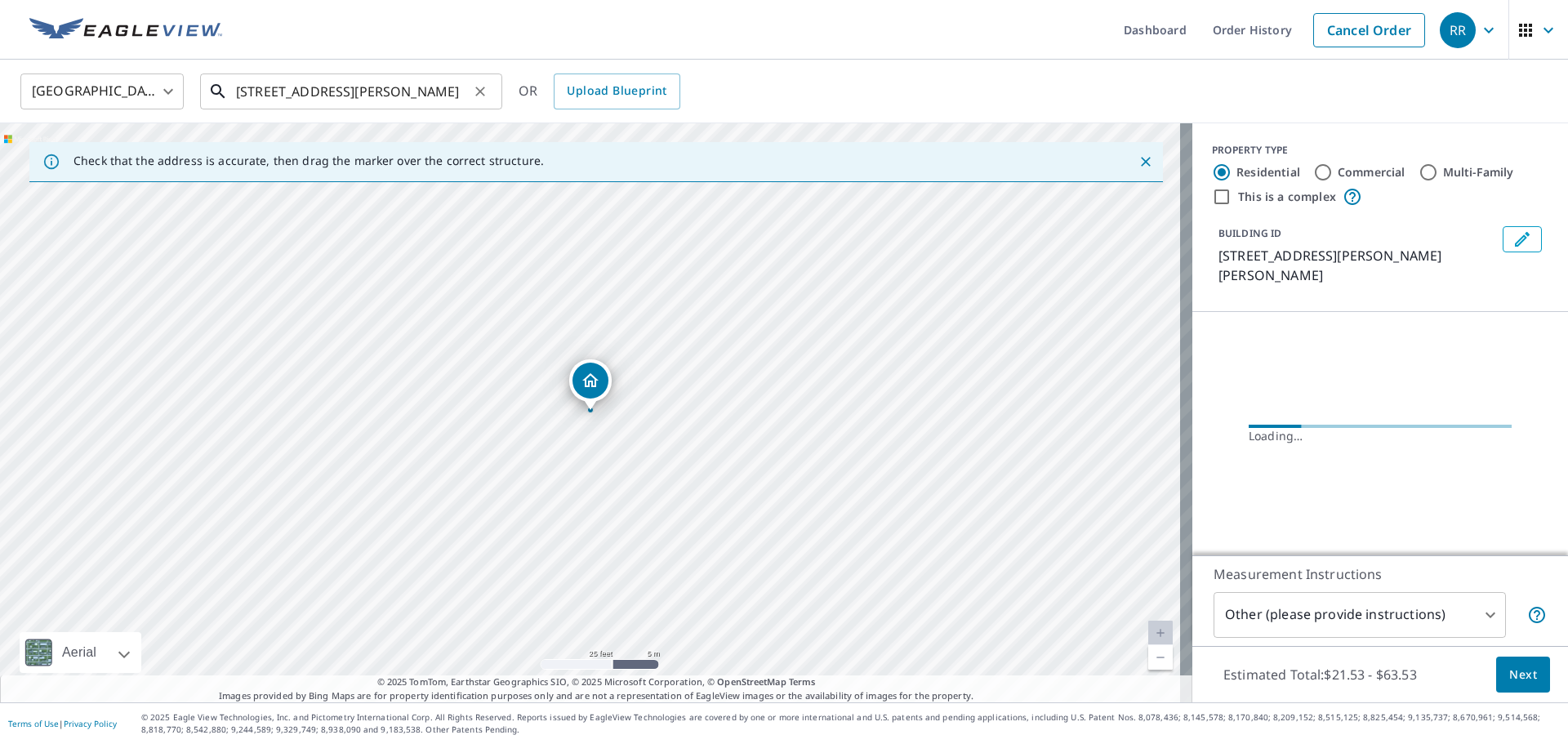
click at [449, 85] on input "[STREET_ADDRESS][PERSON_NAME]" at bounding box center [352, 91] width 233 height 46
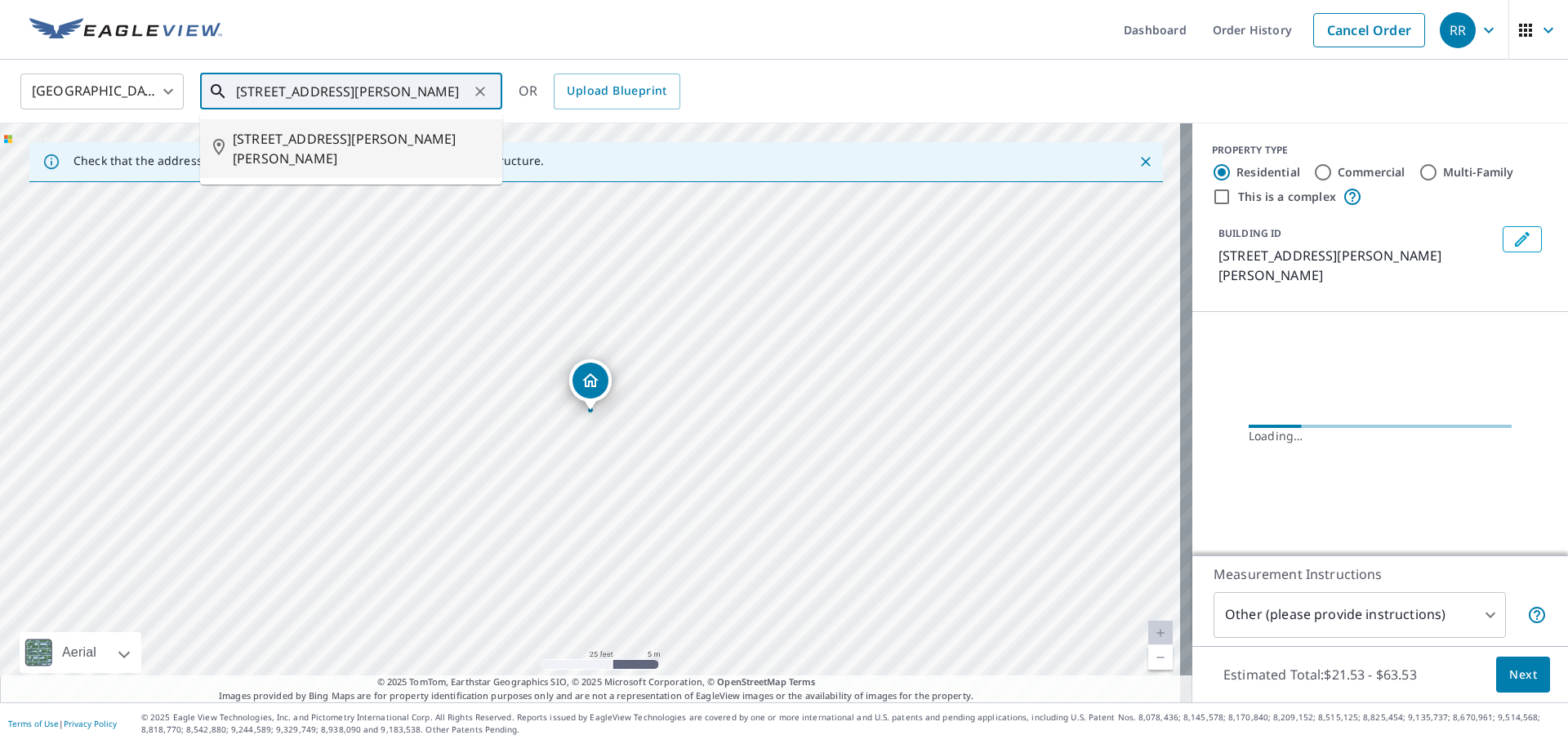
click at [418, 138] on span "[STREET_ADDRESS][PERSON_NAME][PERSON_NAME]" at bounding box center [361, 148] width 257 height 39
type input "[STREET_ADDRESS][PERSON_NAME][PERSON_NAME]"
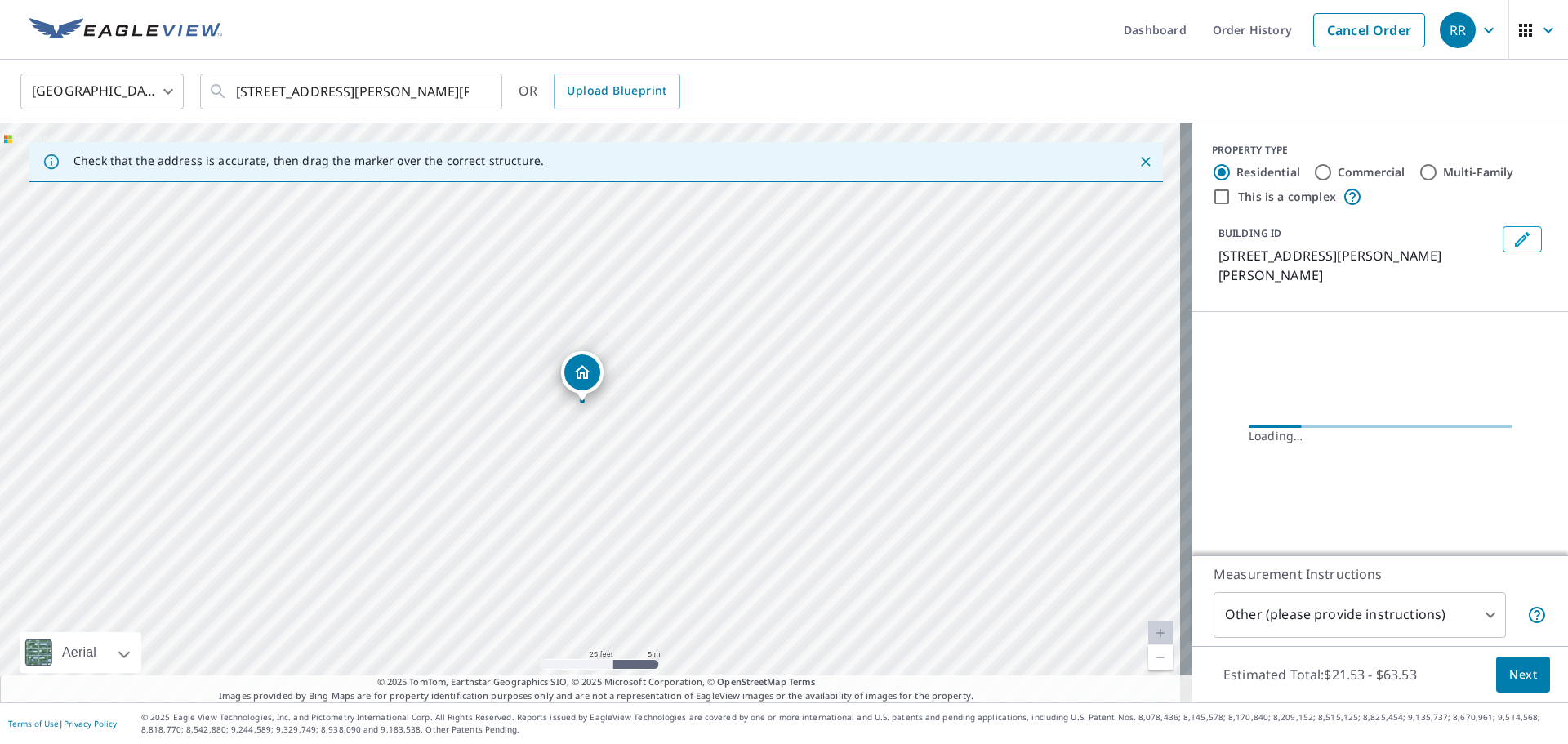
drag, startPoint x: 591, startPoint y: 377, endPoint x: 583, endPoint y: 368, distance: 12.0
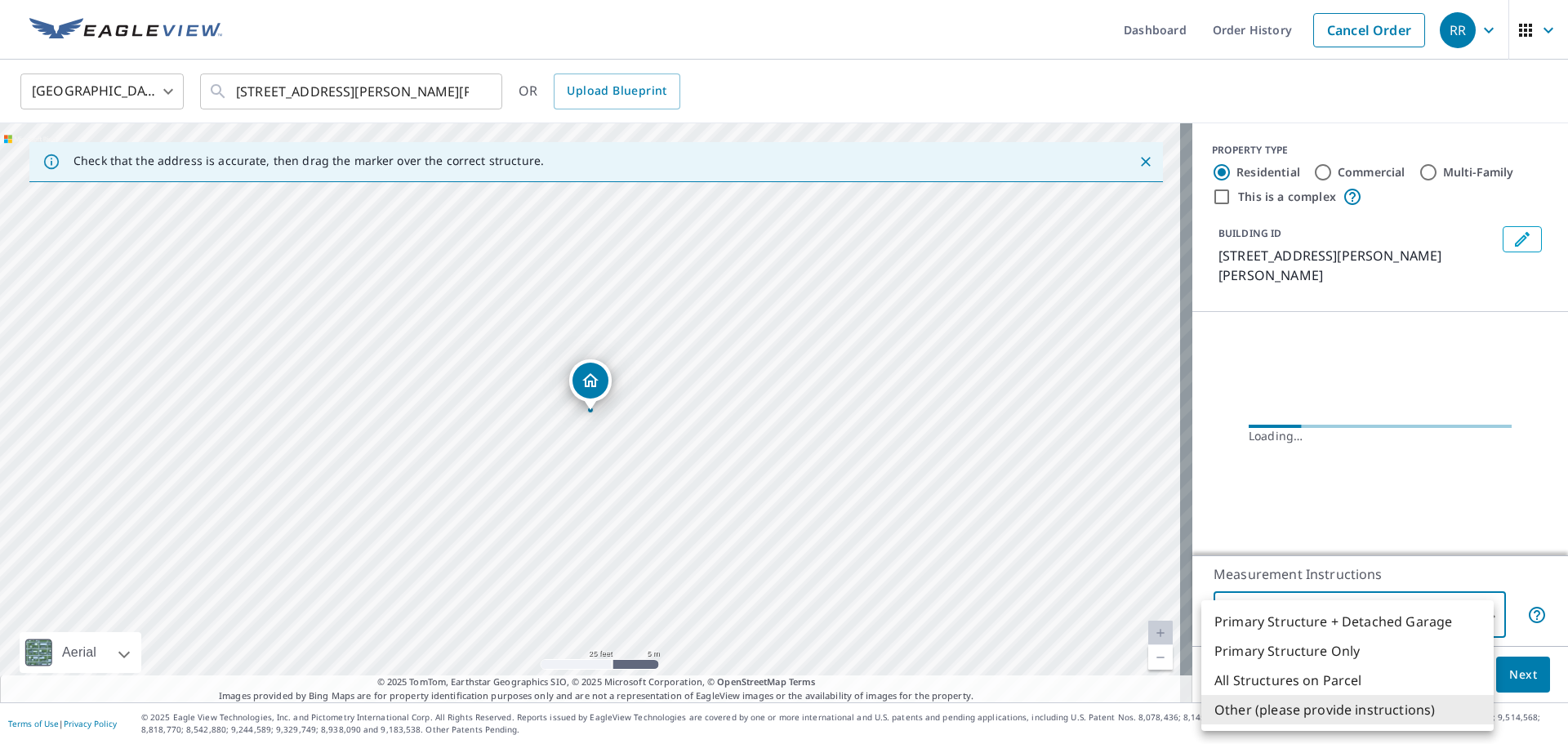
click at [1290, 614] on body "RR RR Dashboard Order History Cancel Order RR Canada CA ​ [STREET_ADDRESS][PERS…" at bounding box center [784, 372] width 1568 height 744
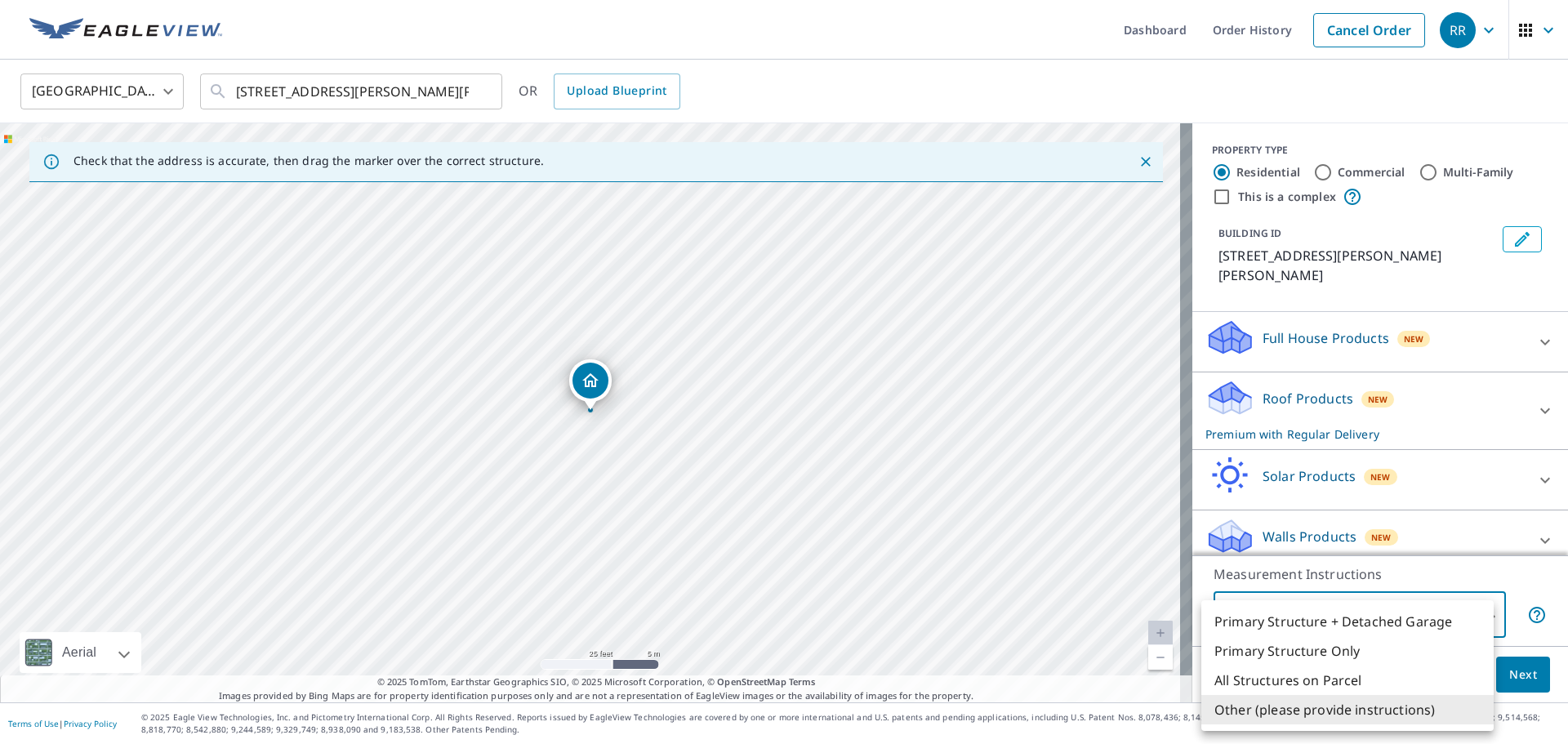
click at [1295, 680] on li "All Structures on Parcel" at bounding box center [1348, 680] width 292 height 29
type input "3"
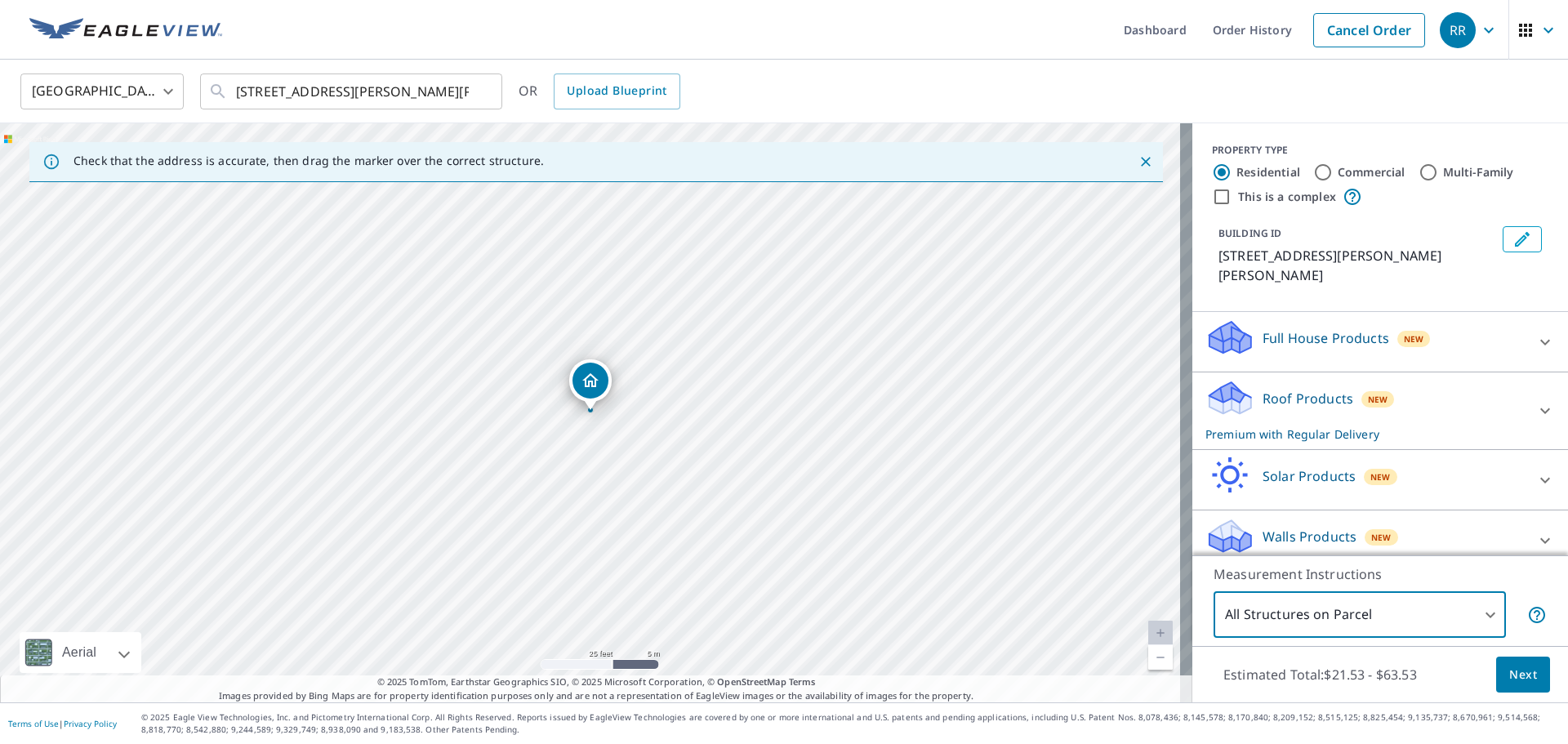
click at [1247, 598] on body "RR RR Dashboard Order History Cancel Order RR Canada CA ​ [STREET_ADDRESS][PERS…" at bounding box center [784, 372] width 1568 height 744
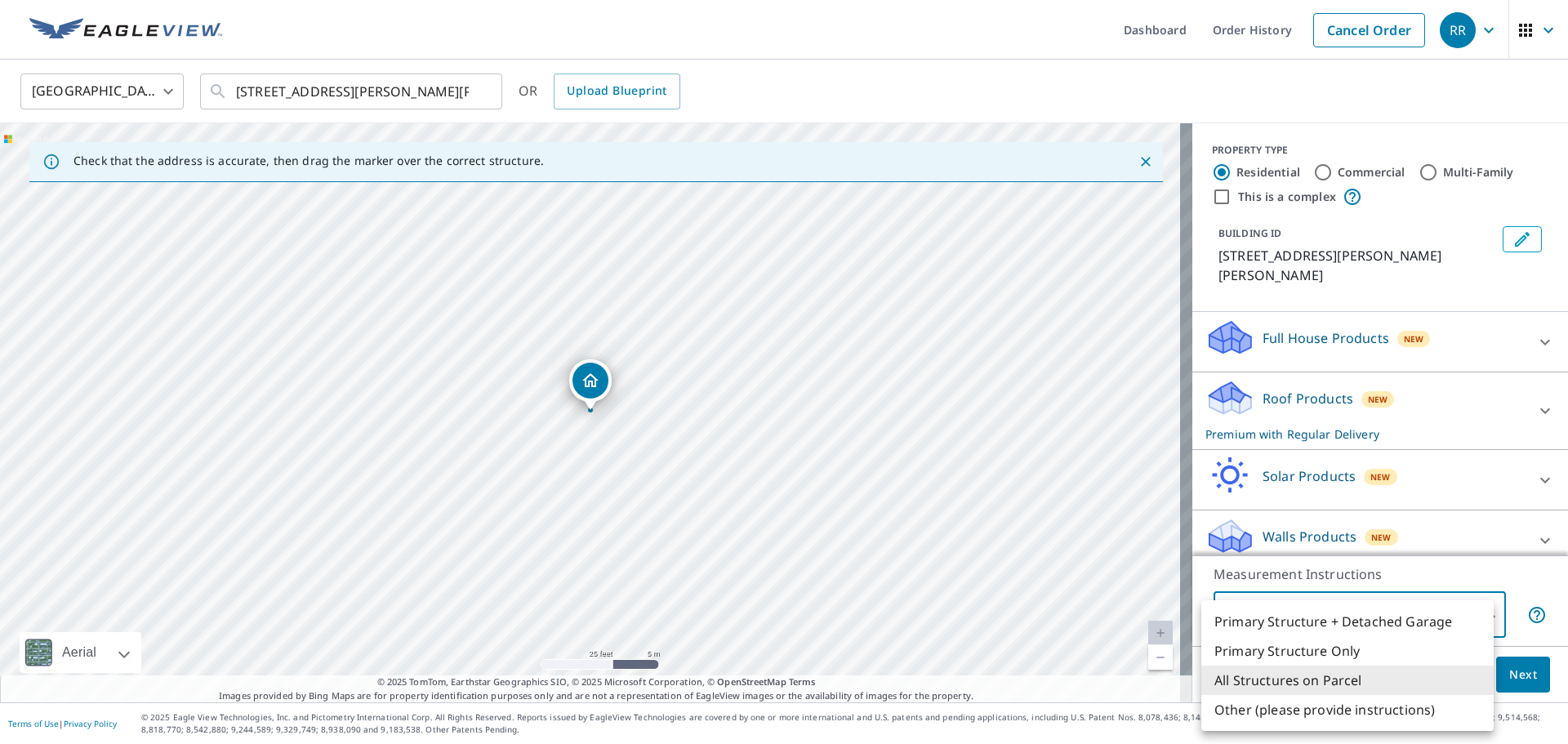
click at [1315, 675] on li "All Structures on Parcel" at bounding box center [1348, 680] width 292 height 29
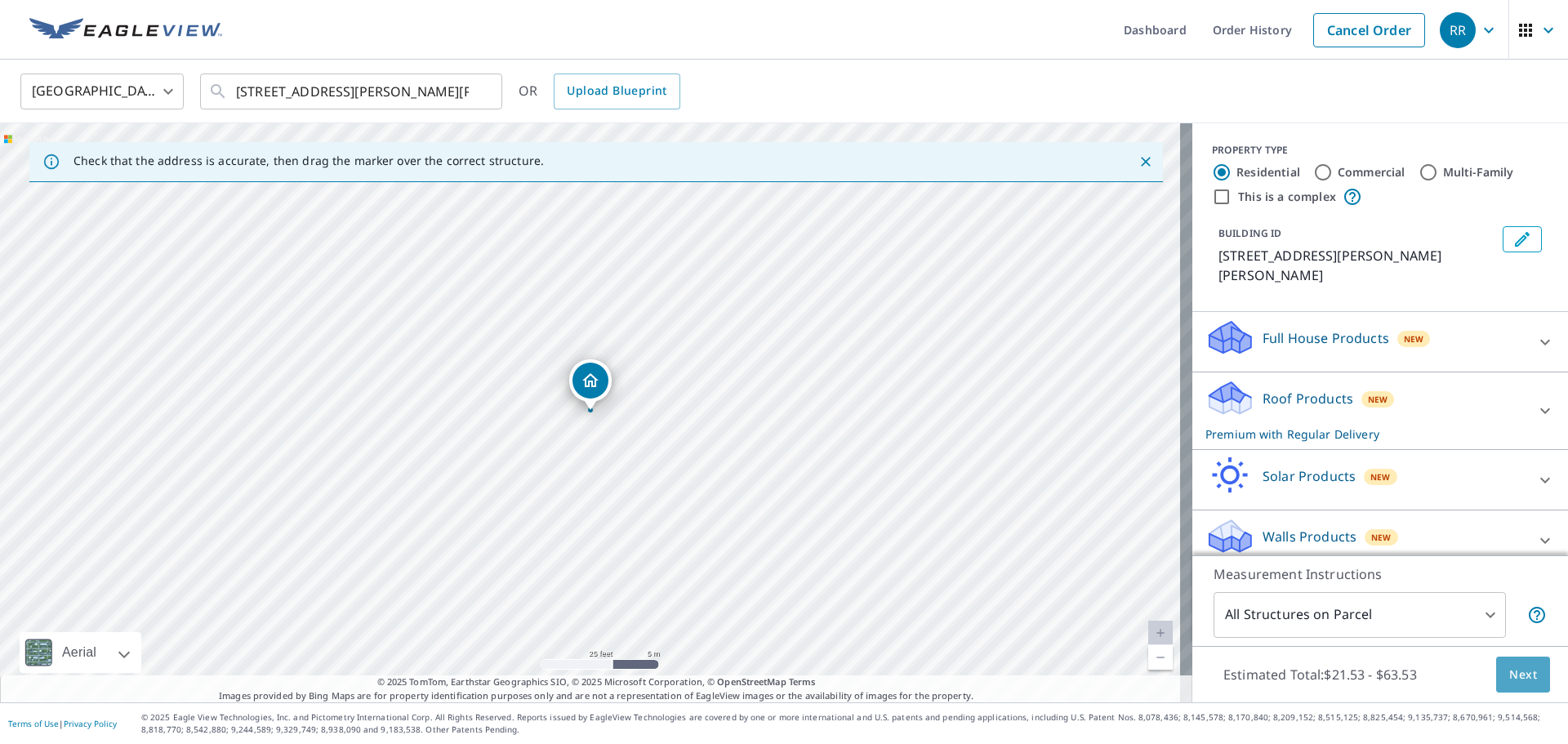
click at [1520, 673] on span "Next" at bounding box center [1523, 675] width 27 height 20
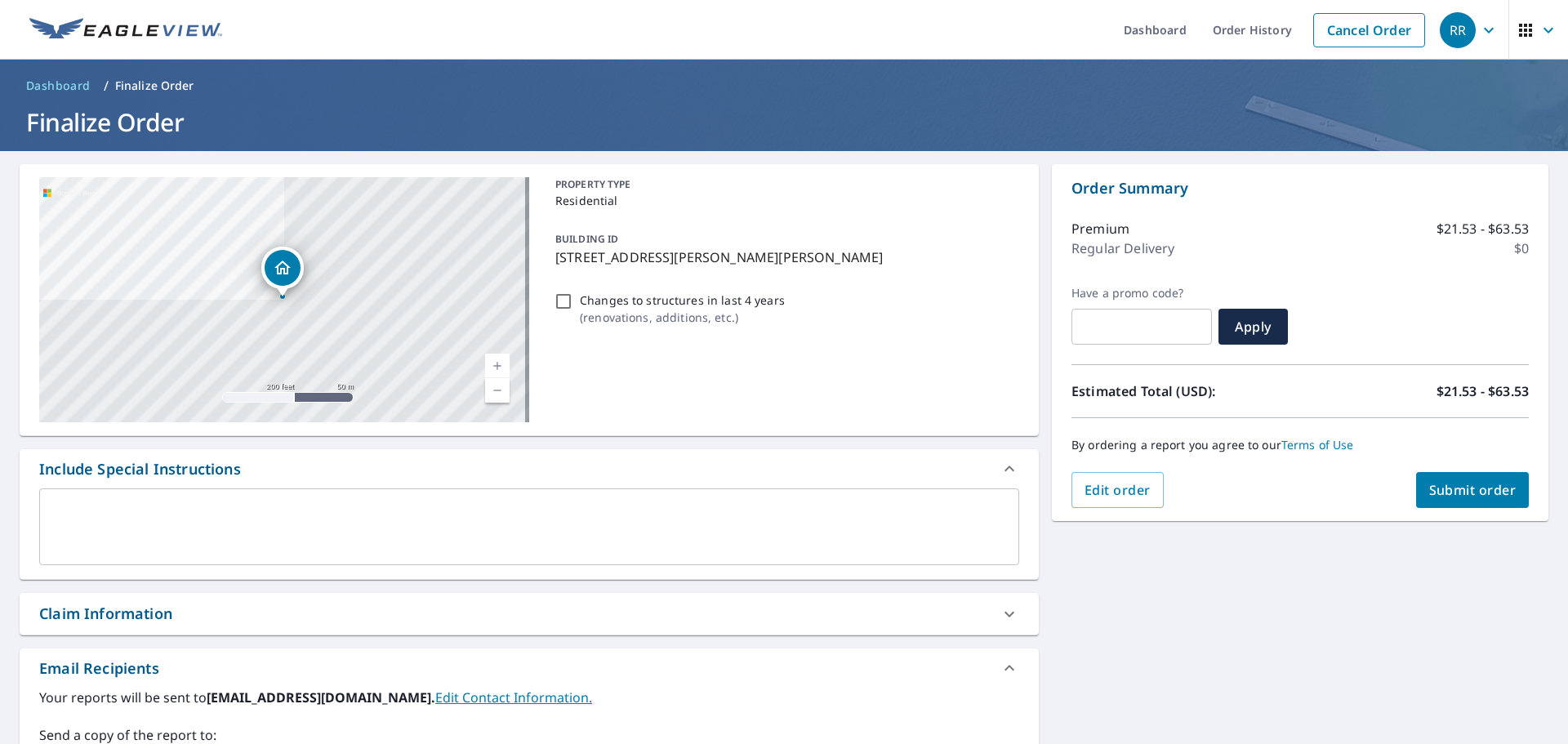
click at [574, 533] on textarea at bounding box center [528, 526] width 957 height 47
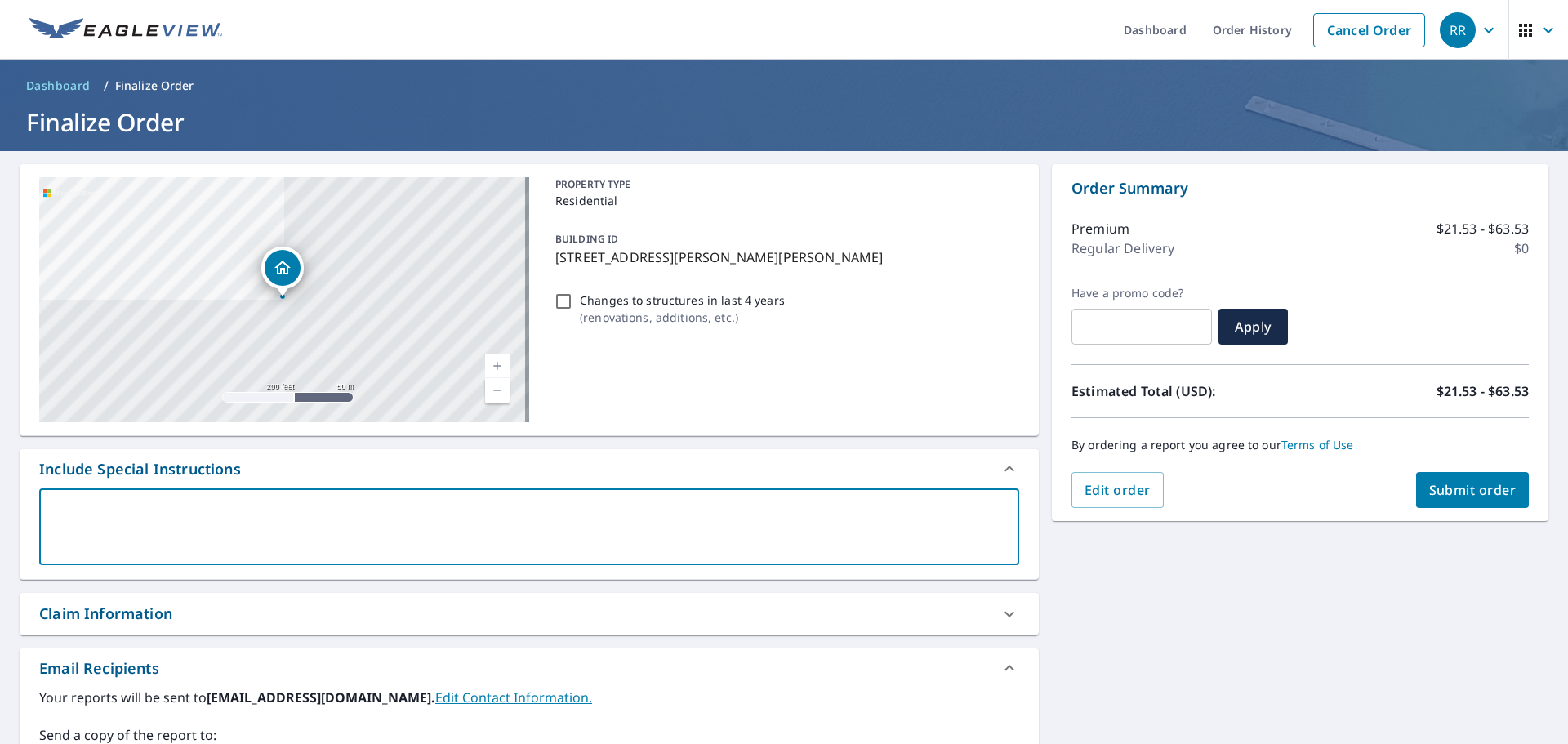
type textarea "G"
type textarea "x"
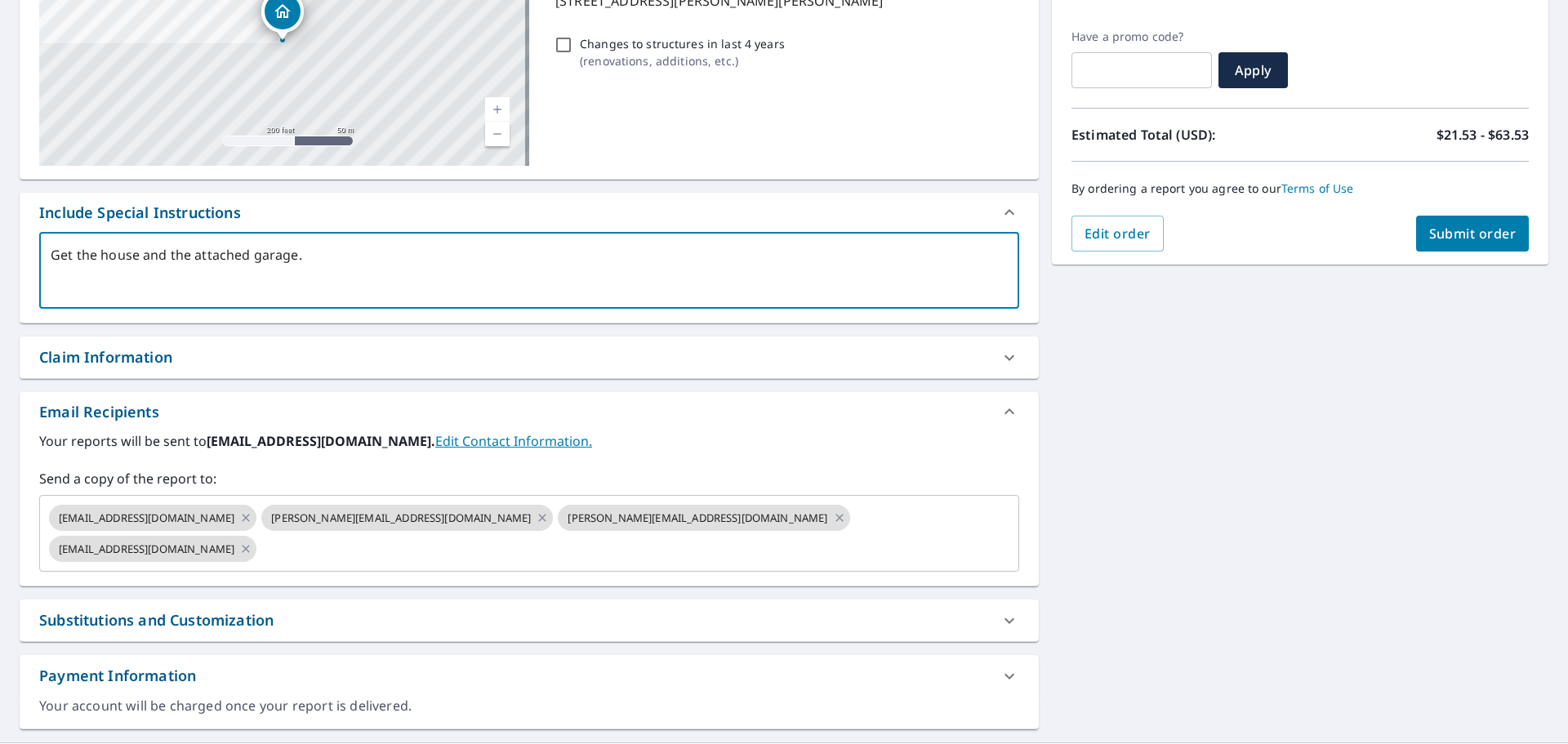
scroll to position [265, 0]
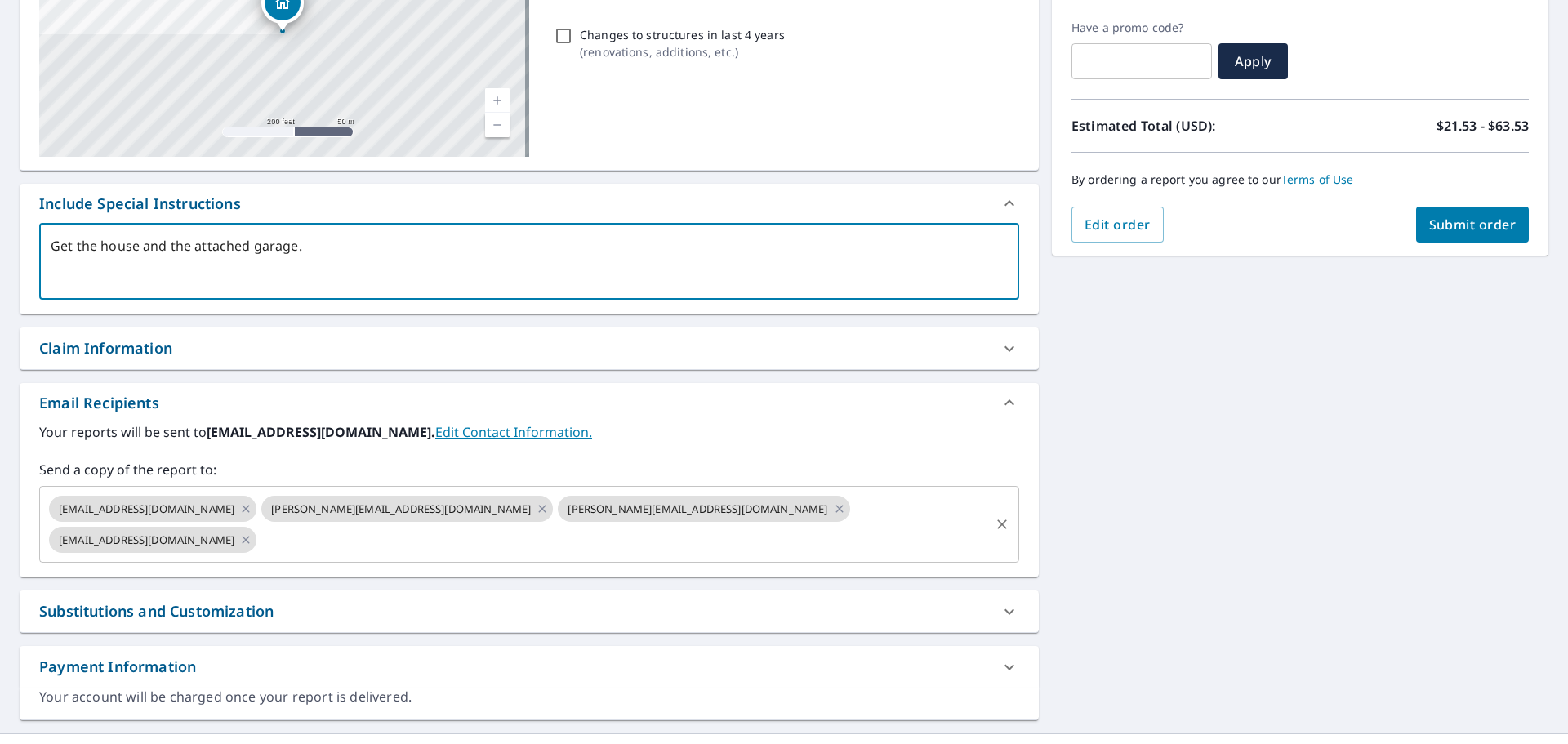
click at [244, 533] on span "[EMAIL_ADDRESS][DOMAIN_NAME]" at bounding box center [147, 540] width 196 height 16
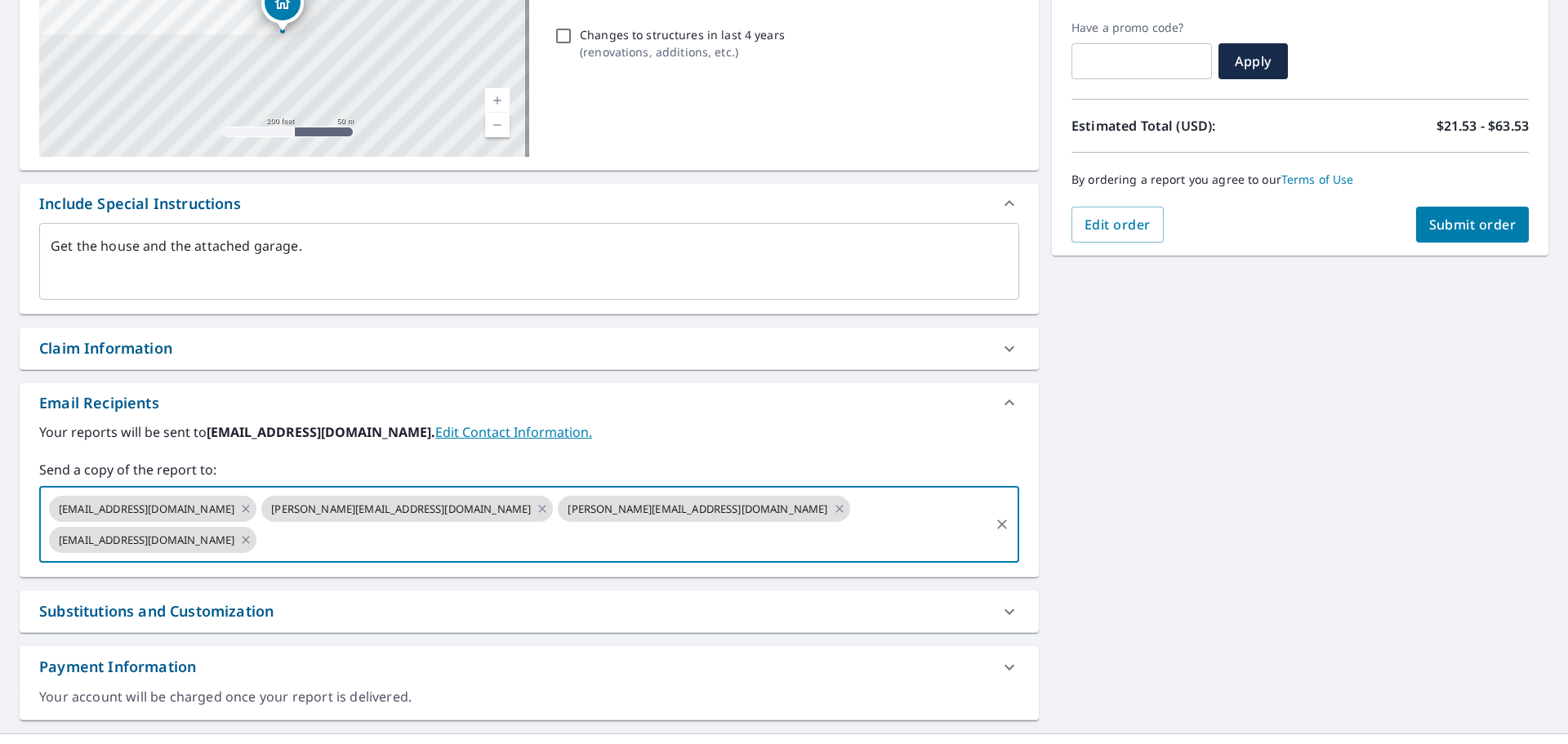
drag, startPoint x: 652, startPoint y: 507, endPoint x: 639, endPoint y: 508, distance: 13.0
click at [257, 526] on div "[EMAIL_ADDRESS][DOMAIN_NAME]" at bounding box center [153, 539] width 207 height 27
click at [249, 536] on icon at bounding box center [246, 539] width 7 height 7
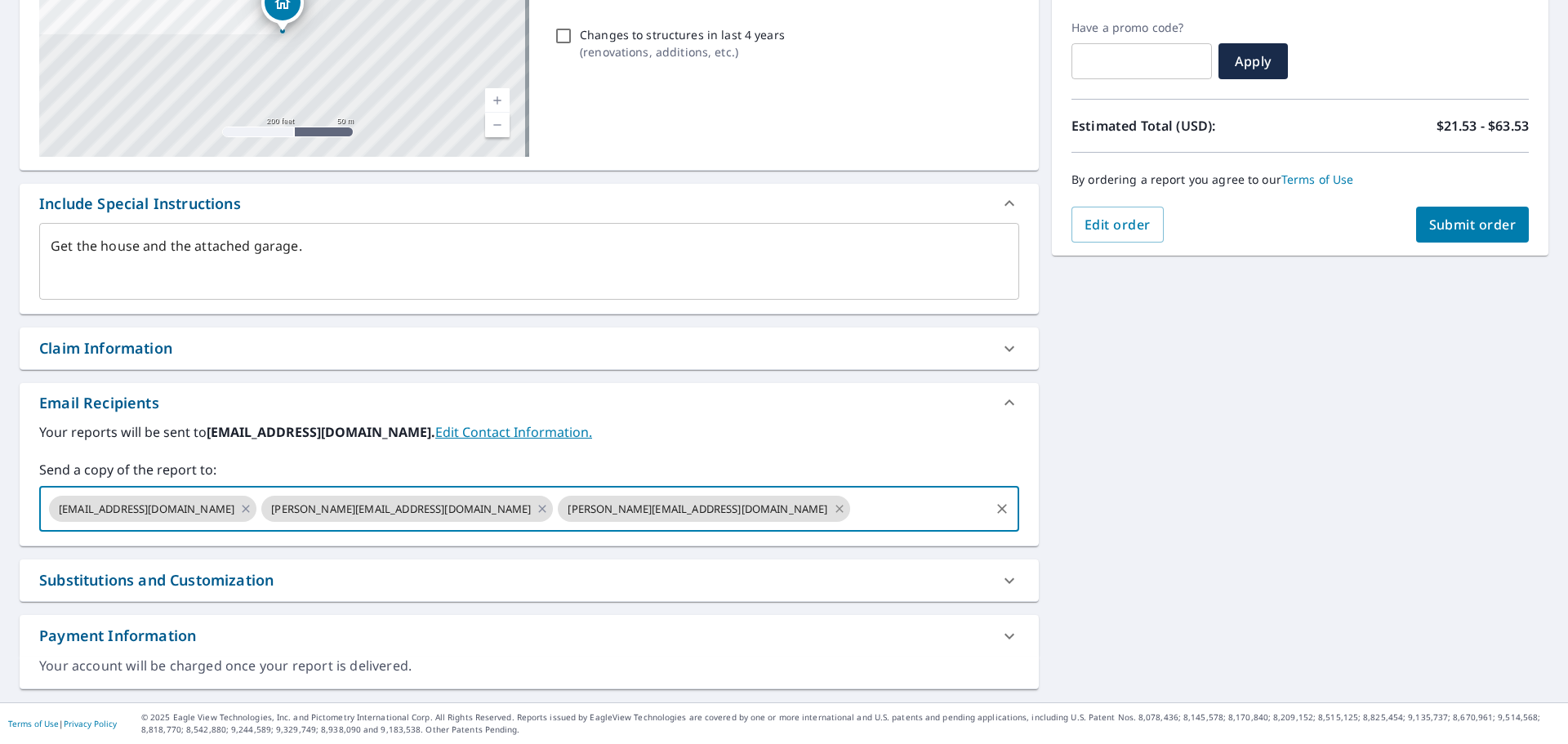
click at [833, 512] on icon at bounding box center [840, 509] width 13 height 18
click at [535, 511] on icon at bounding box center [542, 509] width 13 height 18
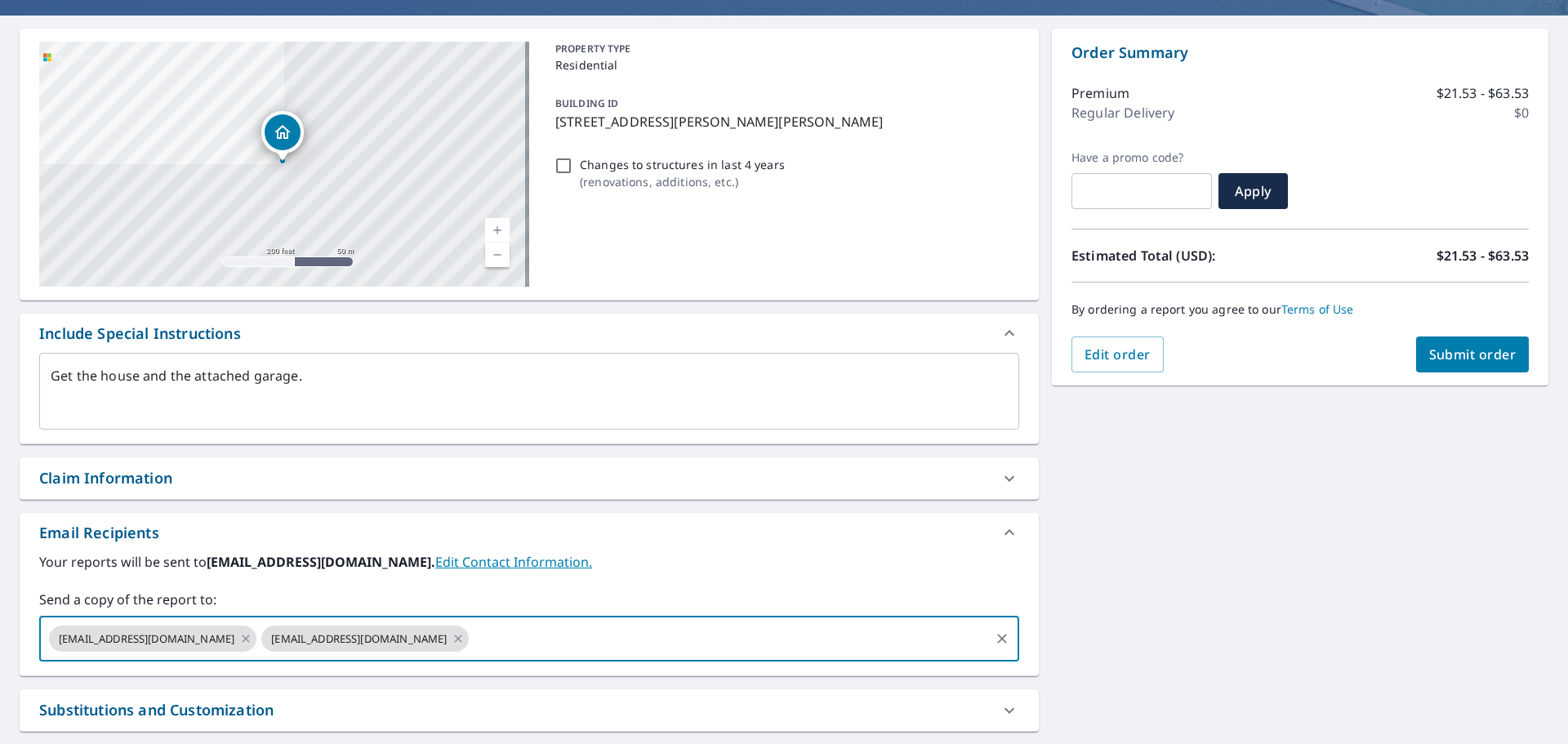
scroll to position [0, 0]
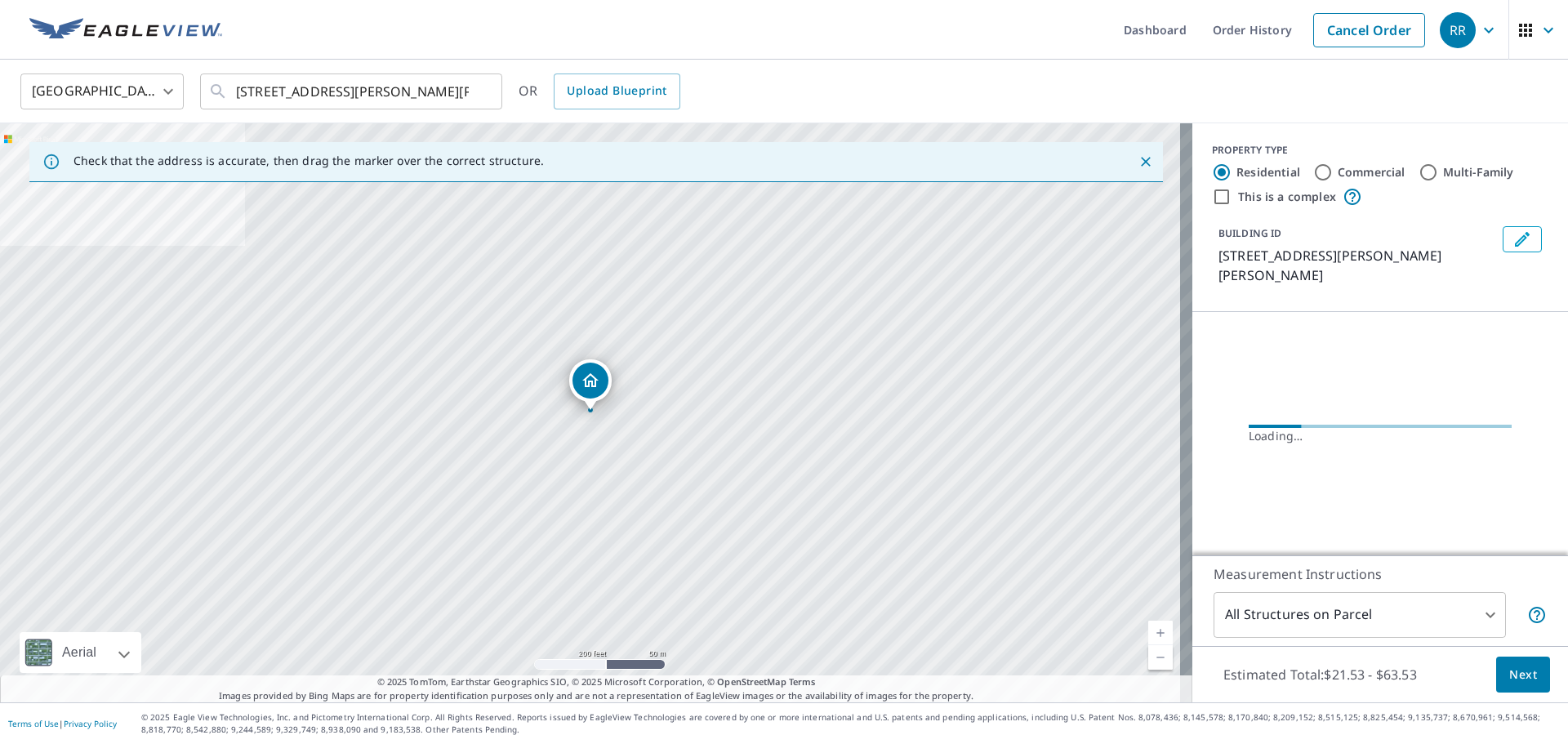
scroll to position [2, 0]
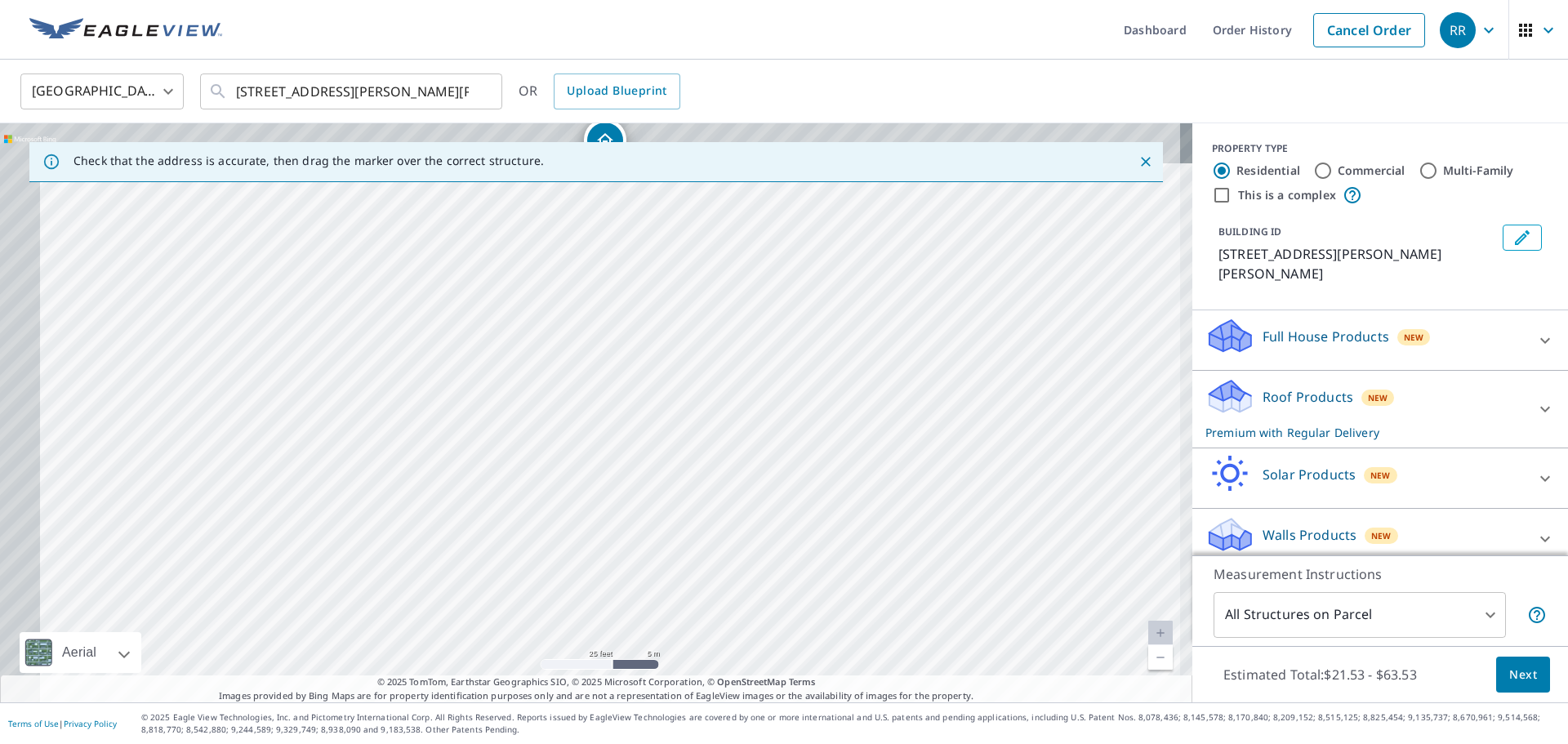
drag, startPoint x: 488, startPoint y: 275, endPoint x: 684, endPoint y: 557, distance: 343.4
click at [684, 558] on div "[STREET_ADDRESS][PERSON_NAME][PERSON_NAME]" at bounding box center [596, 413] width 1192 height 579
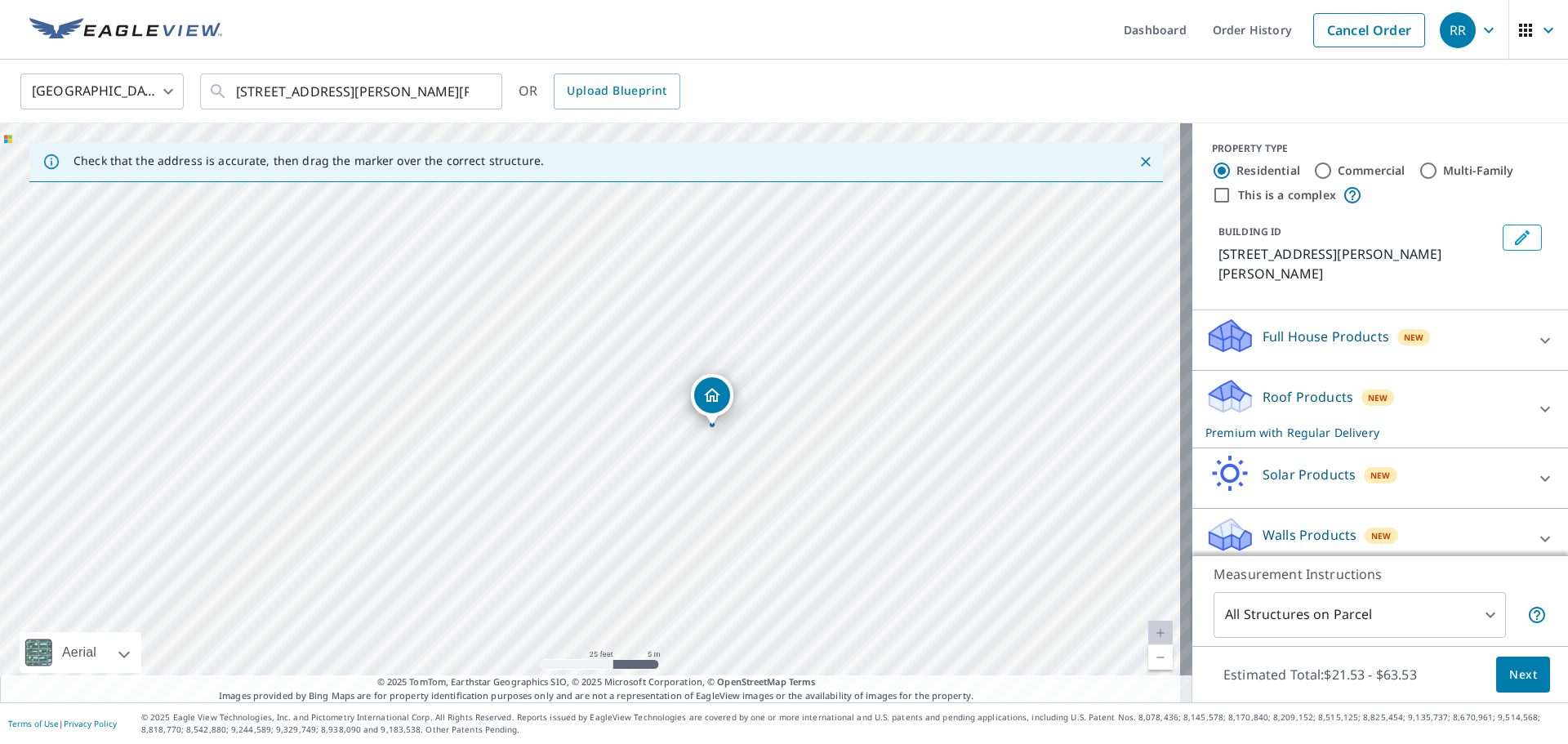
drag, startPoint x: 608, startPoint y: 357, endPoint x: 714, endPoint y: 612, distance: 276.2
click at [714, 612] on div "[STREET_ADDRESS][PERSON_NAME][PERSON_NAME]" at bounding box center [596, 413] width 1192 height 579
drag, startPoint x: 610, startPoint y: 465, endPoint x: 634, endPoint y: 511, distance: 51.9
click at [634, 511] on div "[STREET_ADDRESS][PERSON_NAME][PERSON_NAME]" at bounding box center [596, 413] width 1192 height 579
click at [1373, 621] on body "RR RR Dashboard Order History Cancel Order RR Canada CA ​ [STREET_ADDRESS][PERS…" at bounding box center [784, 372] width 1568 height 744
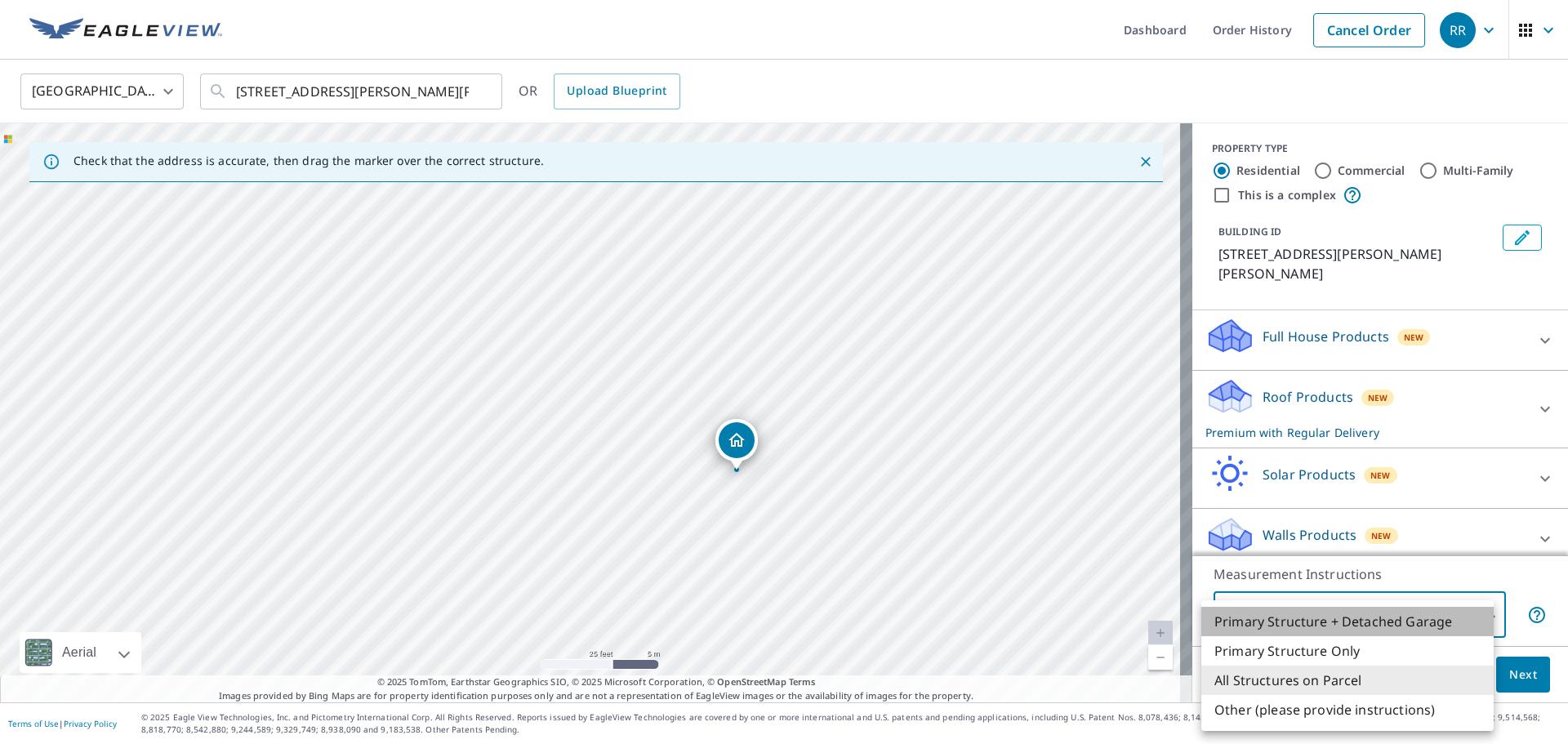
click at [1348, 630] on li "Primary Structure + Detached Garage" at bounding box center [1348, 622] width 292 height 29
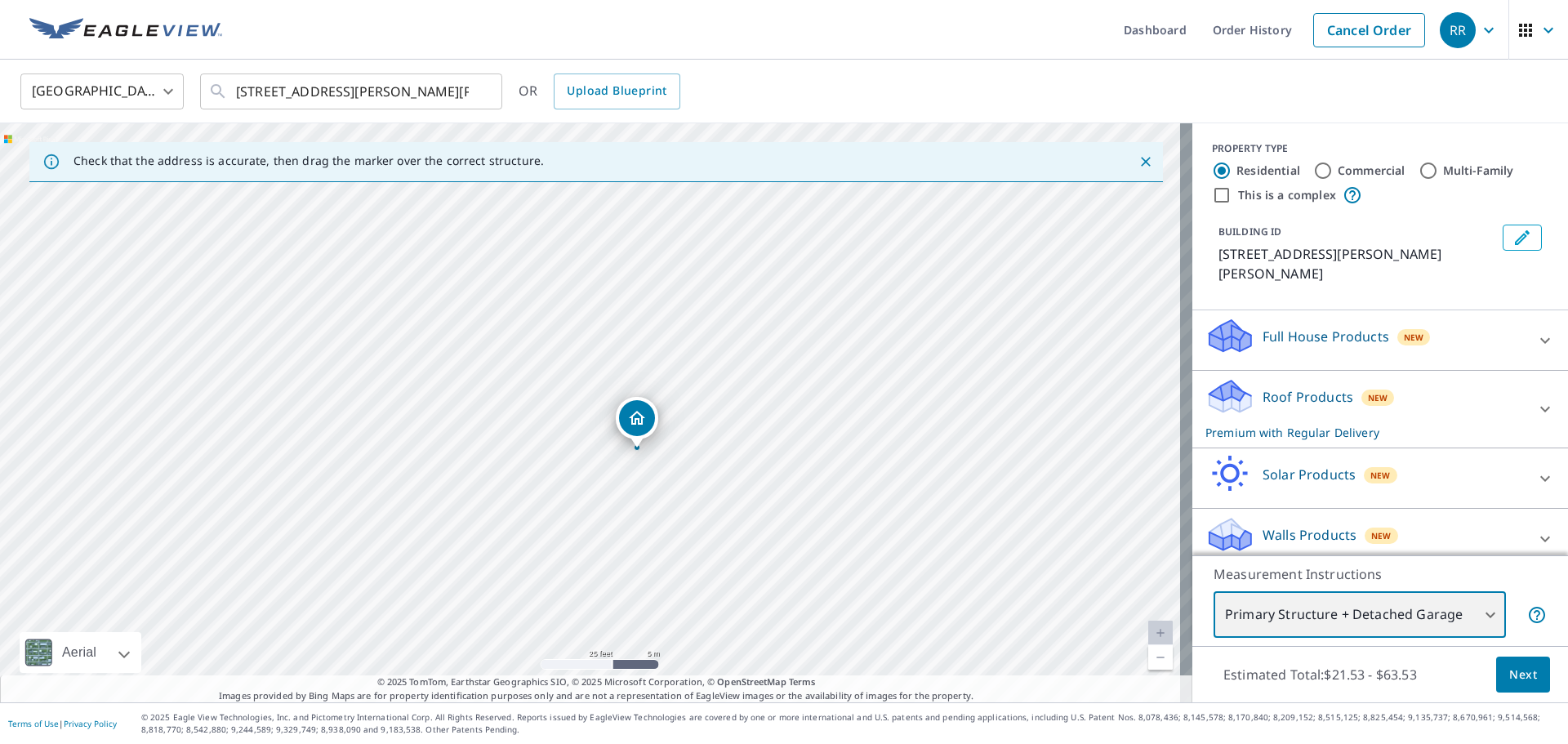
drag, startPoint x: 673, startPoint y: 473, endPoint x: 711, endPoint y: 496, distance: 44.4
click at [711, 496] on div "[STREET_ADDRESS][PERSON_NAME][PERSON_NAME]" at bounding box center [596, 413] width 1192 height 579
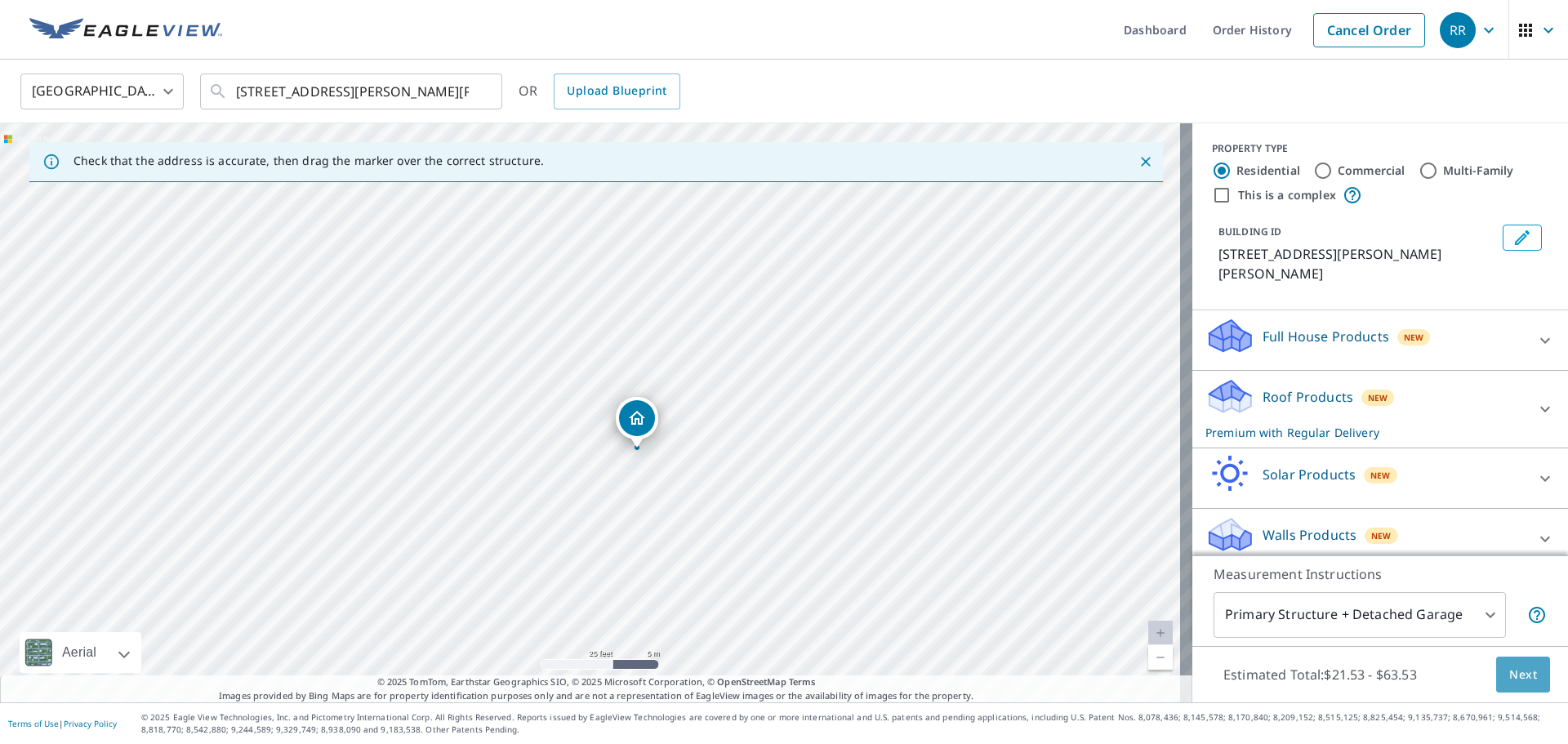
click at [1515, 684] on span "Next" at bounding box center [1523, 675] width 27 height 20
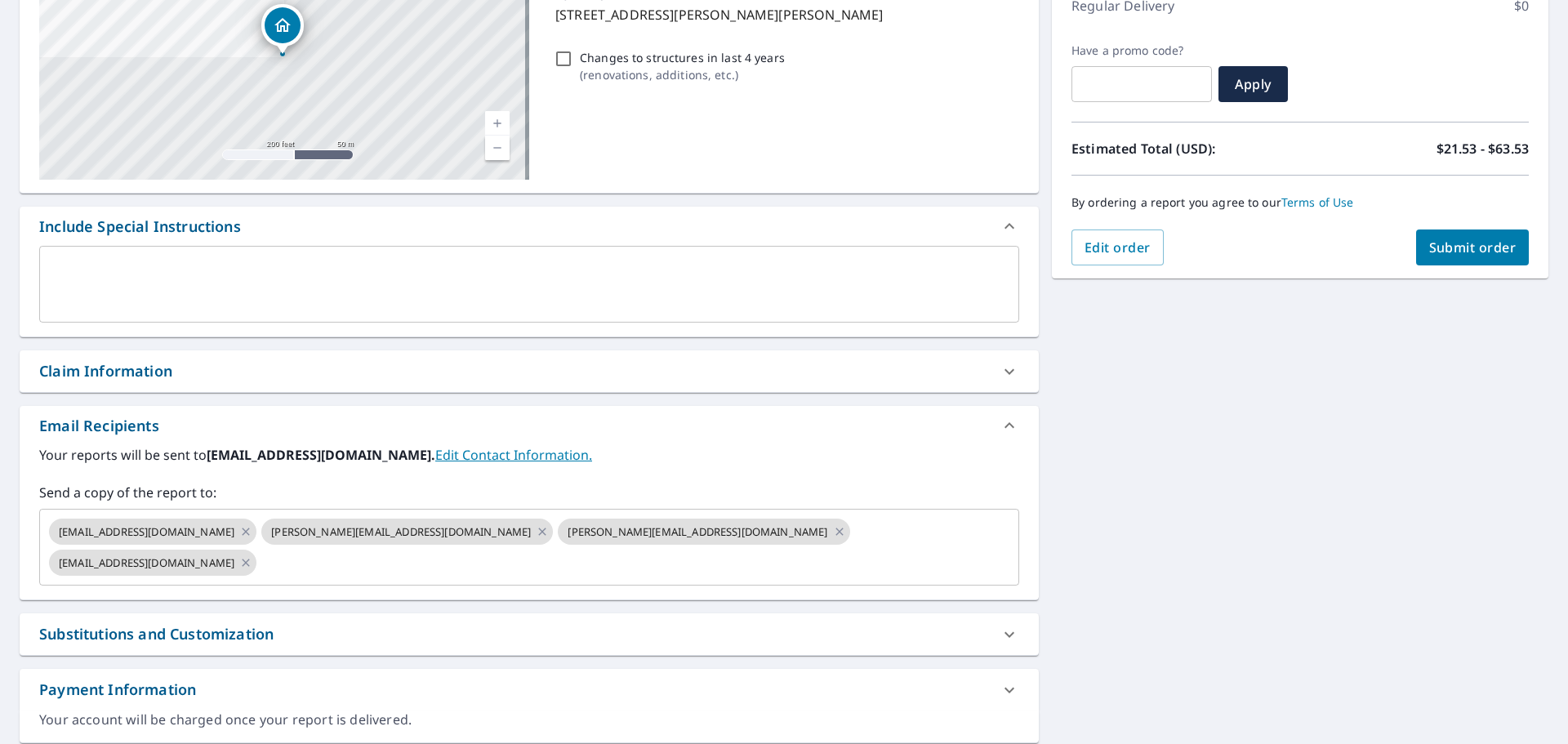
scroll to position [245, 0]
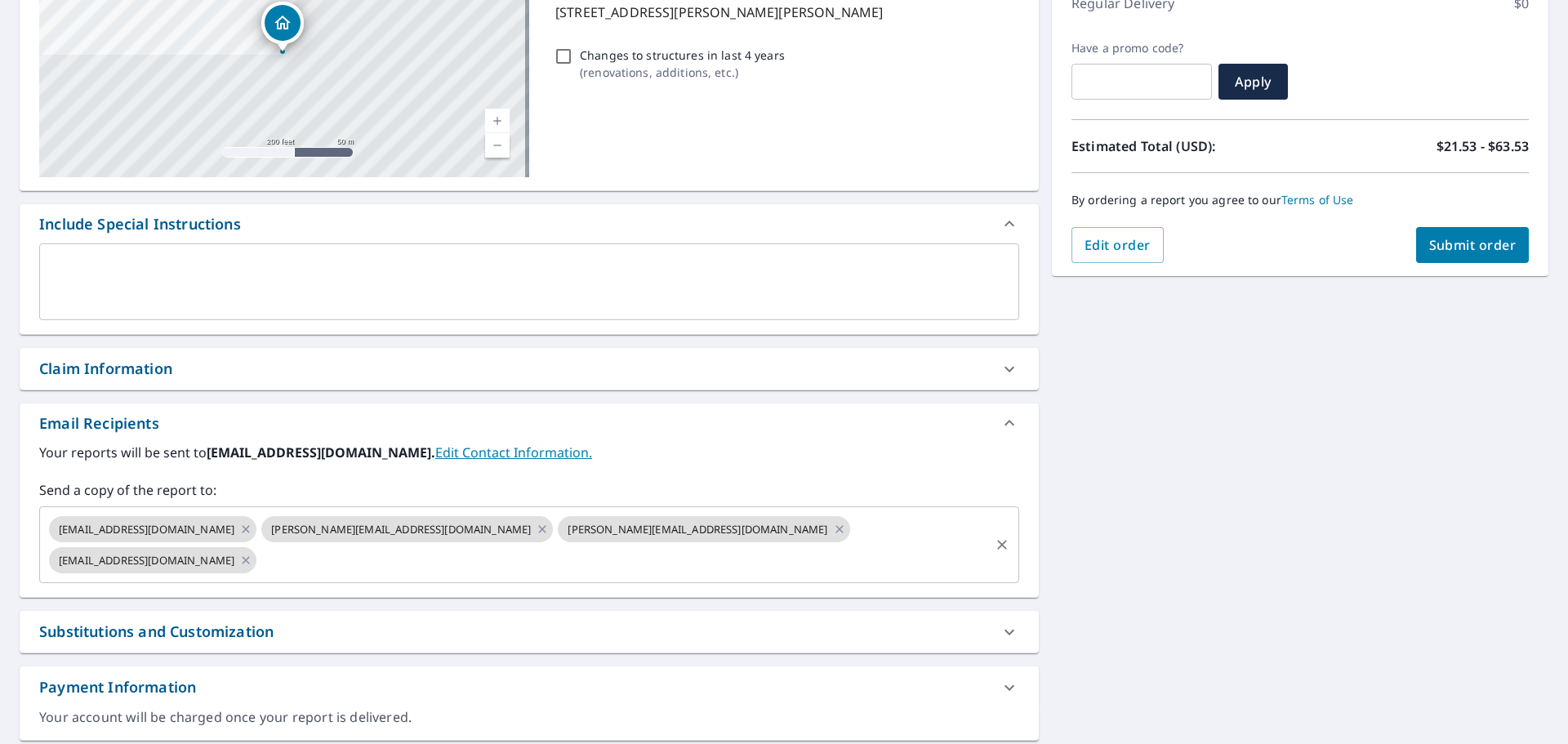
click at [683, 545] on input "text" at bounding box center [622, 560] width 728 height 31
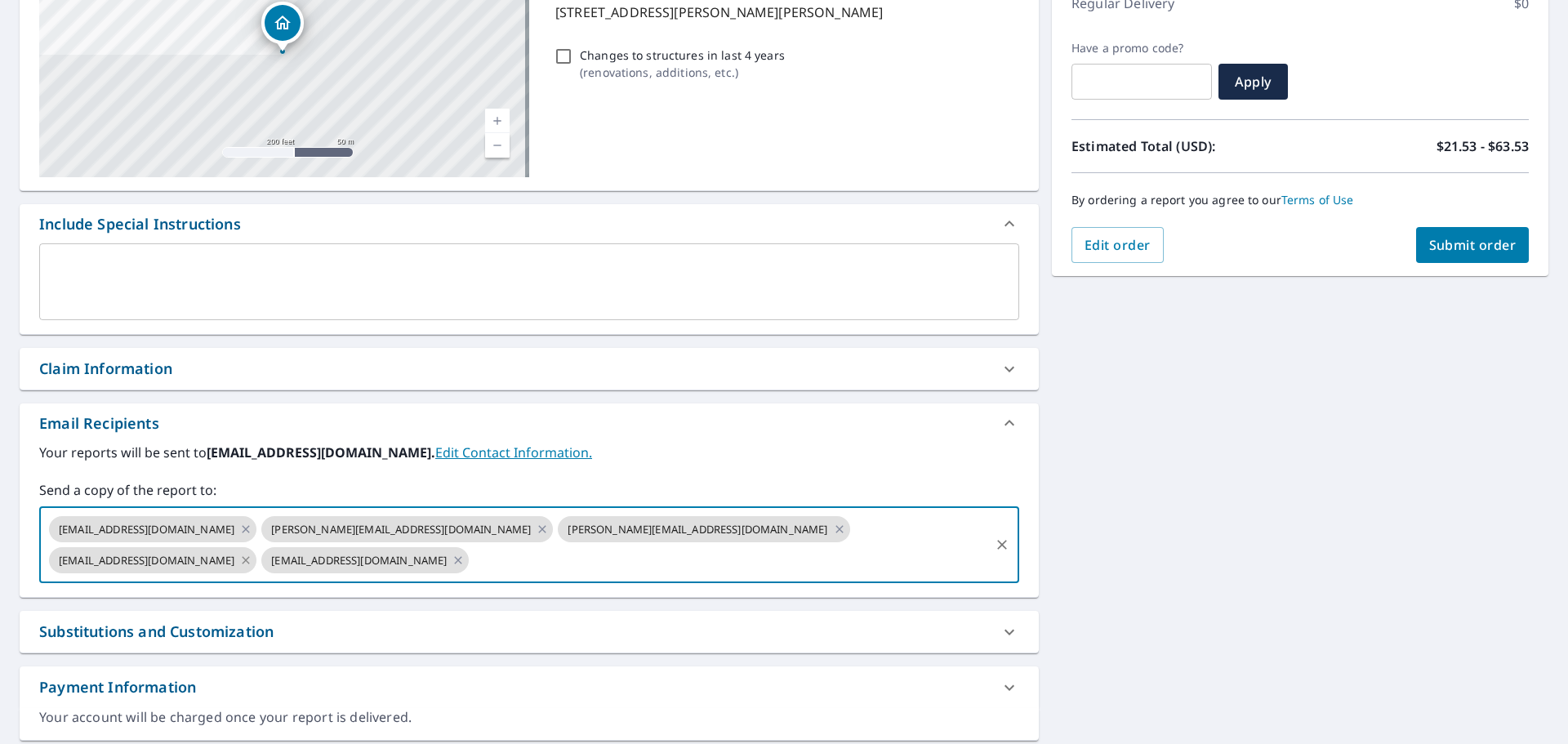
click at [252, 551] on icon at bounding box center [246, 560] width 13 height 18
click at [833, 534] on icon at bounding box center [840, 529] width 13 height 18
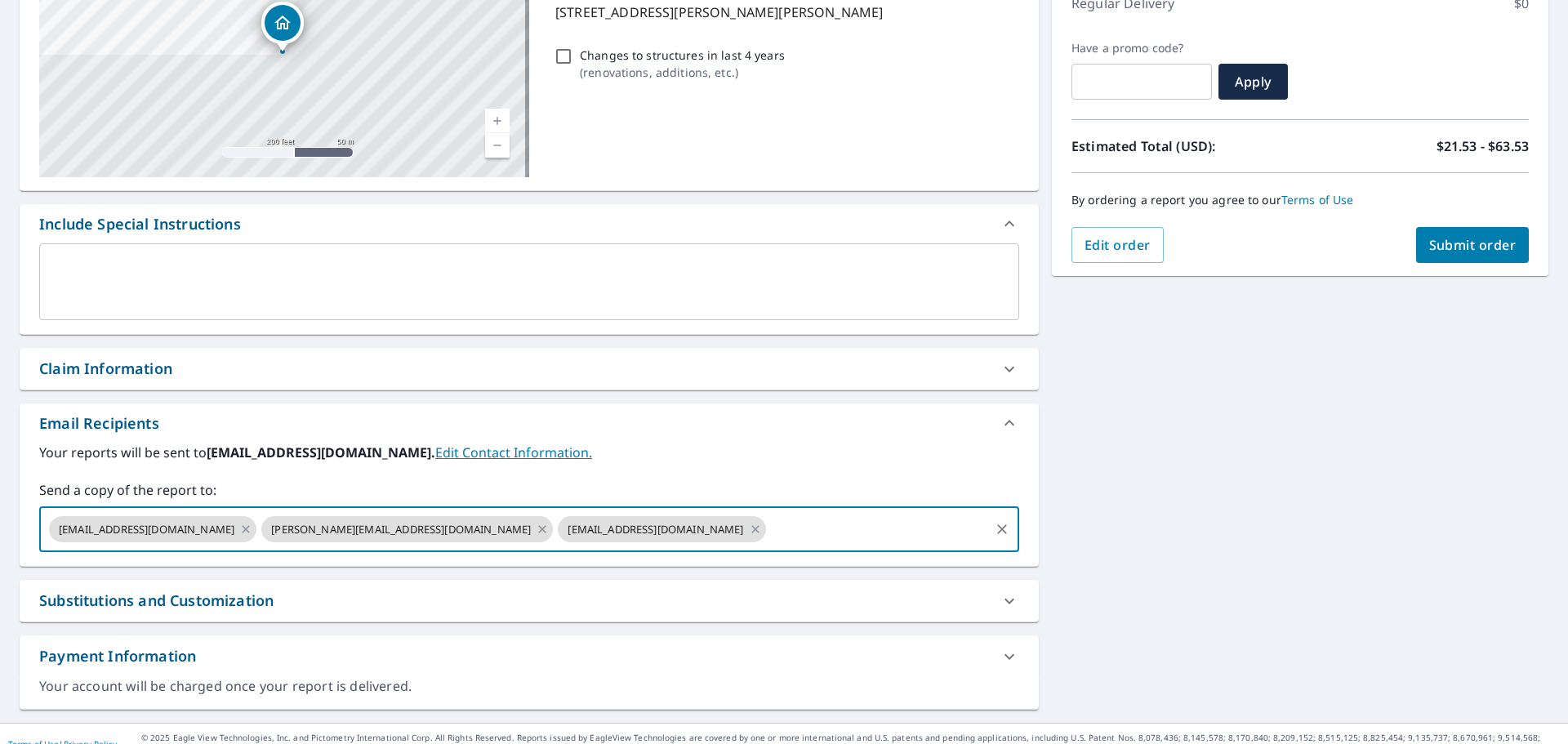
click at [535, 533] on icon at bounding box center [542, 529] width 13 height 18
click at [471, 528] on input "text" at bounding box center [729, 529] width 516 height 31
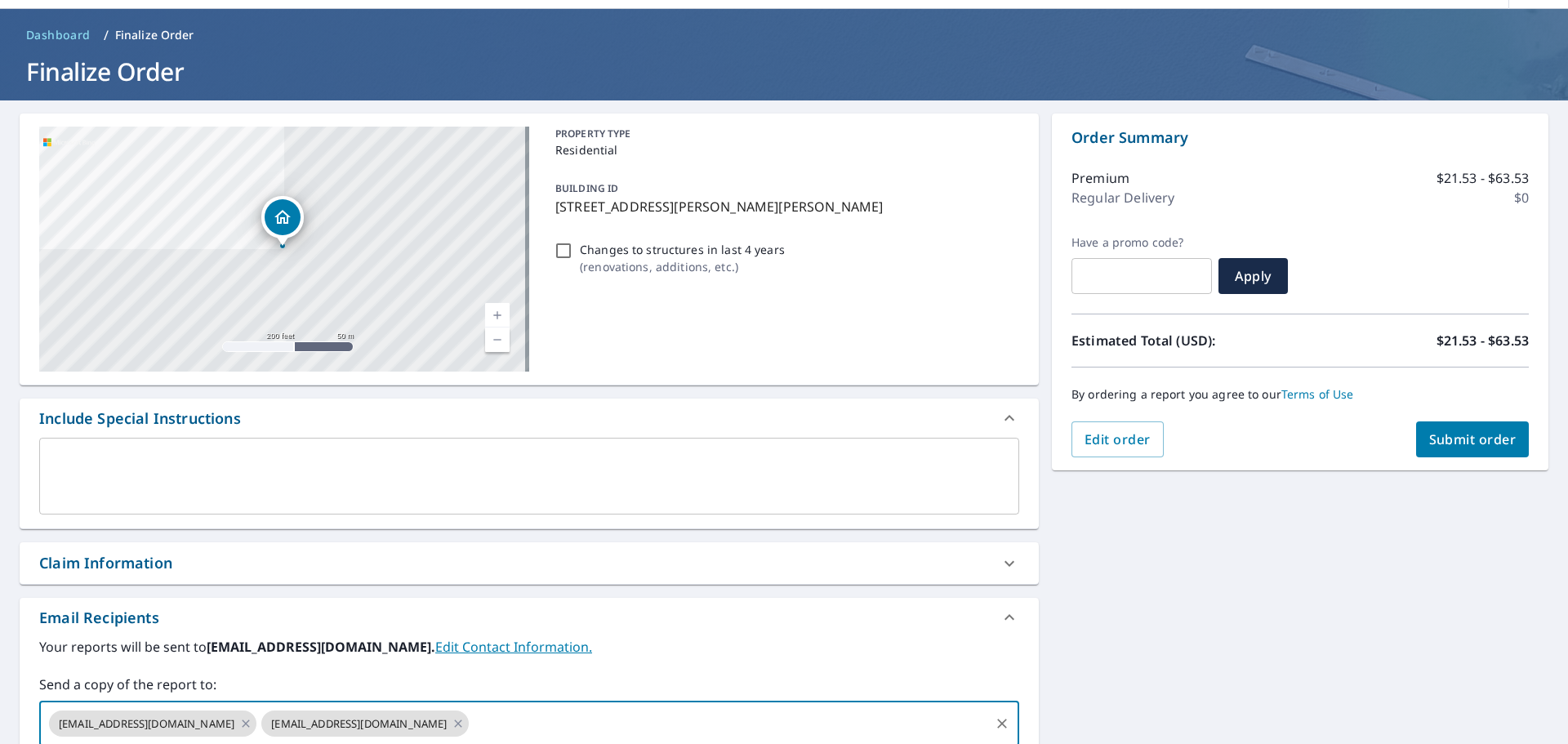
scroll to position [0, 0]
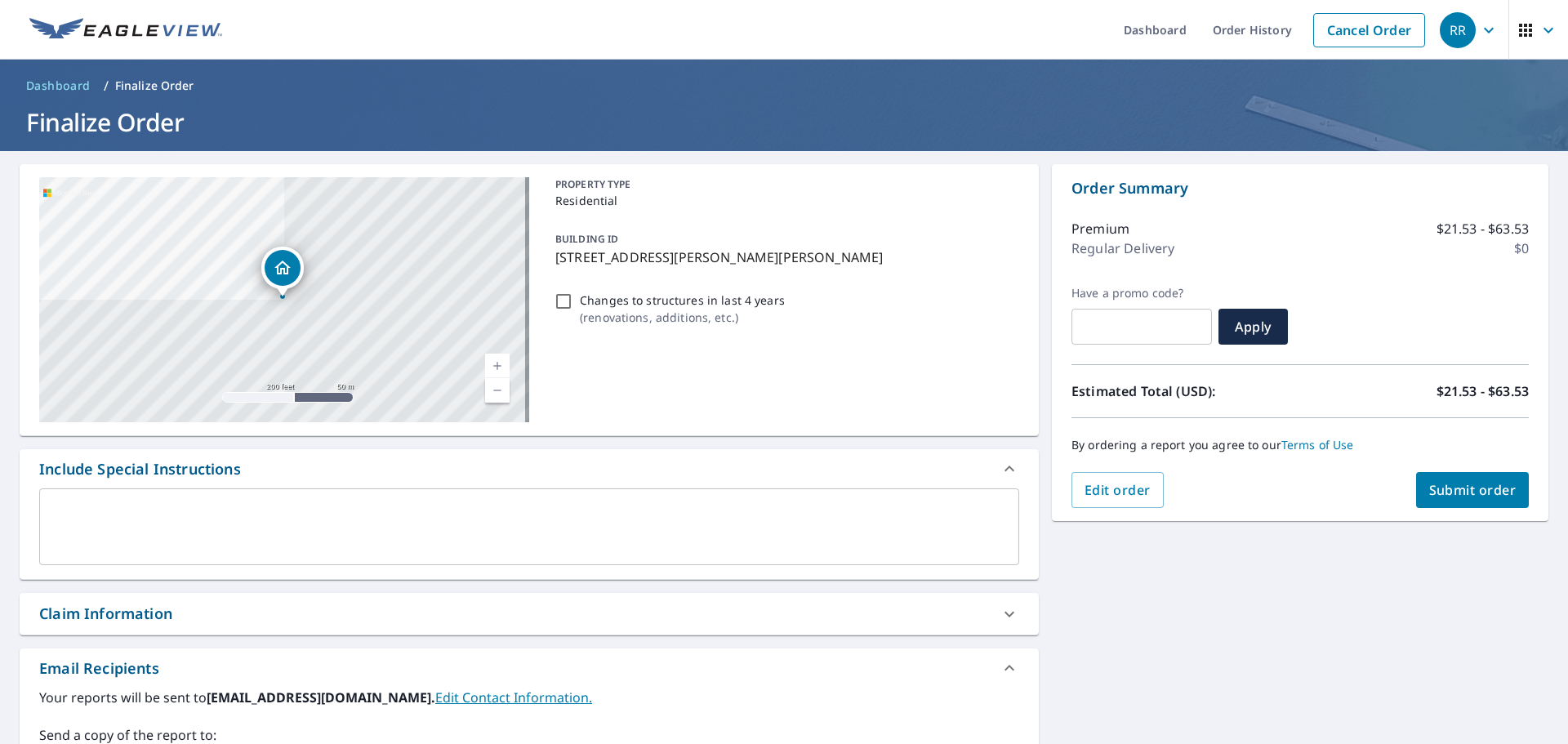
click at [1454, 484] on span "Submit order" at bounding box center [1473, 490] width 88 height 18
